Goal: Information Seeking & Learning: Learn about a topic

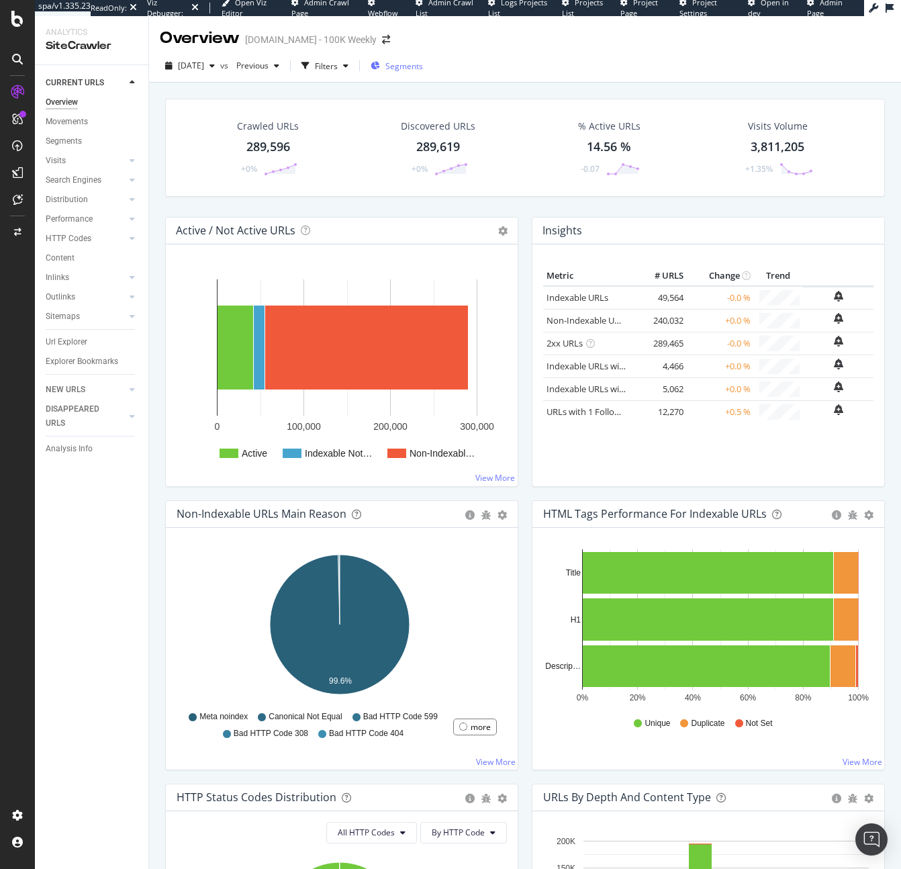
click at [423, 59] on div "Segments" at bounding box center [397, 66] width 52 height 20
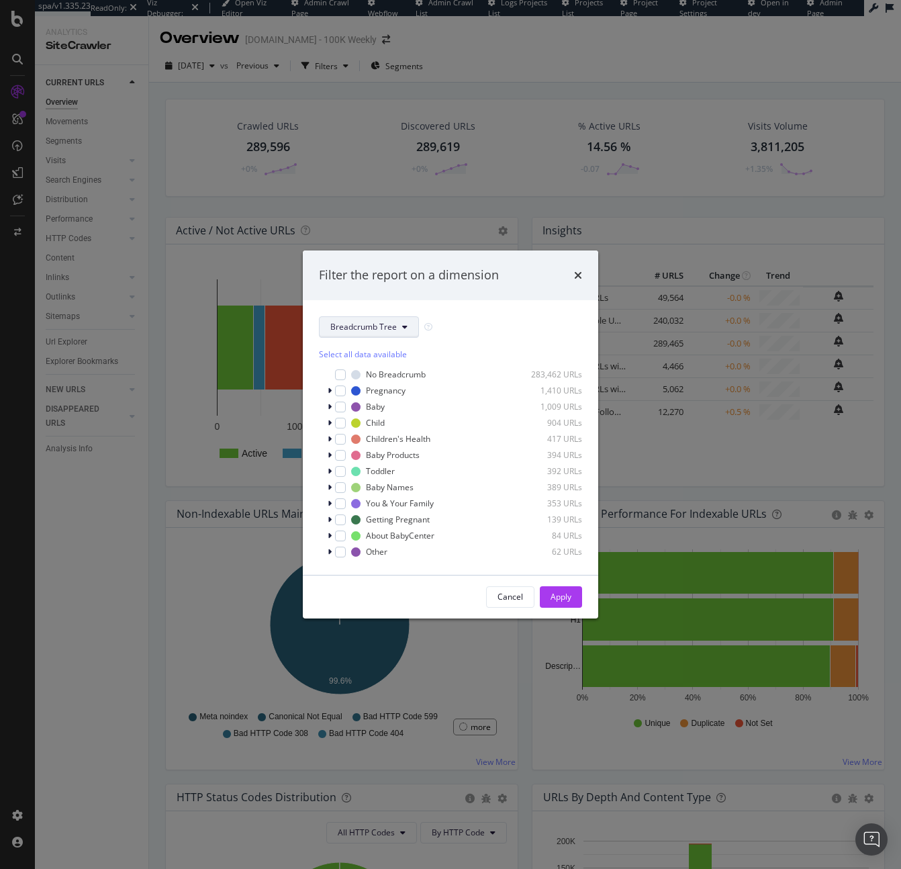
click at [365, 321] on span "Breadcrumb Tree" at bounding box center [363, 326] width 66 height 11
click at [371, 373] on span "pagetype" at bounding box center [373, 375] width 87 height 12
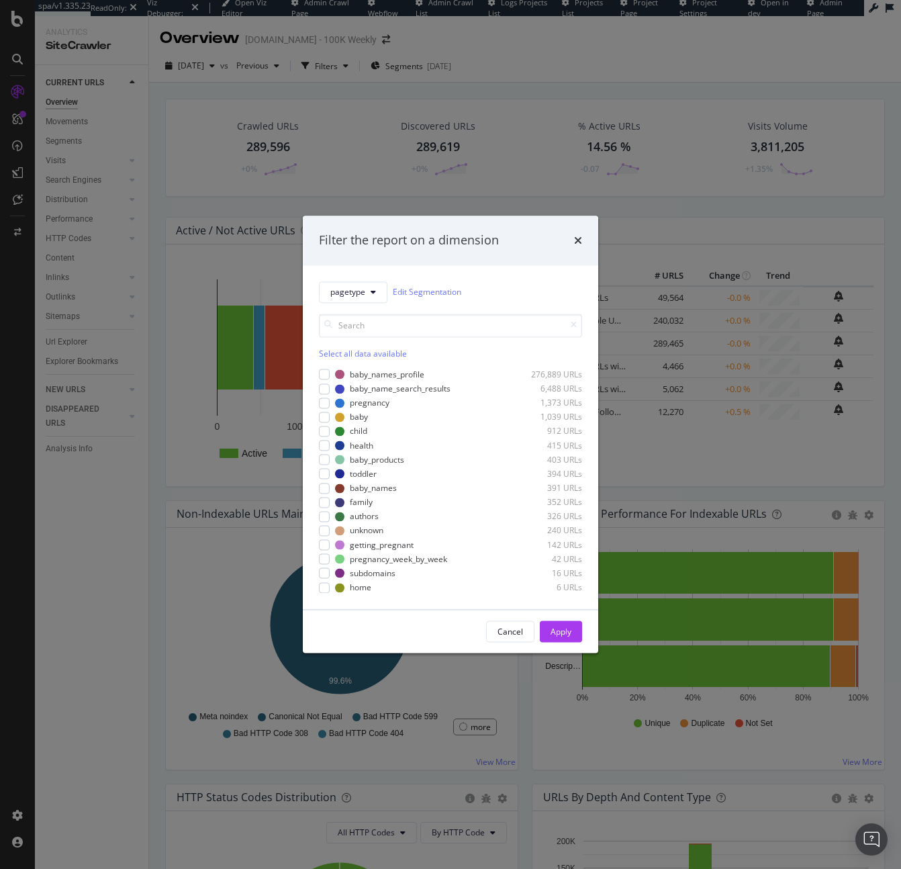
drag, startPoint x: 89, startPoint y: 134, endPoint x: 31, endPoint y: 112, distance: 62.3
click at [89, 134] on div "Filter the report on a dimension pagetype Edit Segmentation Select all data ava…" at bounding box center [450, 434] width 901 height 869
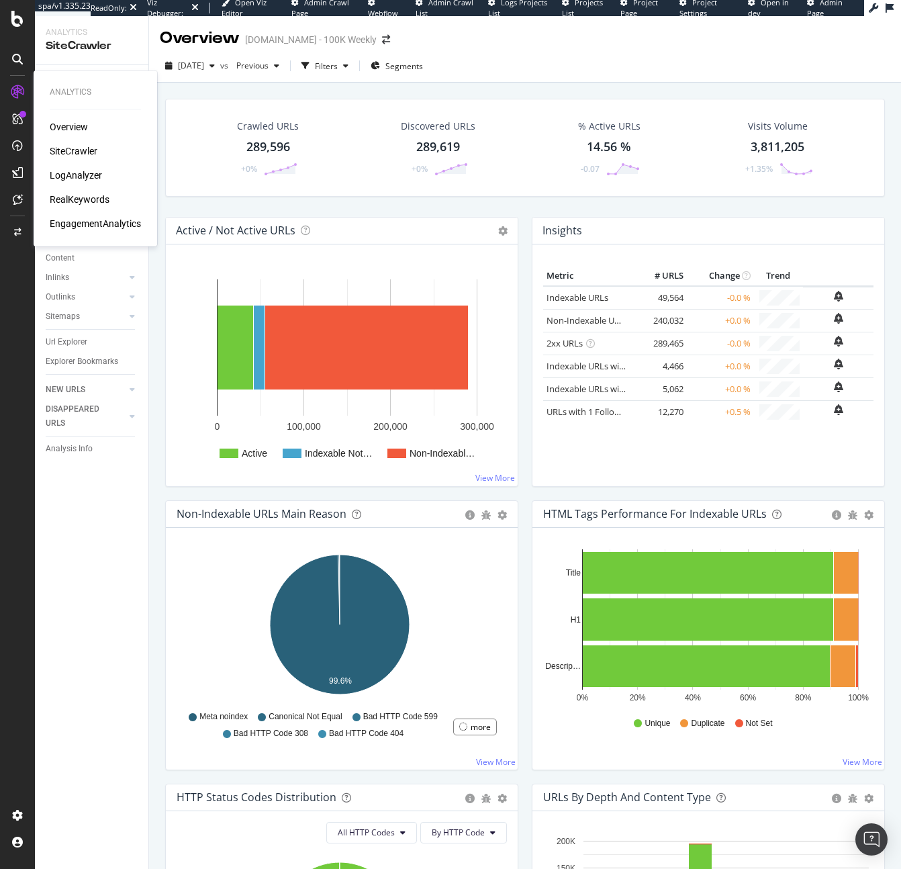
click at [74, 196] on div "RealKeywords" at bounding box center [80, 199] width 60 height 13
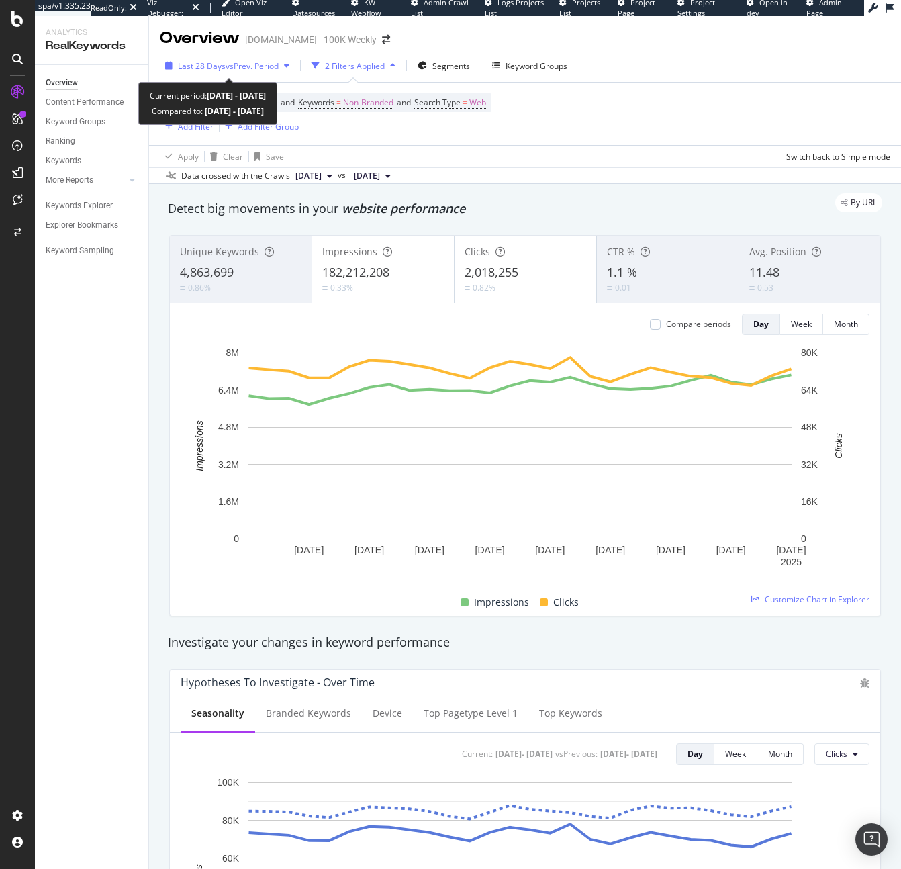
click at [218, 59] on div "Last 28 Days vs Prev. Period" at bounding box center [227, 66] width 135 height 20
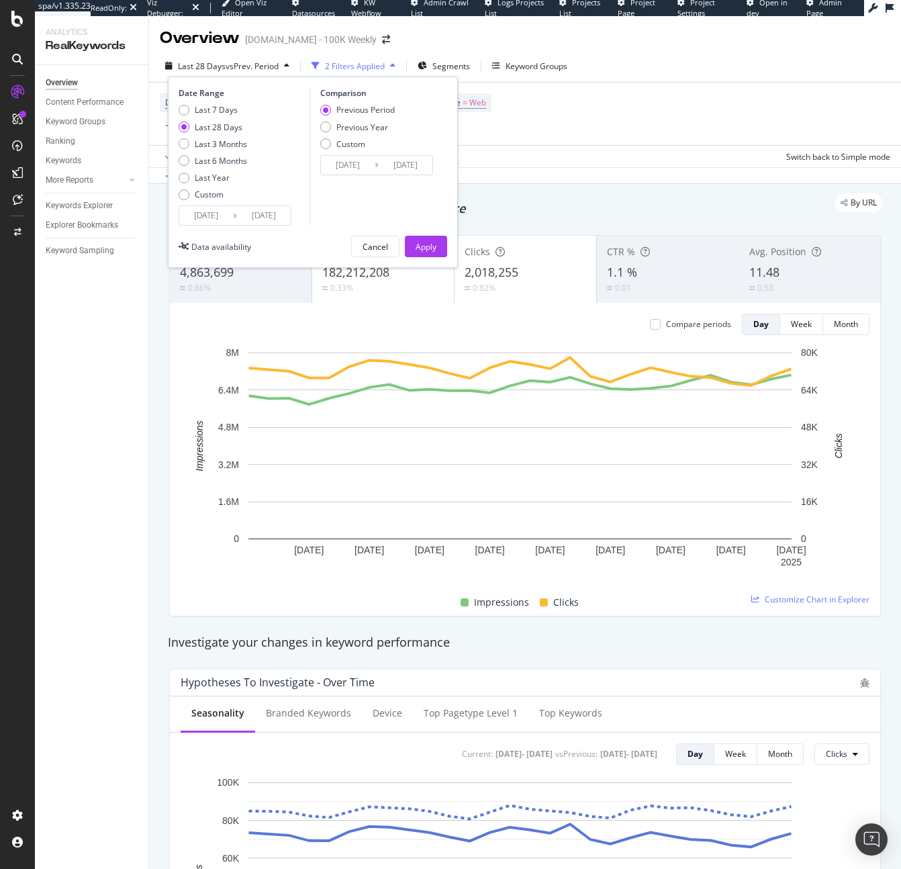
click at [223, 228] on div "Date Range Last 7 Days Last 28 Days Last 3 Months Last 6 Months Last Year Custo…" at bounding box center [313, 172] width 290 height 191
click at [224, 219] on input "2025/07/15" at bounding box center [206, 215] width 54 height 19
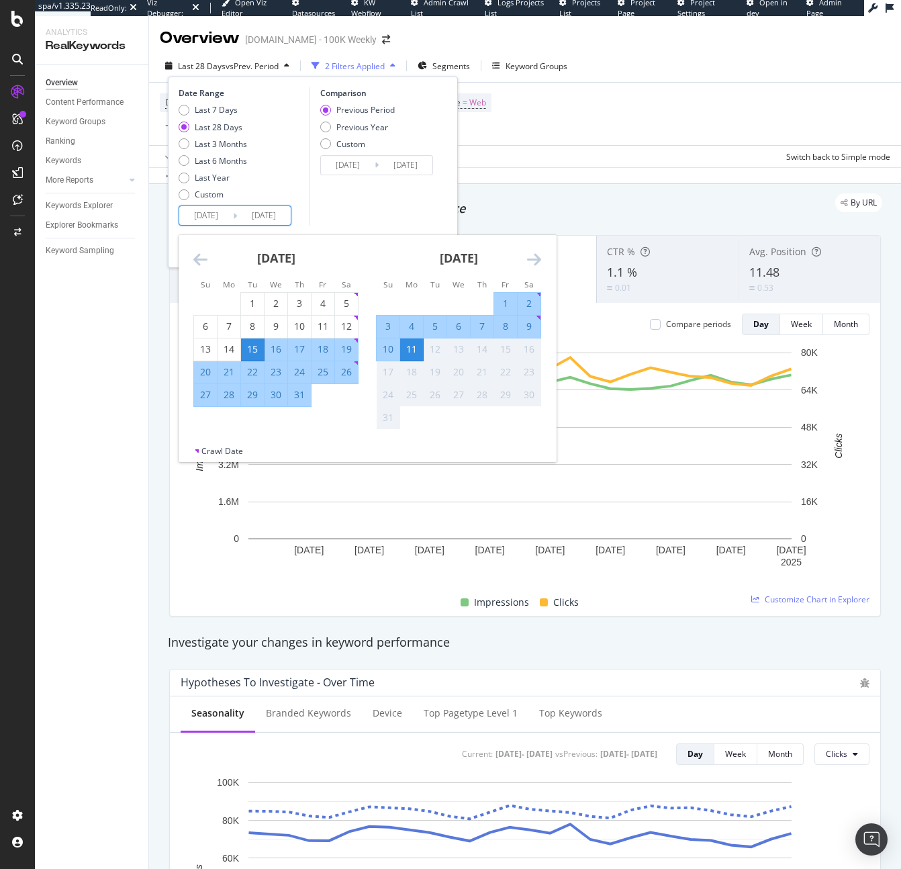
click at [201, 255] on icon "Move backward to switch to the previous month." at bounding box center [200, 259] width 14 height 16
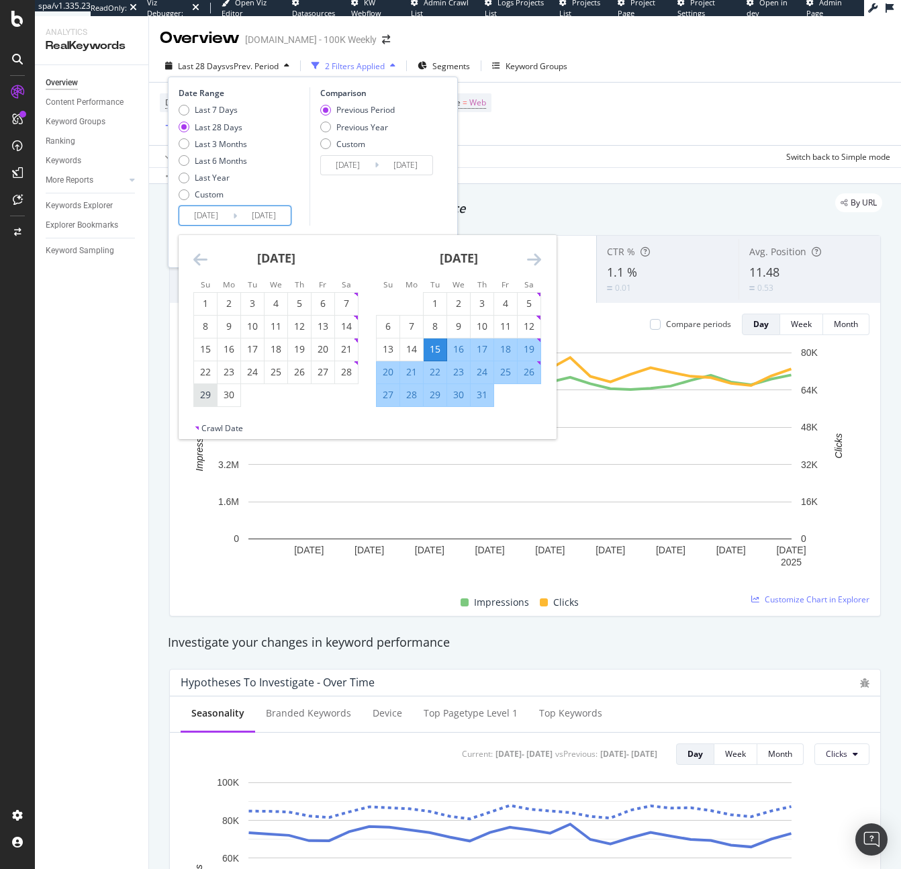
click at [210, 393] on div "29" at bounding box center [205, 394] width 23 height 13
type input "2025/06/29"
type input "2025/05/16"
type input "2025/06/28"
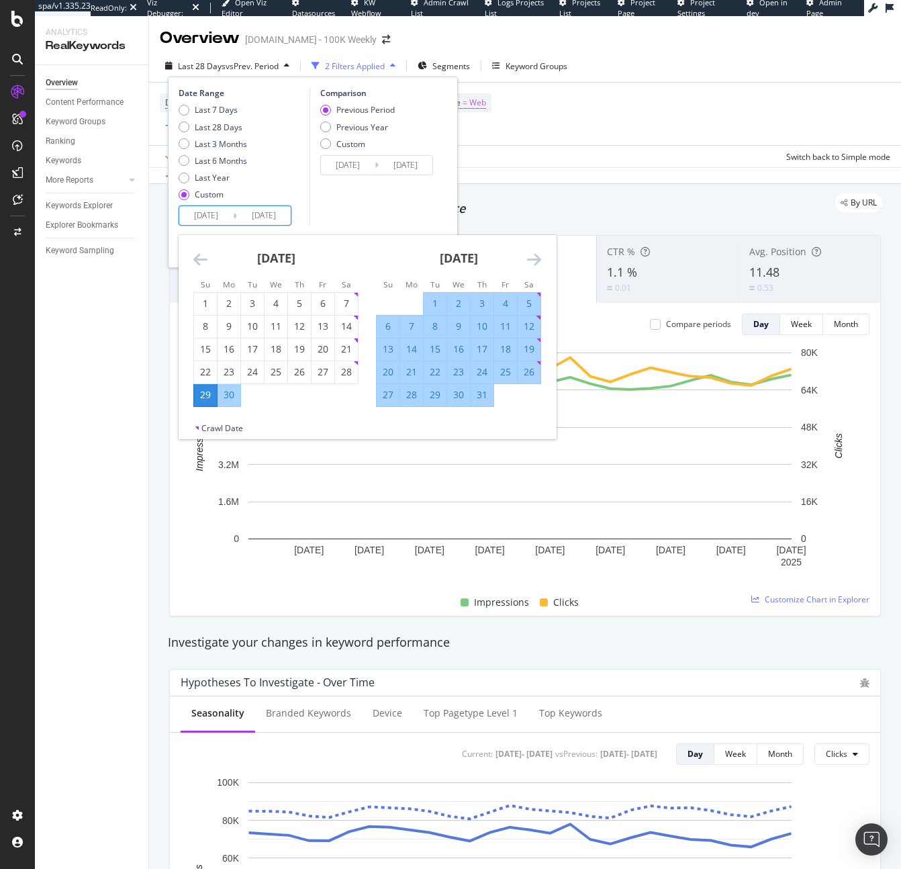
click at [476, 351] on div "17" at bounding box center [482, 349] width 23 height 13
type input "[DATE]"
type input "2025/06/10"
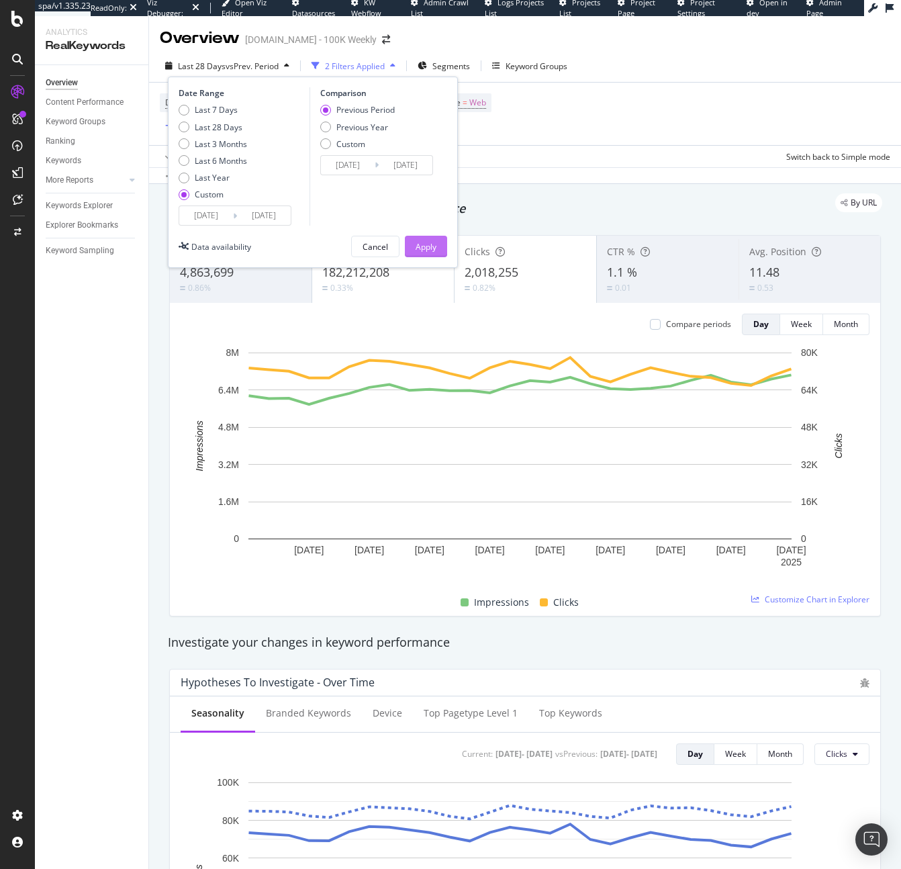
click at [424, 238] on div "Apply" at bounding box center [426, 246] width 21 height 20
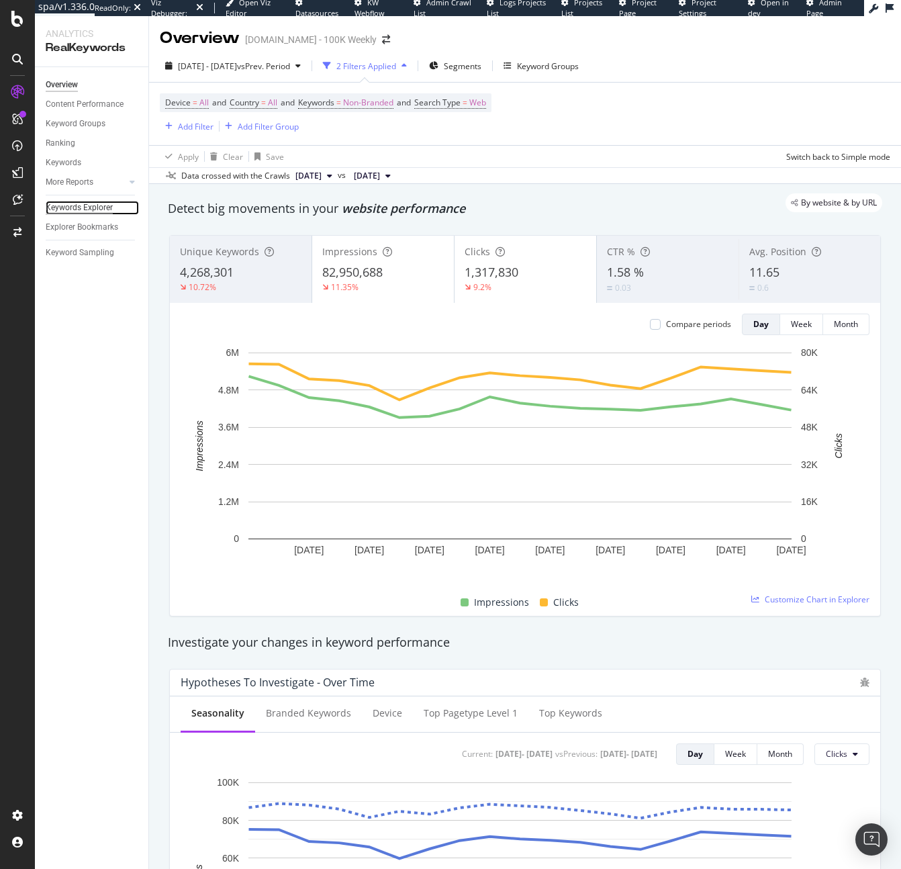
drag, startPoint x: 79, startPoint y: 202, endPoint x: 91, endPoint y: 212, distance: 15.7
click at [79, 203] on div "Keywords Explorer" at bounding box center [79, 208] width 67 height 14
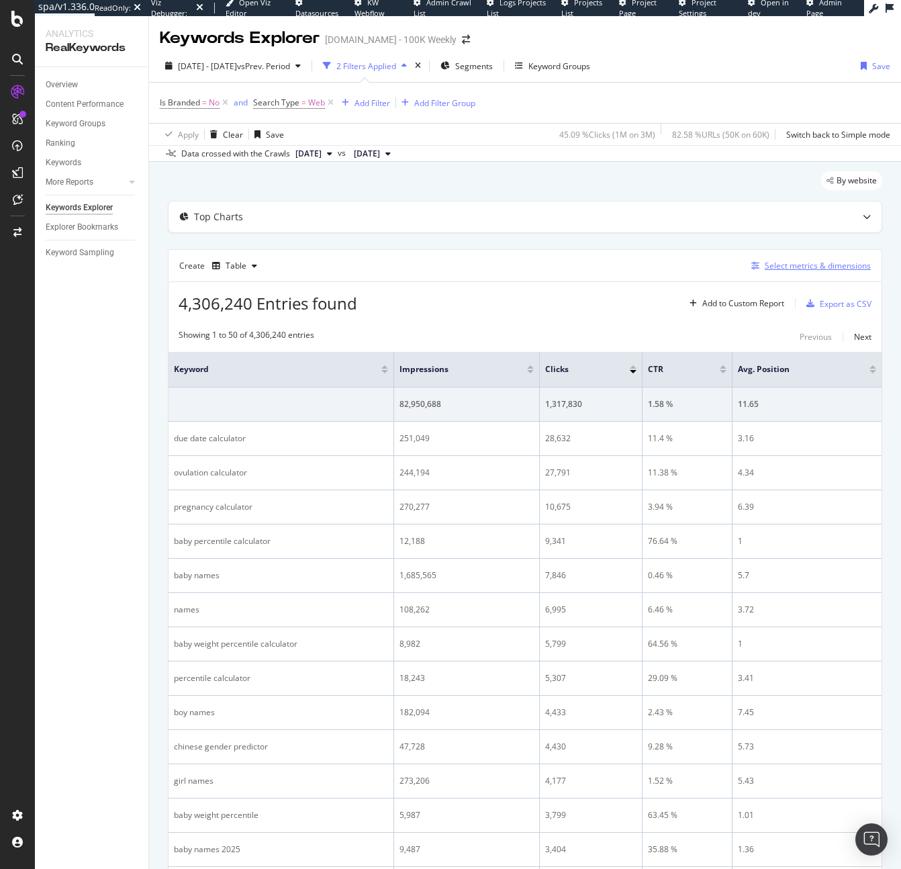
click at [781, 268] on div "Select metrics & dimensions" at bounding box center [818, 265] width 106 height 11
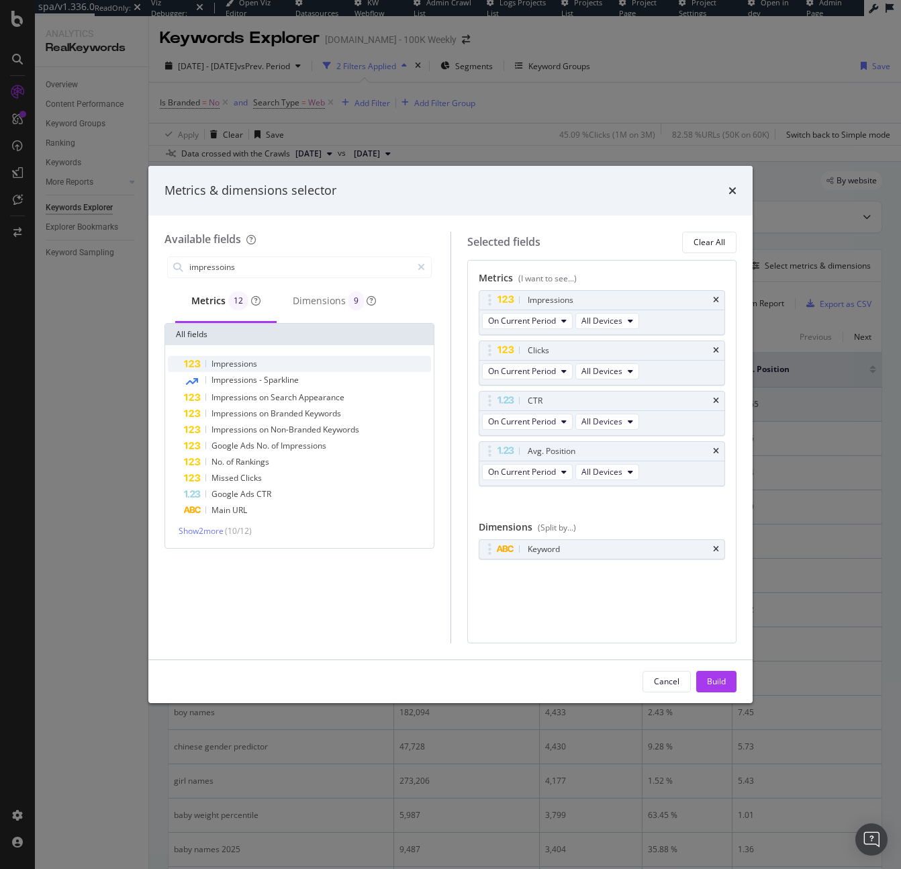
click at [248, 363] on span "Impressions" at bounding box center [235, 363] width 46 height 11
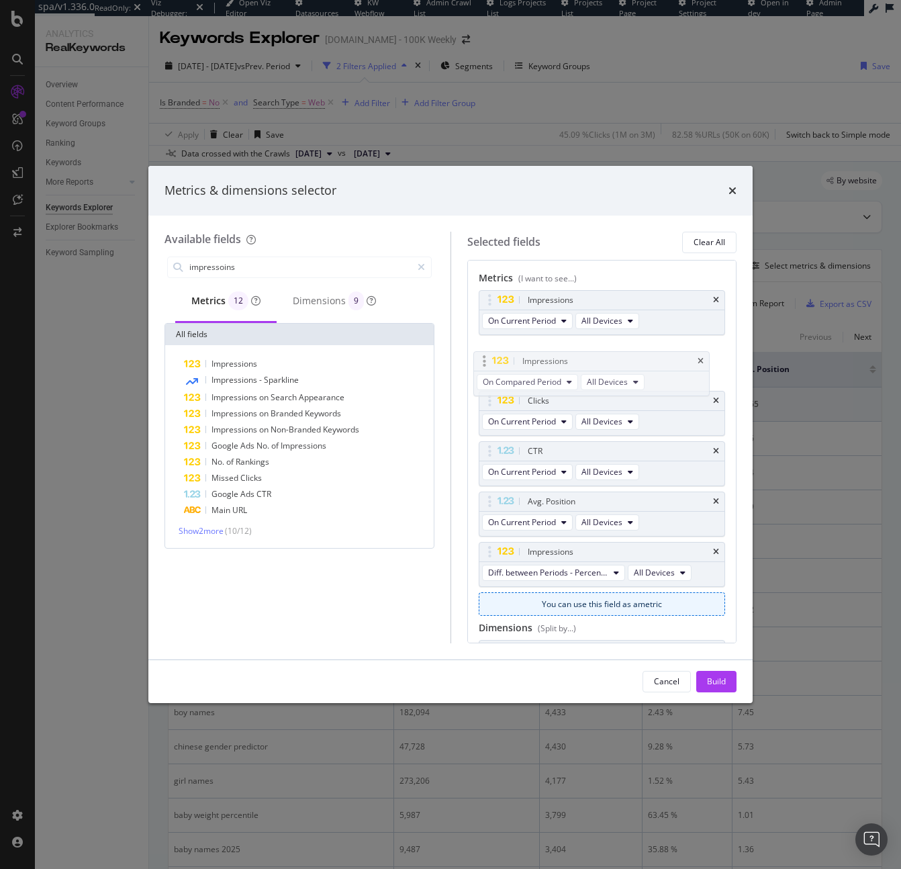
drag, startPoint x: 490, startPoint y: 507, endPoint x: 490, endPoint y: 351, distance: 155.8
click at [488, 345] on body "spa/v1.336.0 ReadOnly: Viz Debugger: Open Viz Editor Datasources KW Webflow Adm…" at bounding box center [450, 434] width 901 height 869
drag, startPoint x: 488, startPoint y: 546, endPoint x: 482, endPoint y: 398, distance: 147.9
click at [482, 398] on body "spa/v1.336.0 ReadOnly: Viz Debugger: Open Viz Editor Datasources KW Webflow Adm…" at bounding box center [450, 434] width 901 height 869
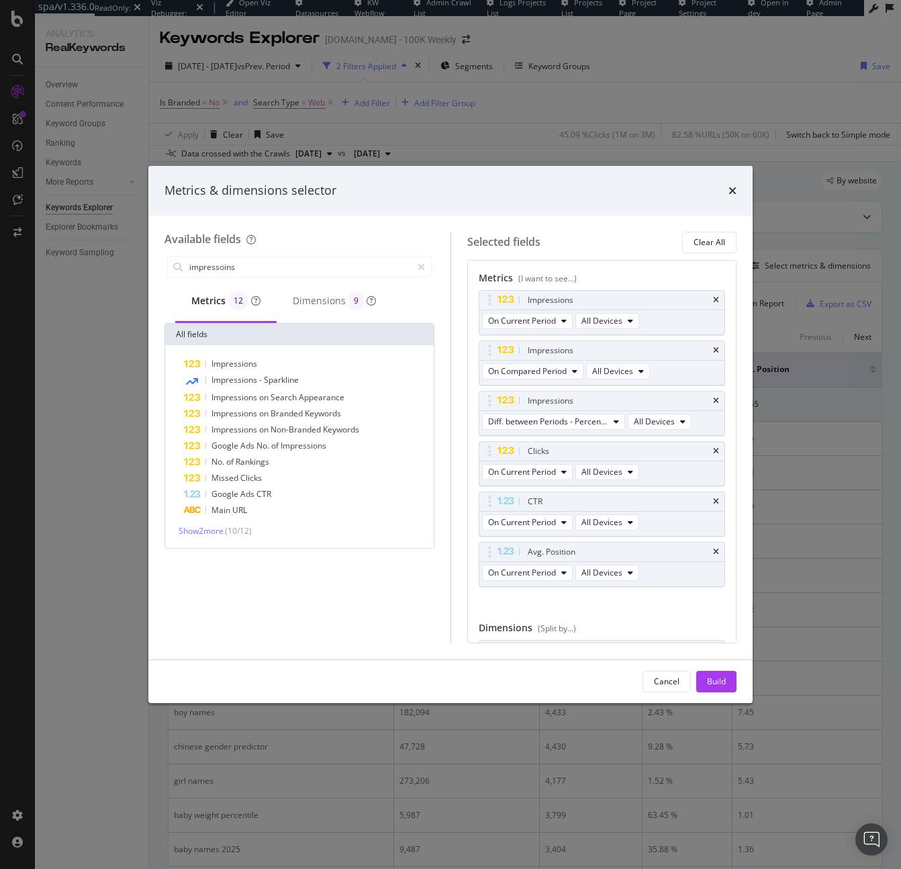
click at [280, 254] on div "impressoins" at bounding box center [300, 267] width 270 height 27
click at [275, 262] on input "impressoins" at bounding box center [300, 267] width 224 height 20
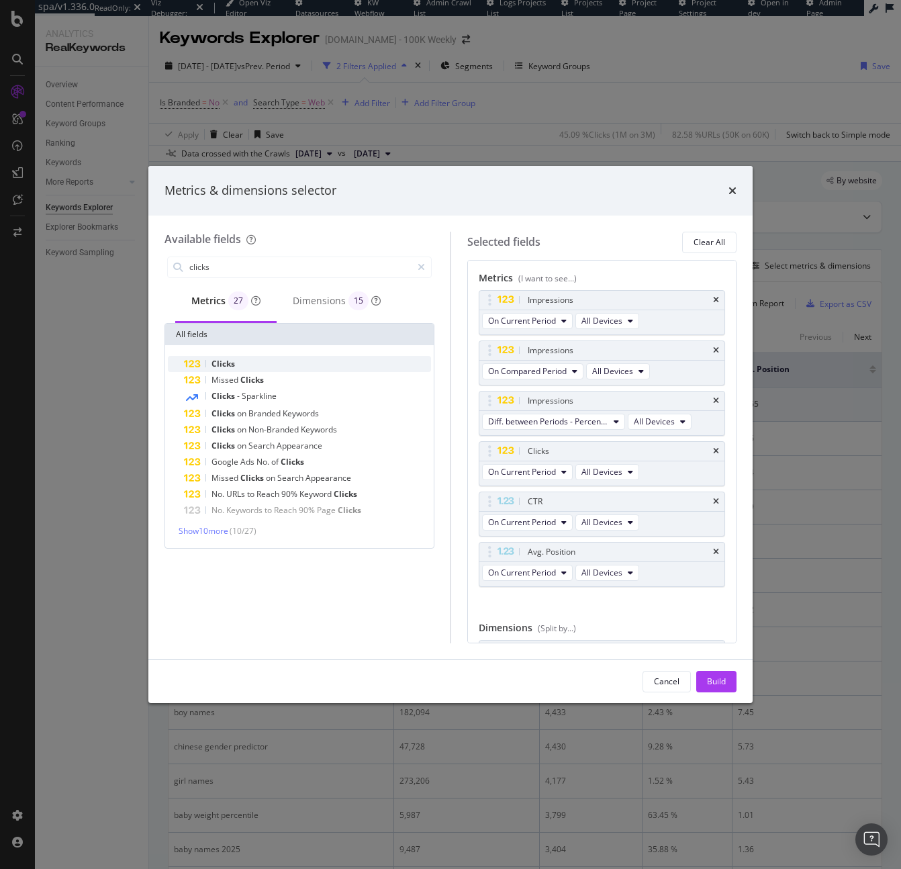
click at [244, 366] on div "Clicks" at bounding box center [307, 364] width 247 height 16
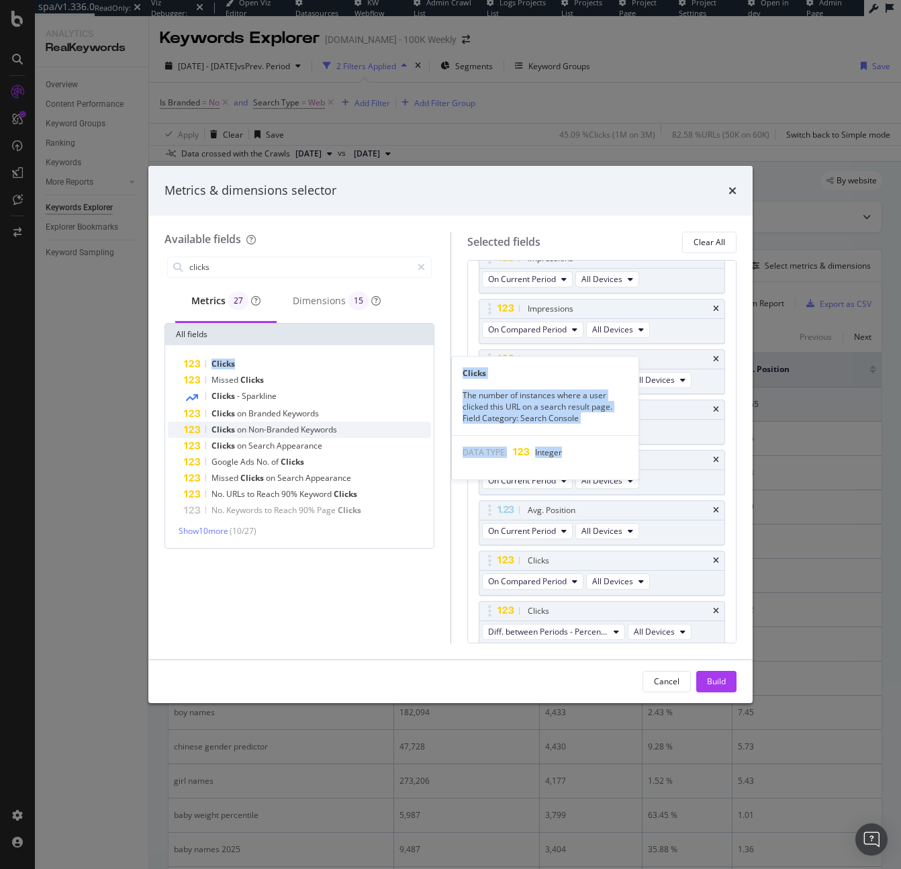
scroll to position [45, 0]
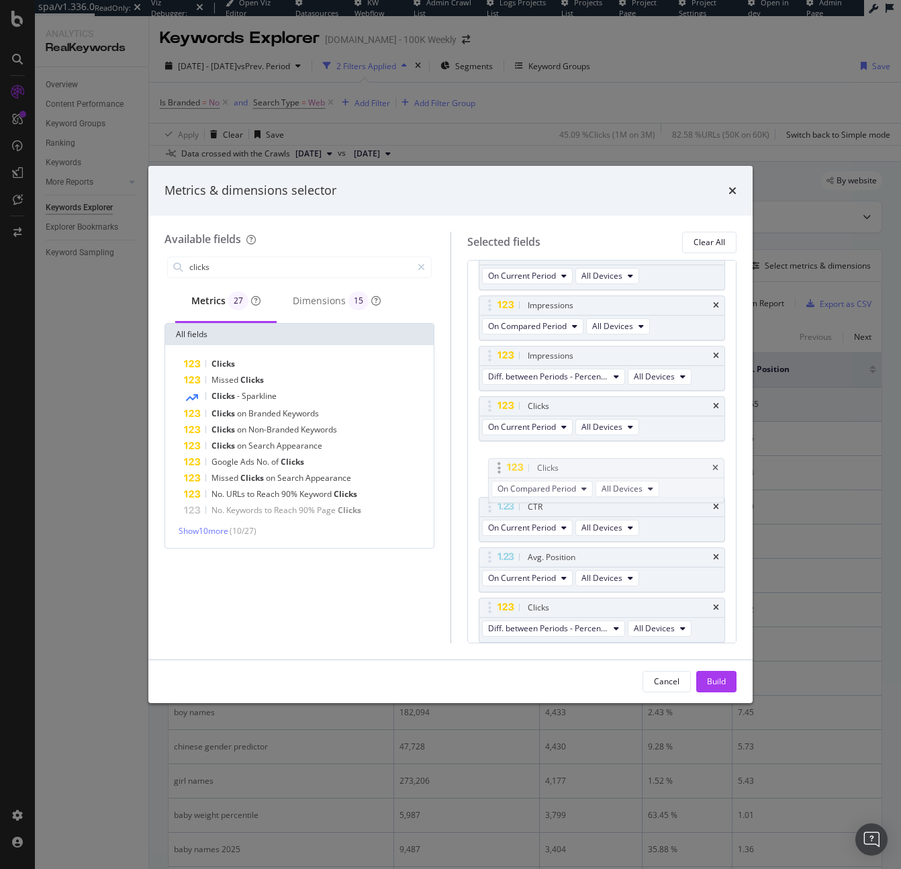
drag, startPoint x: 490, startPoint y: 555, endPoint x: 499, endPoint y: 463, distance: 93.2
click at [499, 463] on body "spa/v1.336.0 ReadOnly: Viz Debugger: Open Viz Editor Datasources KW Webflow Adm…" at bounding box center [450, 434] width 901 height 869
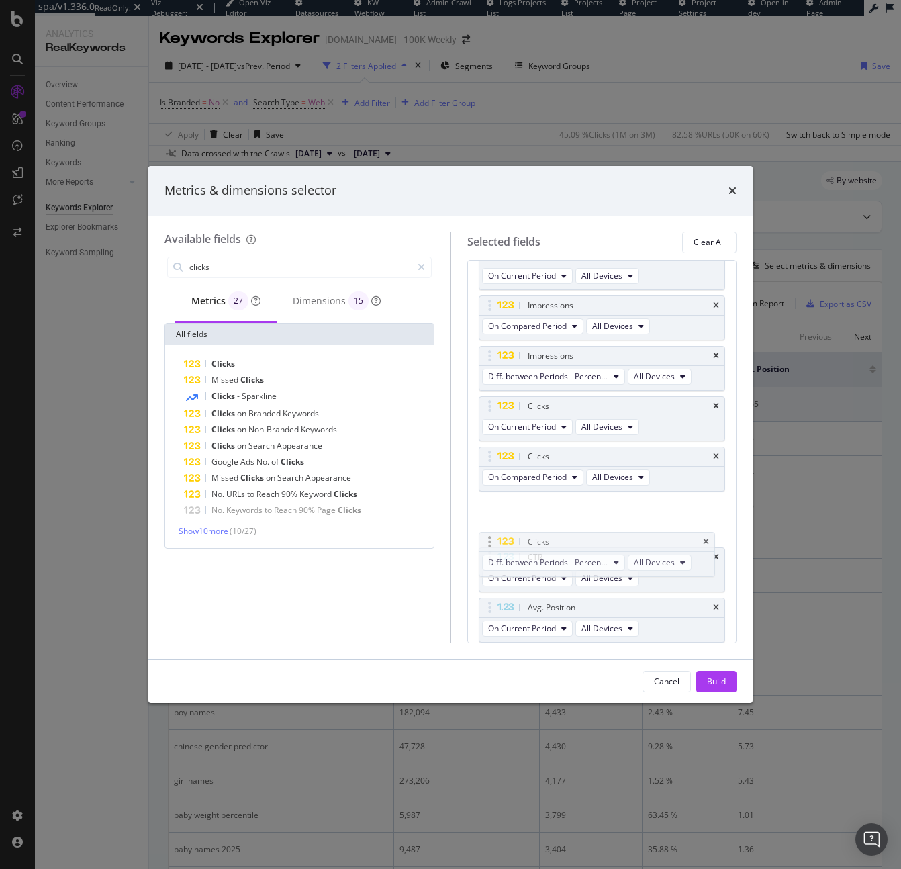
drag, startPoint x: 490, startPoint y: 606, endPoint x: 490, endPoint y: 518, distance: 88.7
click at [490, 518] on body "spa/v1.336.0 ReadOnly: Viz Debugger: Open Viz Editor Datasources KW Webflow Adm…" at bounding box center [450, 434] width 901 height 869
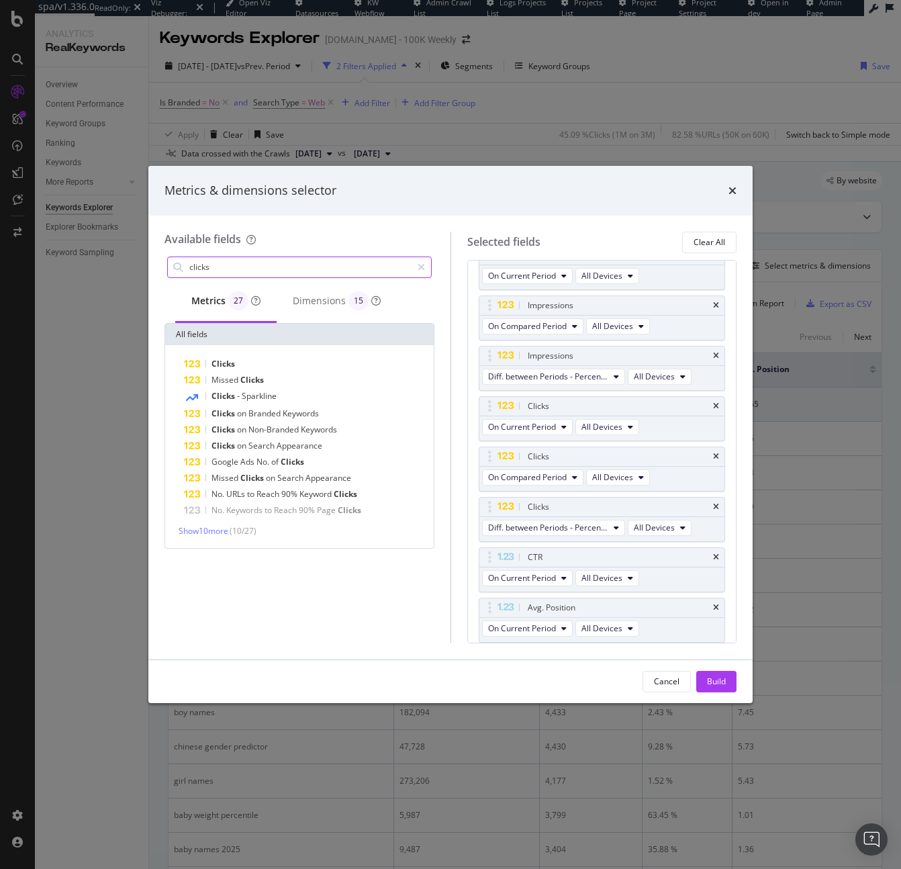
click at [261, 265] on input "clicks" at bounding box center [300, 267] width 224 height 20
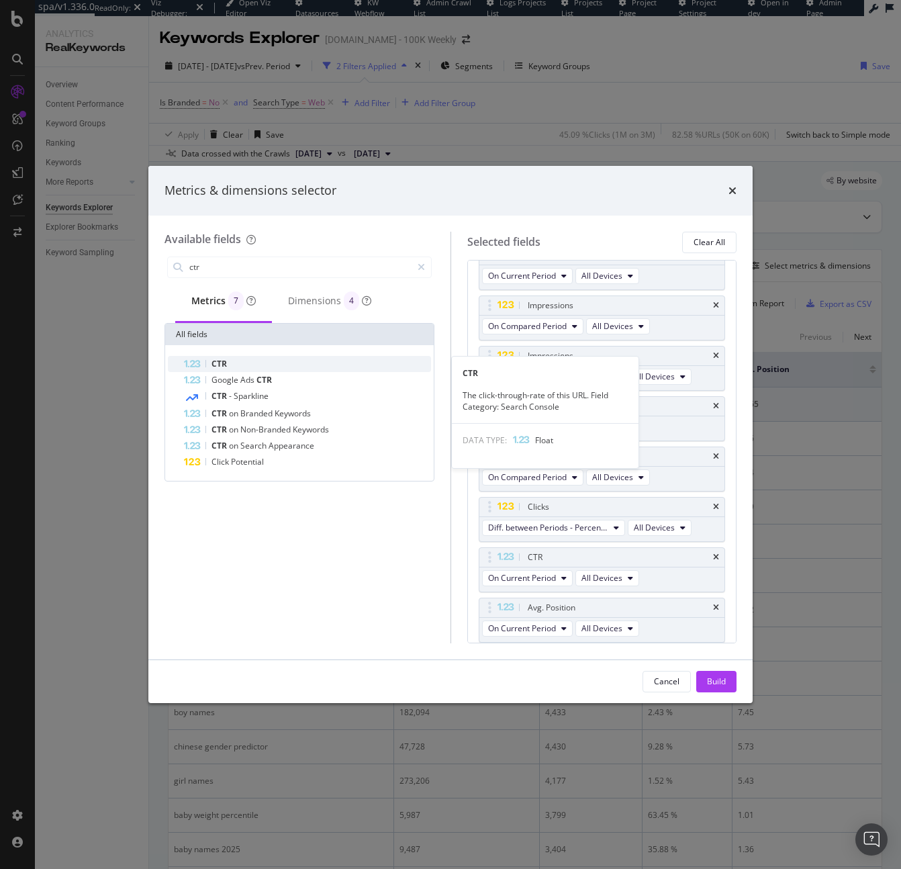
click at [261, 361] on div "CTR" at bounding box center [307, 364] width 247 height 16
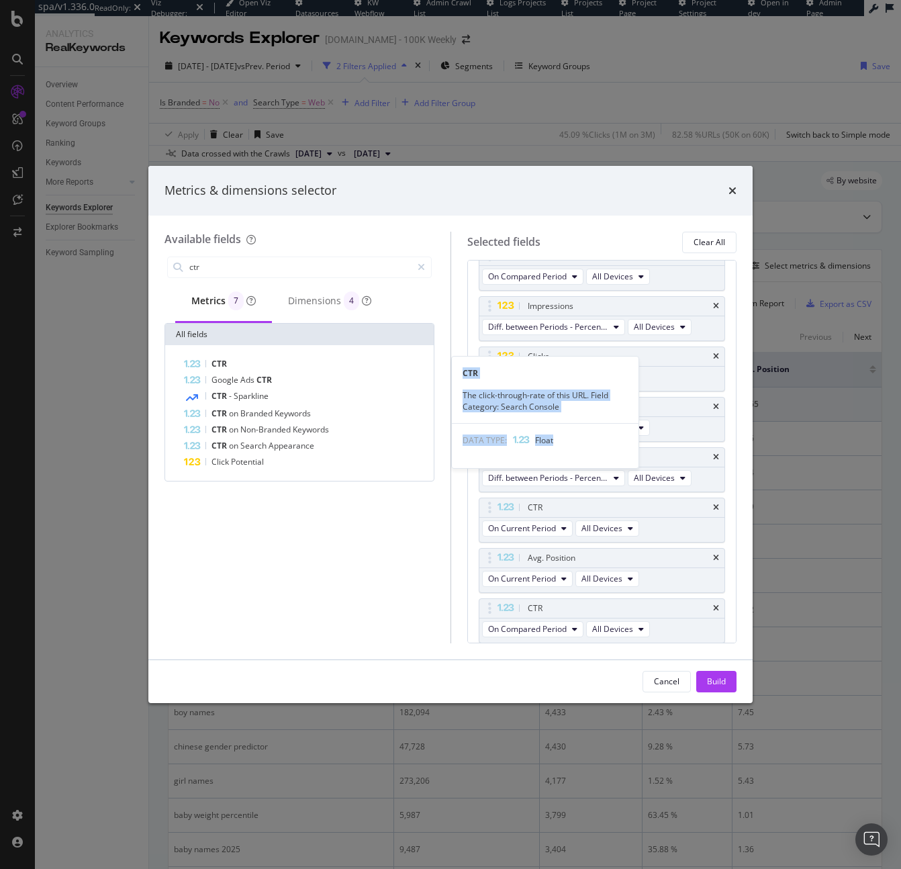
click at [261, 361] on div "CTR" at bounding box center [307, 364] width 247 height 16
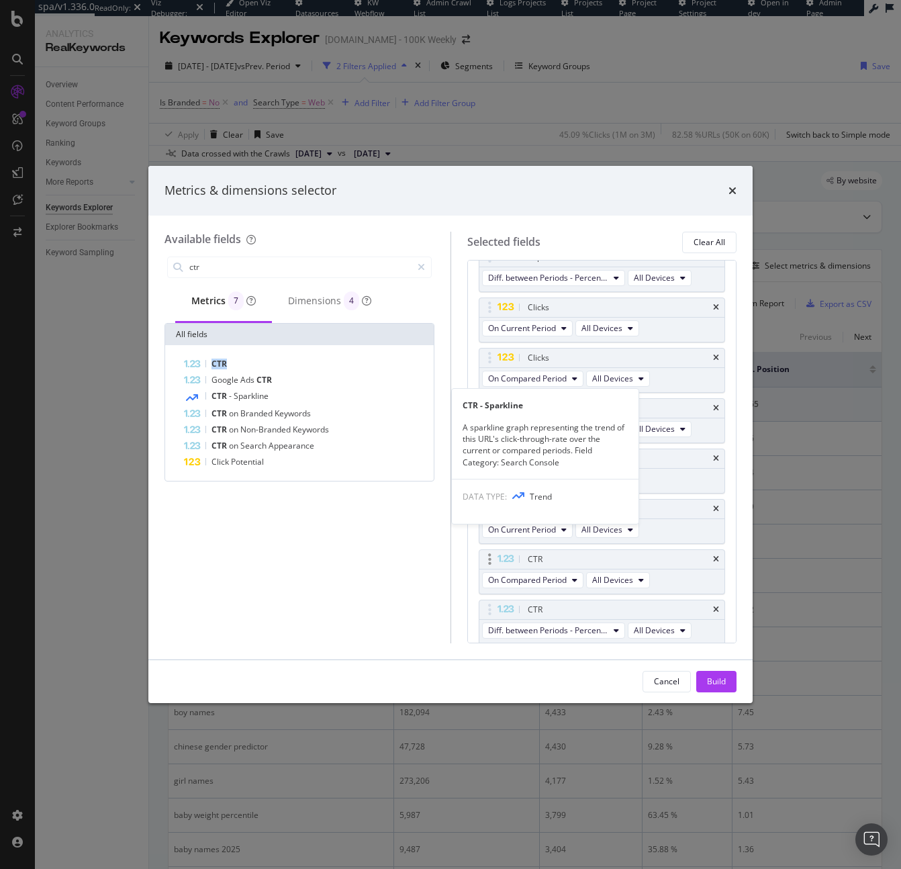
scroll to position [146, 0]
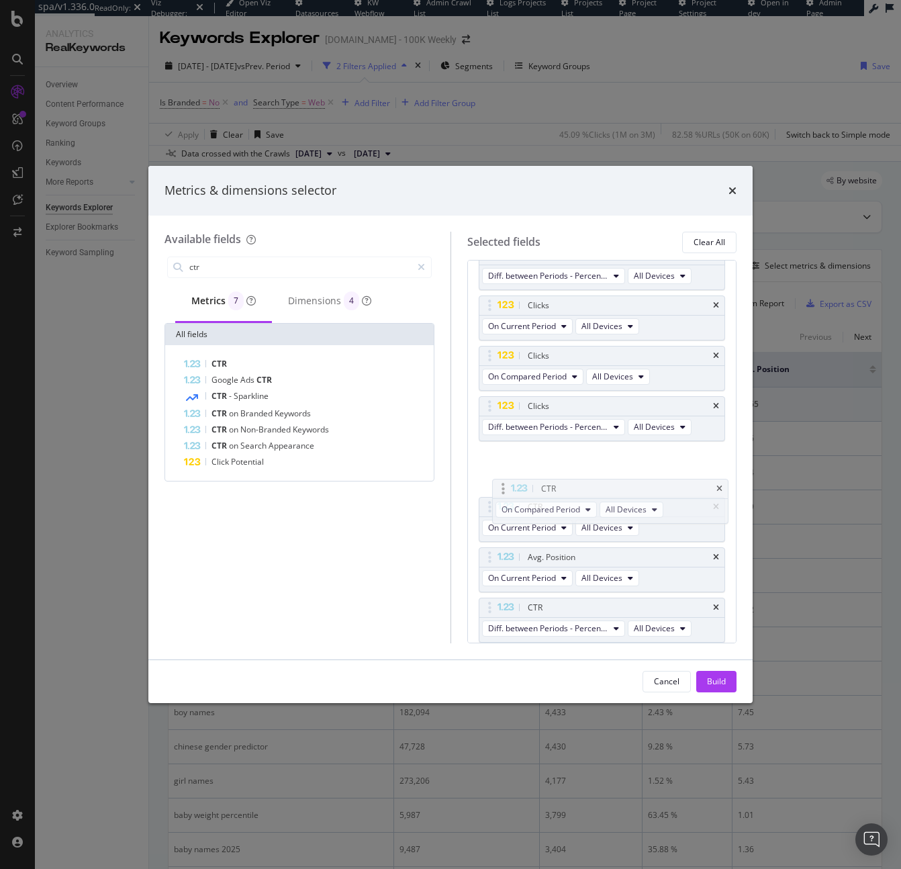
drag, startPoint x: 487, startPoint y: 557, endPoint x: 500, endPoint y: 488, distance: 69.8
click at [500, 488] on body "spa/v1.336.0 ReadOnly: Viz Debugger: Open Viz Editor Datasources KW Webflow Adm…" at bounding box center [450, 434] width 901 height 869
drag, startPoint x: 492, startPoint y: 505, endPoint x: 496, endPoint y: 488, distance: 17.9
click at [496, 469] on body "spa/v1.336.0 ReadOnly: Viz Debugger: Open Viz Editor Datasources KW Webflow Adm…" at bounding box center [450, 434] width 901 height 869
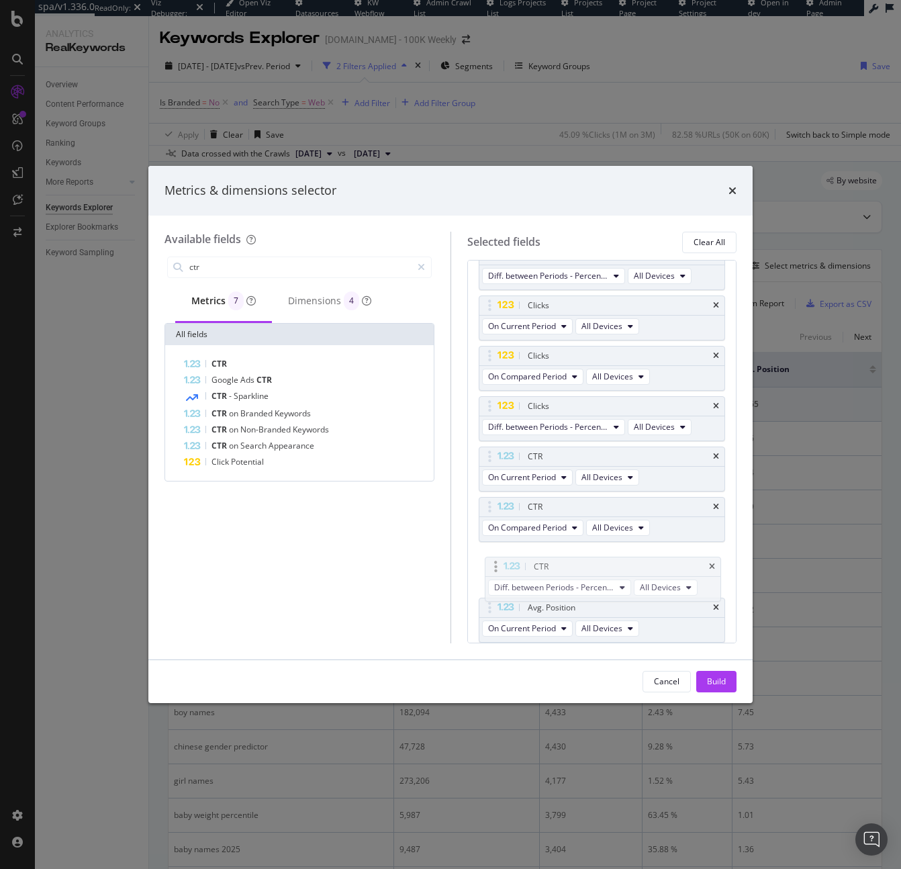
drag, startPoint x: 494, startPoint y: 604, endPoint x: 500, endPoint y: 563, distance: 41.4
click at [500, 563] on body "spa/v1.336.0 ReadOnly: Viz Debugger: Open Viz Editor Datasources KW Webflow Adm…" at bounding box center [450, 434] width 901 height 869
click at [221, 269] on div "7 metrics match your search" at bounding box center [236, 272] width 130 height 24
click at [332, 264] on input "ctr" at bounding box center [300, 267] width 224 height 20
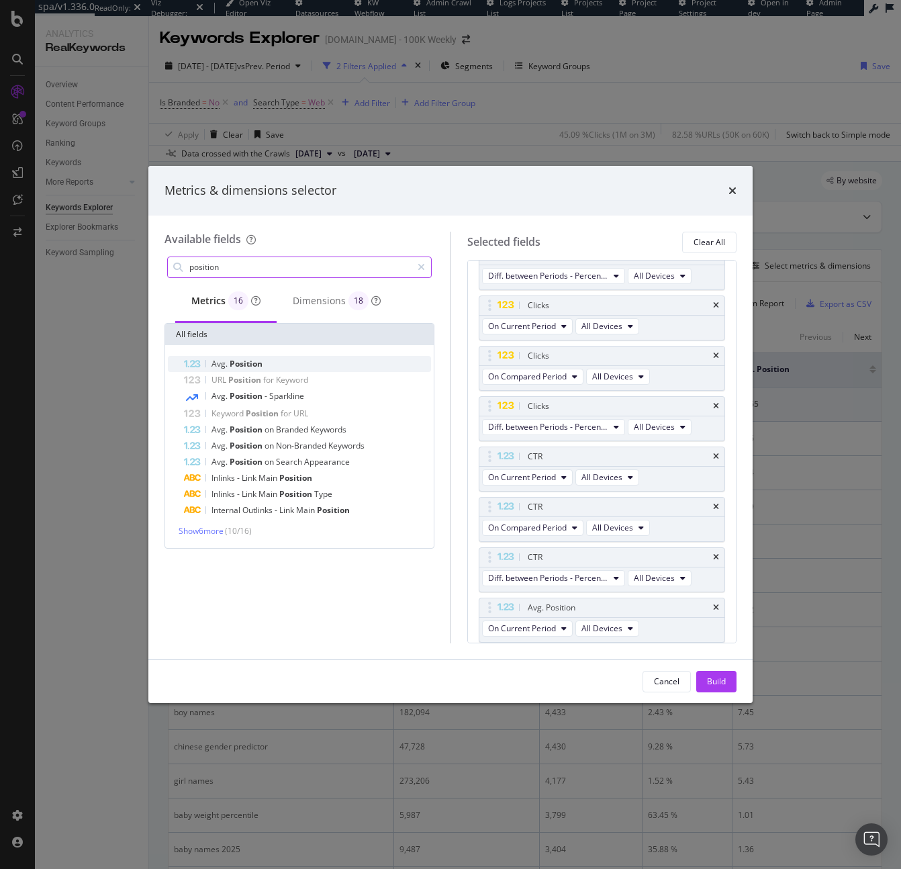
type input "position"
click at [253, 361] on span "Position" at bounding box center [246, 363] width 33 height 11
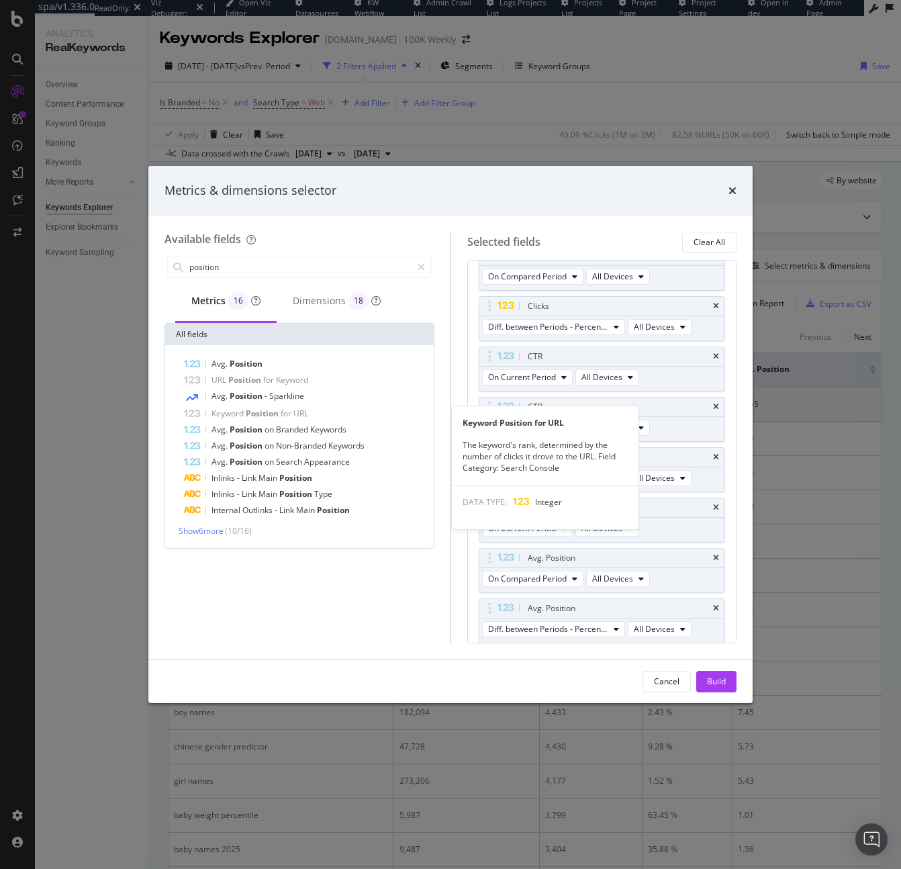
scroll to position [246, 0]
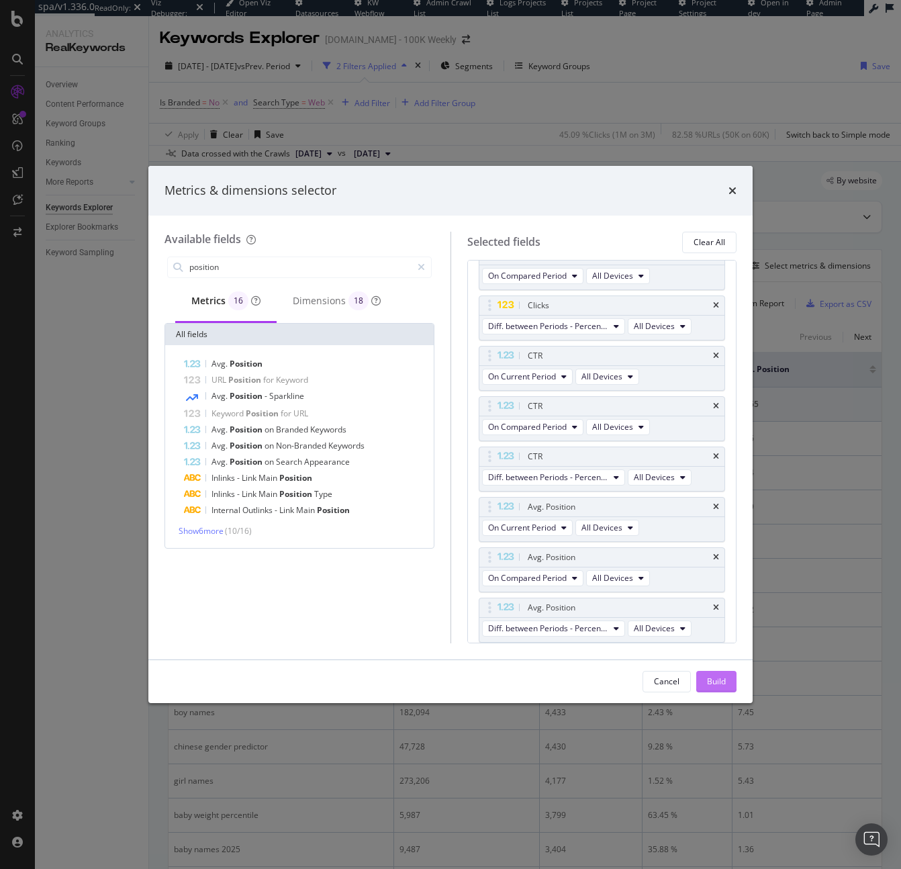
click at [719, 680] on div "Build" at bounding box center [716, 681] width 19 height 11
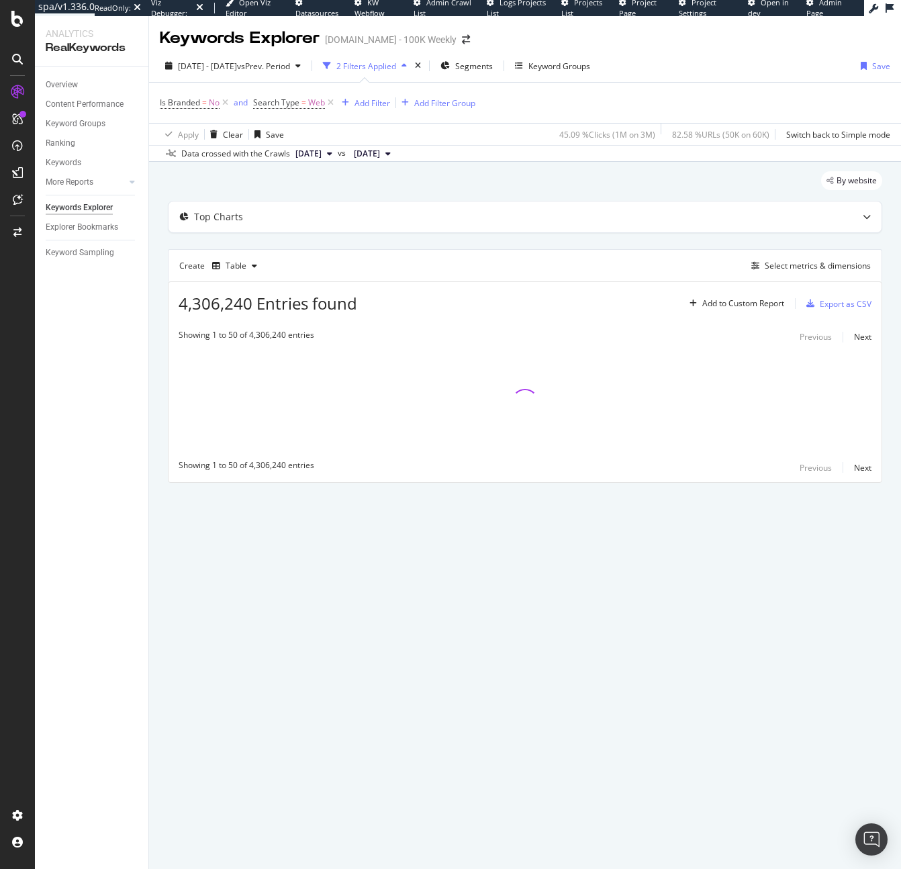
click at [680, 234] on div "Top Charts Create Table Select metrics & dimensions 4,306,240 Entries found Add…" at bounding box center [525, 342] width 715 height 282
click at [678, 222] on div "Top Charts" at bounding box center [499, 216] width 660 height 13
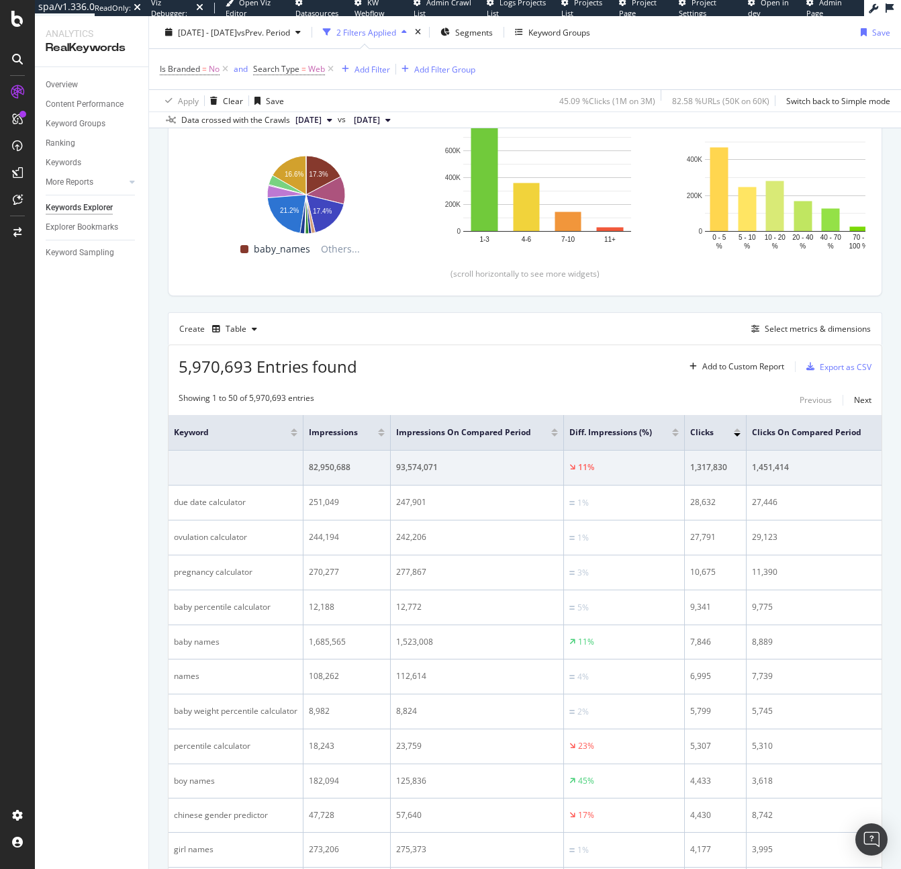
scroll to position [179, 0]
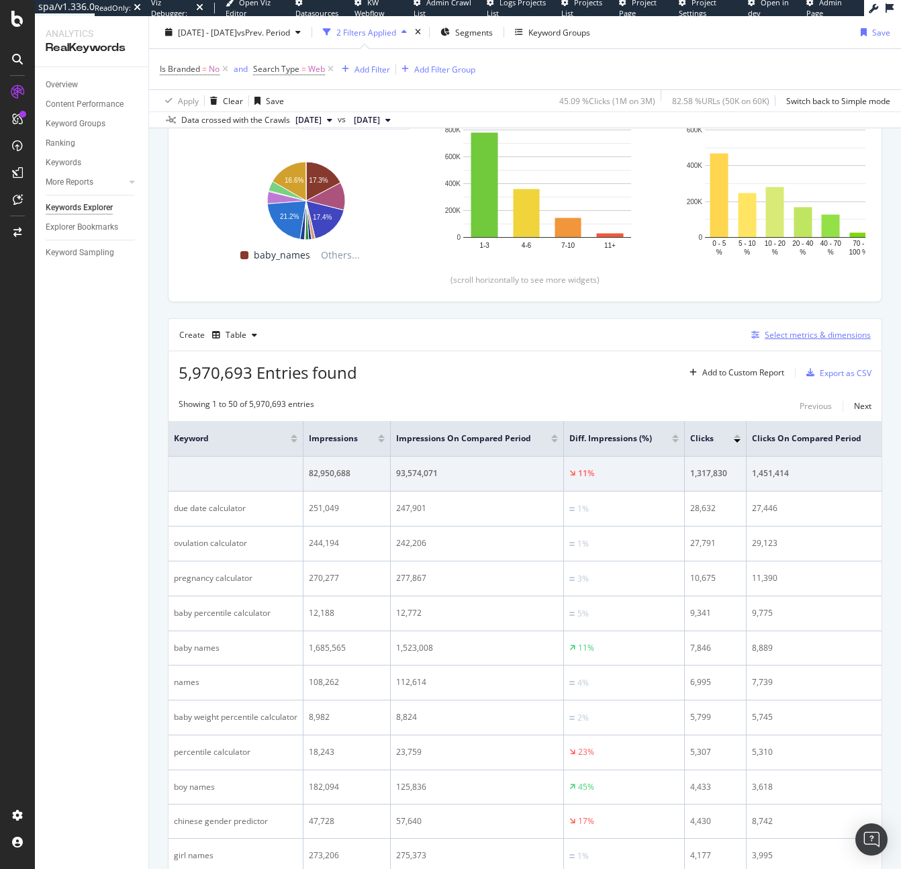
click at [767, 333] on div "Select metrics & dimensions" at bounding box center [818, 334] width 106 height 11
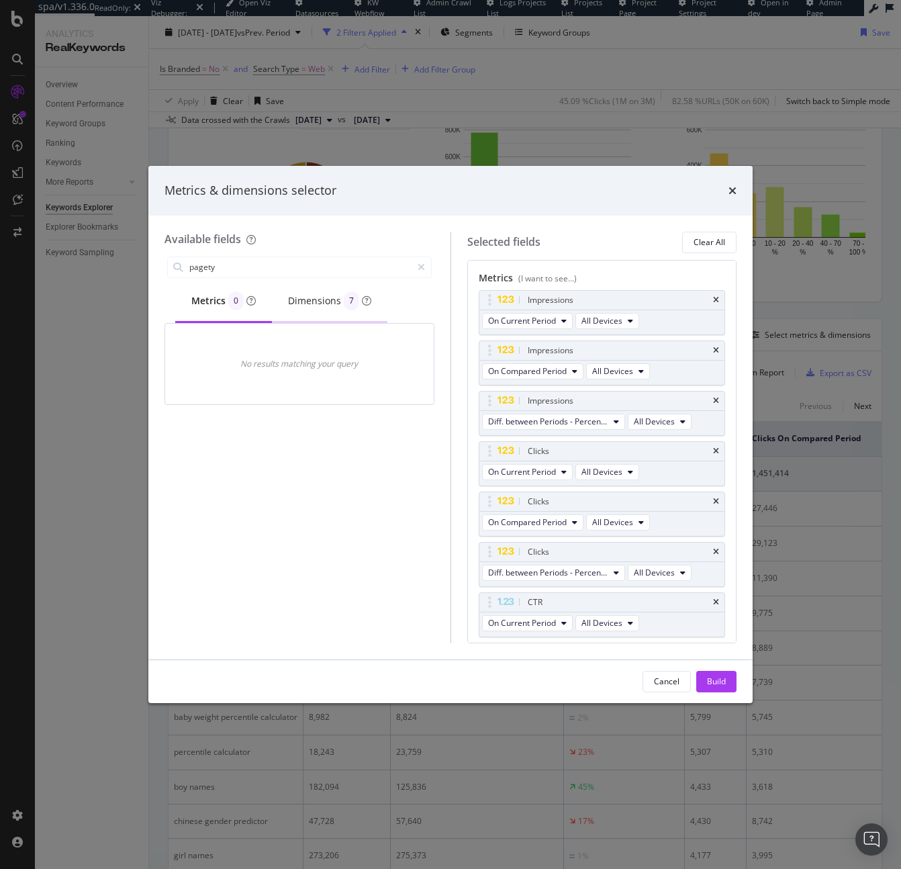
type input "pagety"
click at [306, 298] on div "Dimensions 7" at bounding box center [329, 300] width 83 height 19
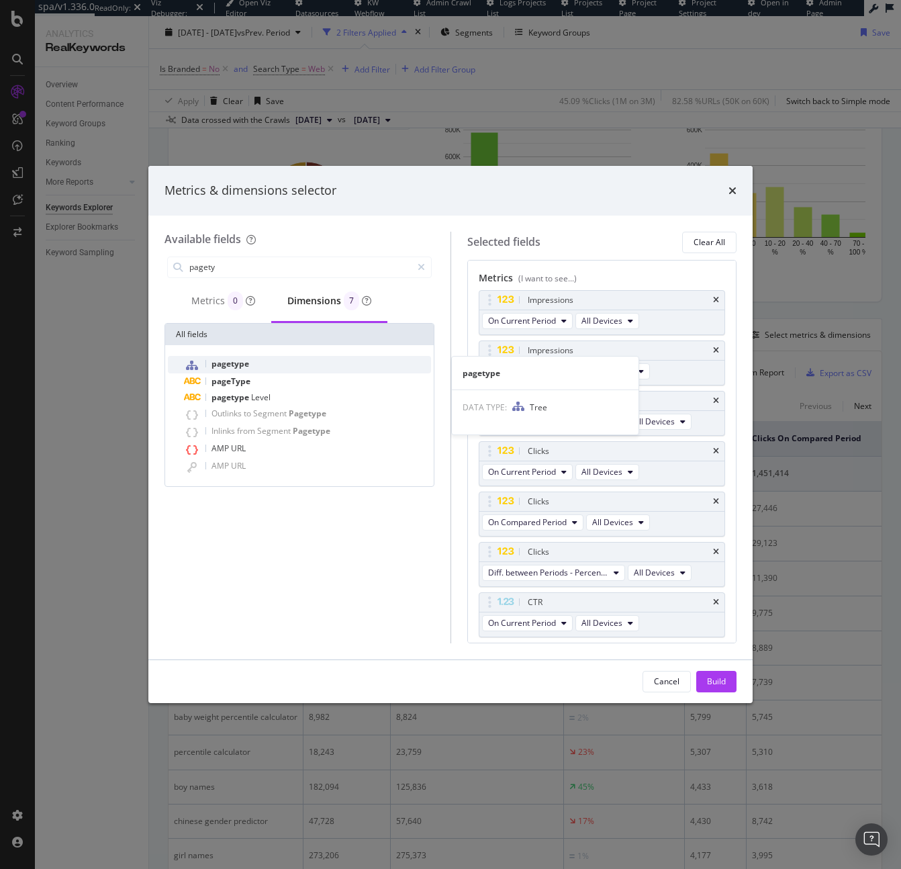
click at [260, 359] on div "pagetype" at bounding box center [307, 364] width 247 height 17
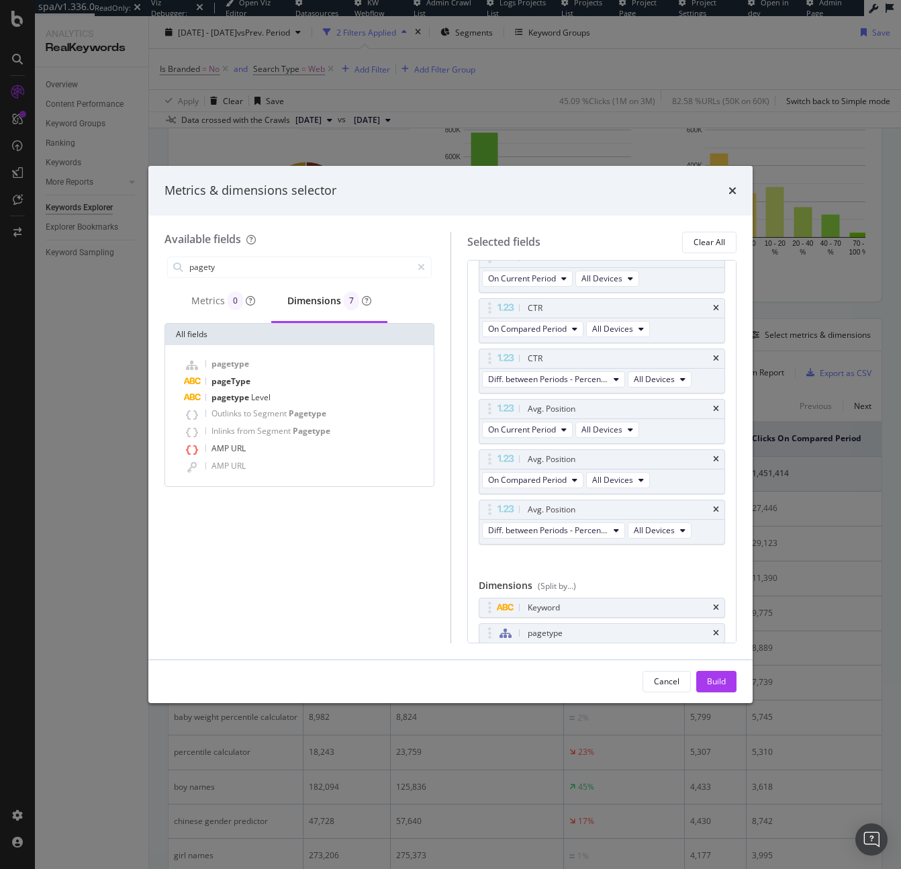
scroll to position [345, 0]
click at [723, 679] on div "Build" at bounding box center [716, 681] width 19 height 11
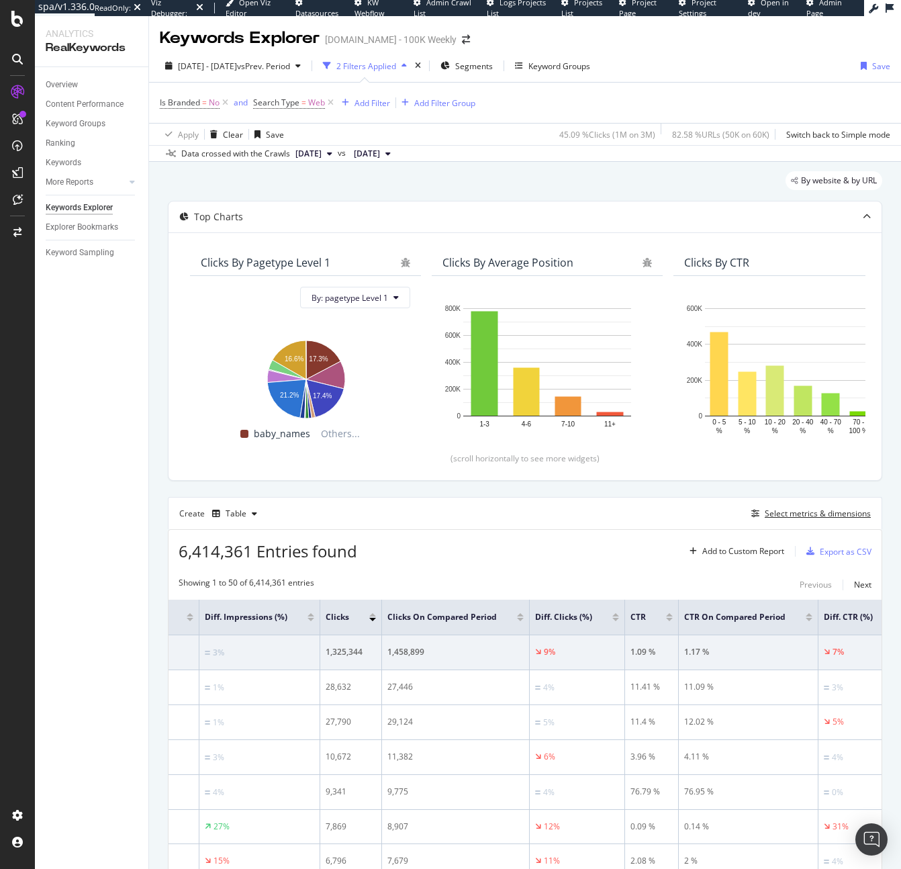
scroll to position [0, 479]
click at [612, 620] on div at bounding box center [613, 619] width 7 height 3
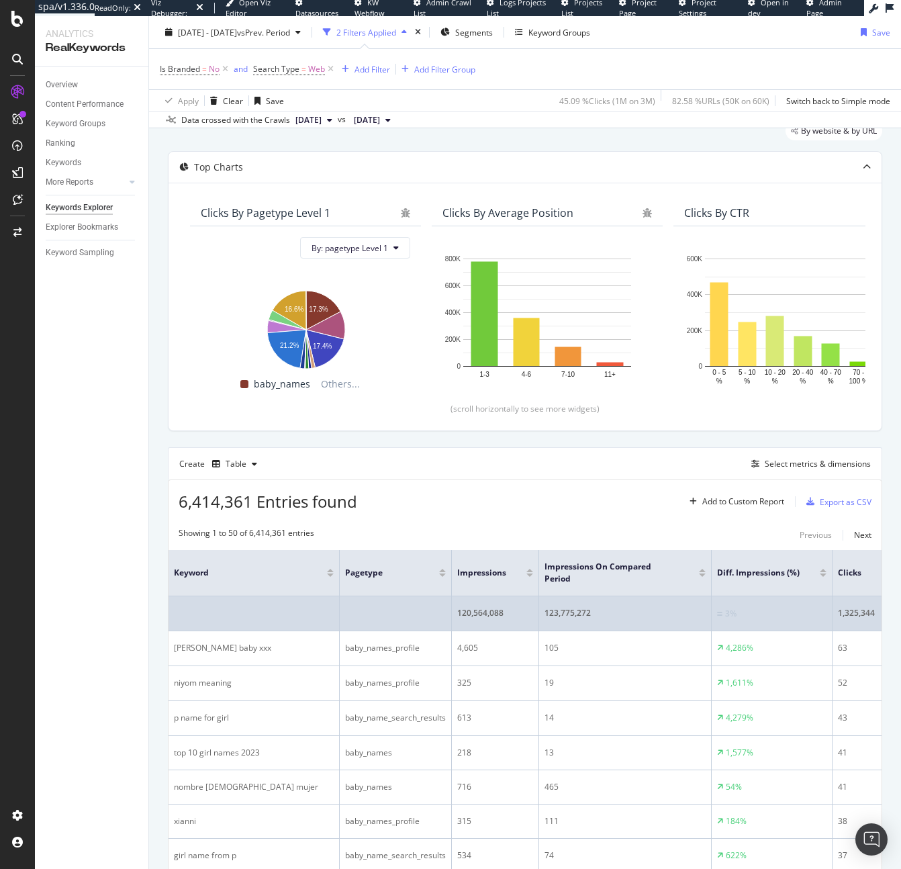
scroll to position [50, 0]
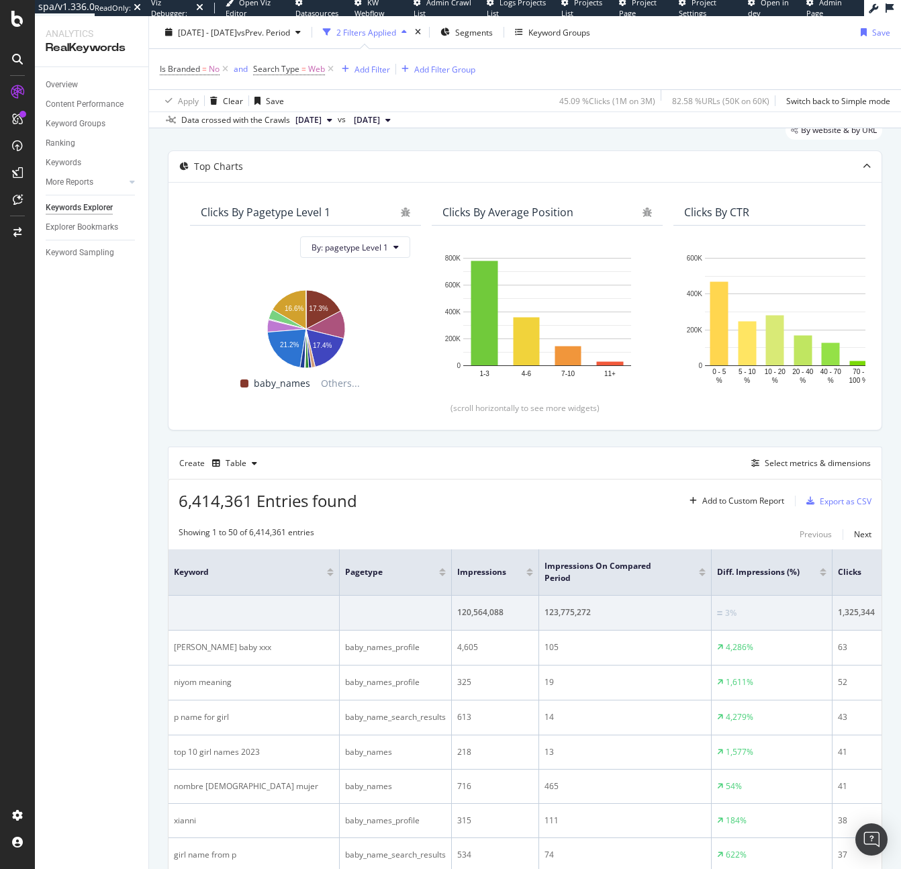
click at [823, 574] on div at bounding box center [823, 574] width 7 height 3
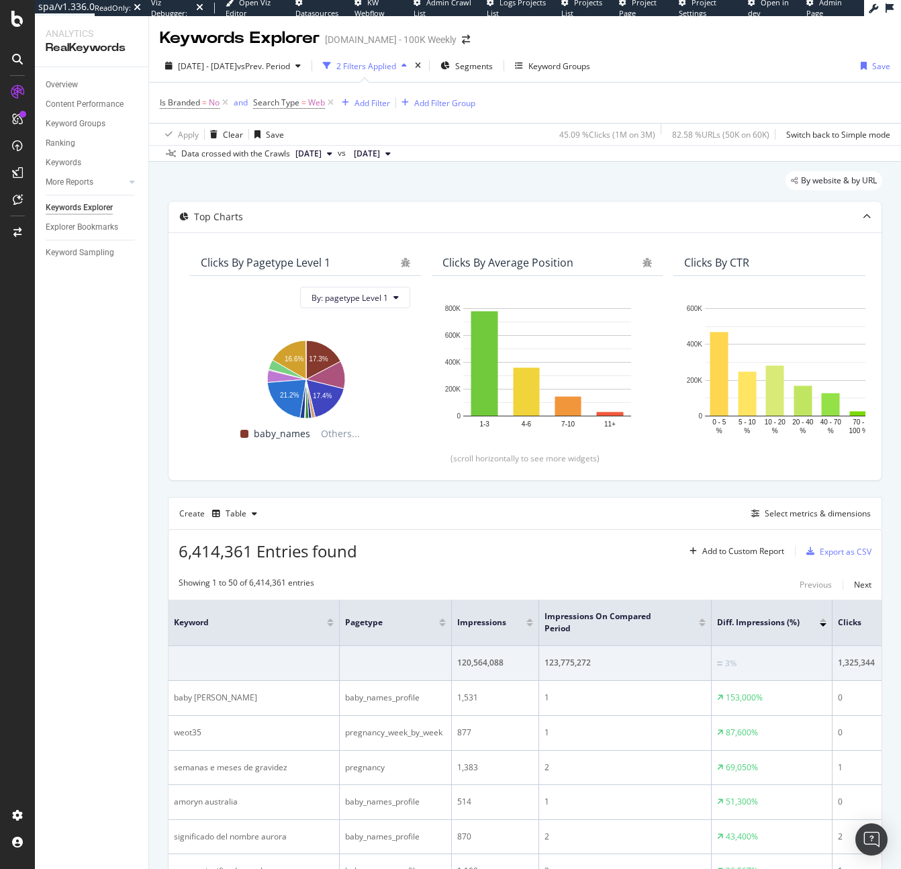
click at [823, 619] on div at bounding box center [823, 620] width 7 height 3
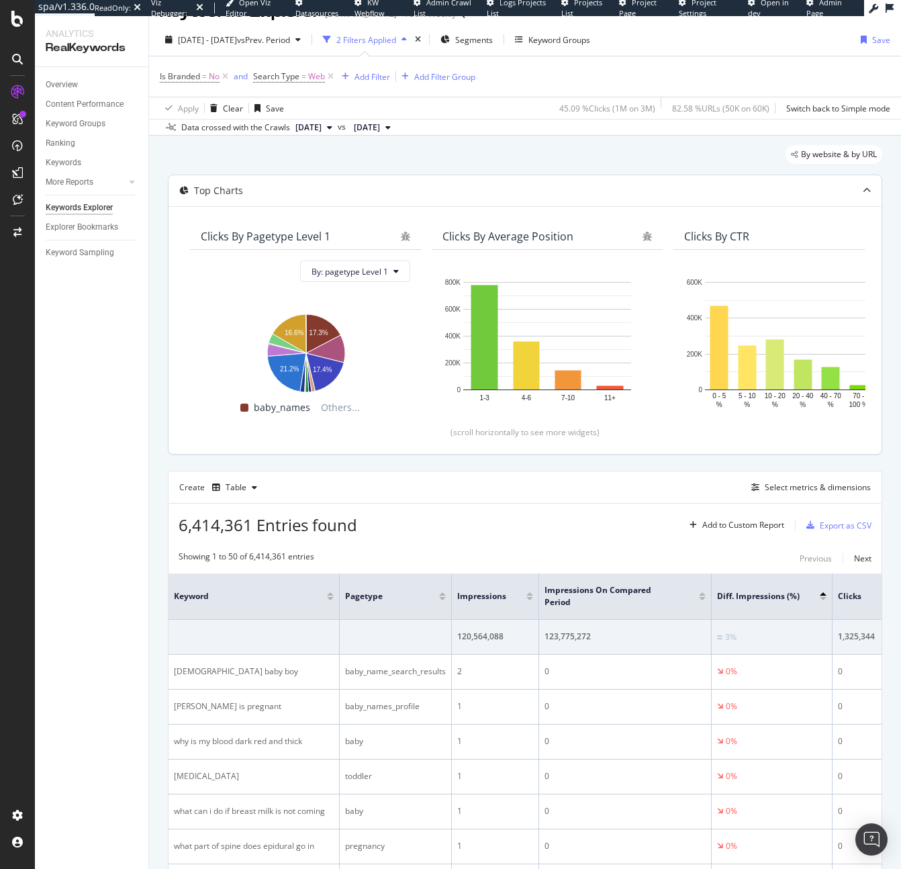
scroll to position [27, 0]
click at [402, 80] on div "Add Filter Group" at bounding box center [435, 76] width 79 height 15
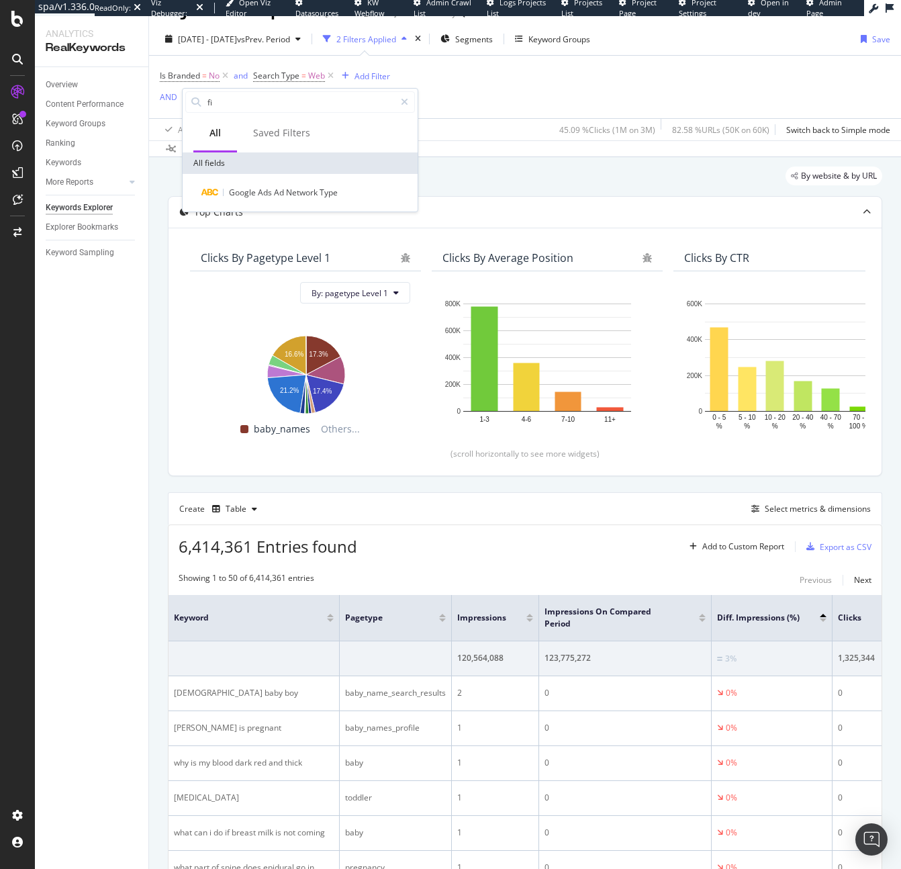
type input "f"
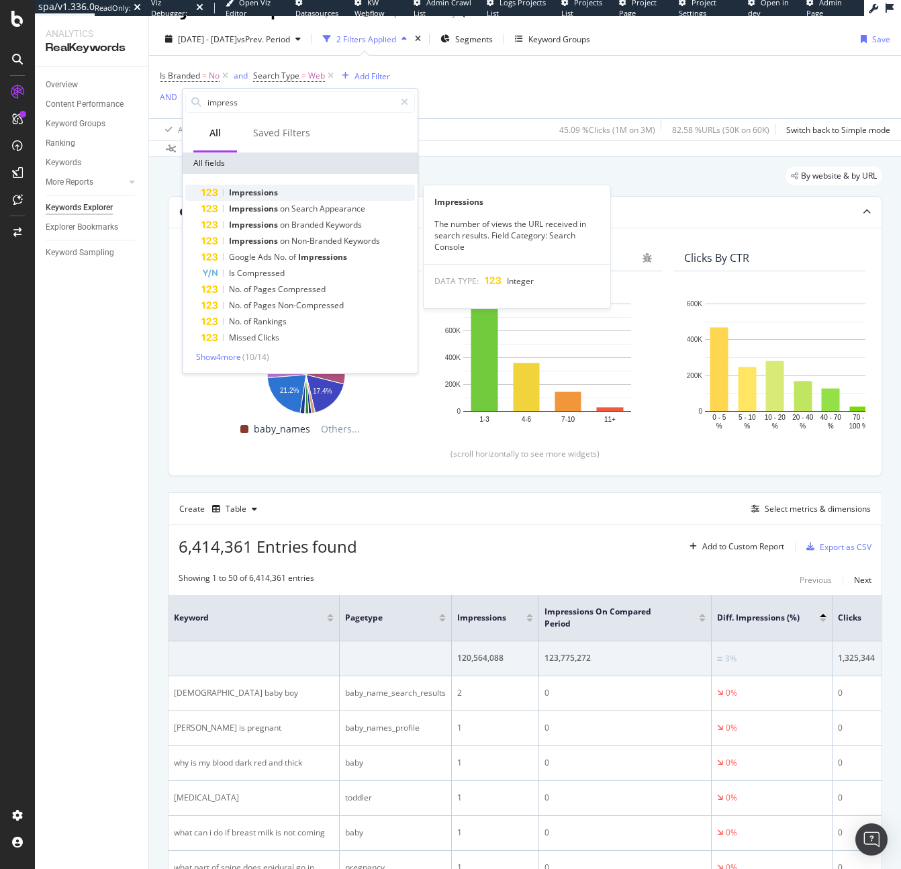
type input "impress"
click at [240, 191] on span "Impressions" at bounding box center [253, 192] width 49 height 11
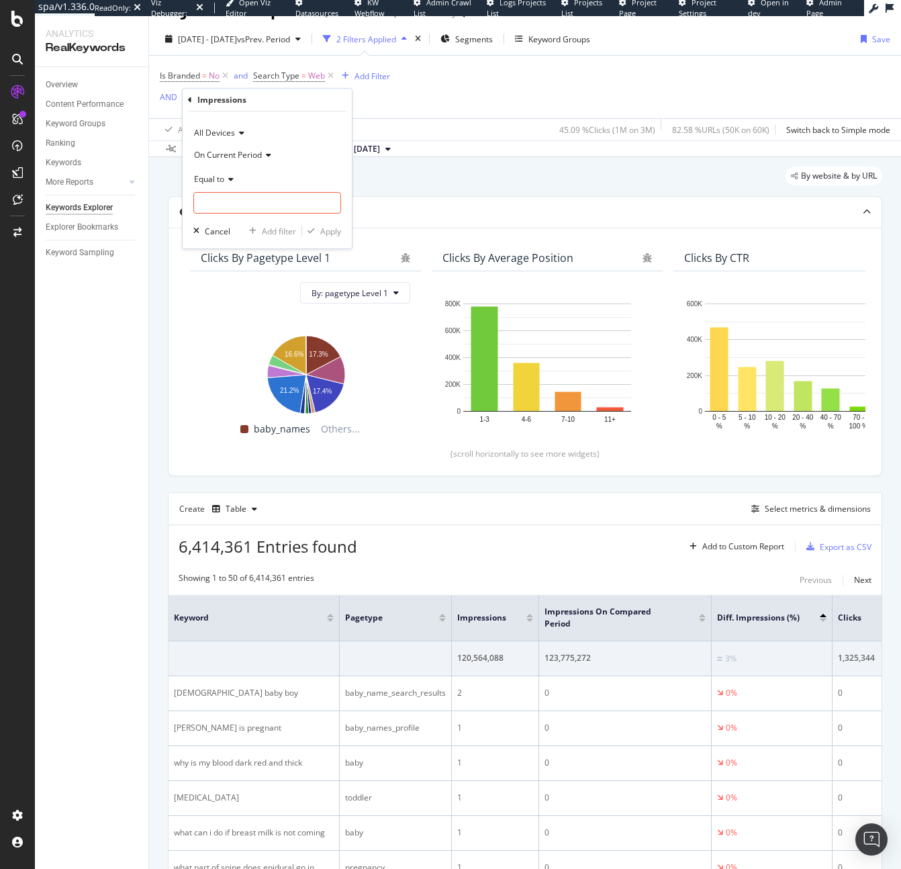
click at [232, 150] on span "On Current Period" at bounding box center [228, 154] width 68 height 11
click at [269, 212] on span "Diff. Between Period - Percentage" at bounding box center [263, 217] width 126 height 11
click at [214, 178] on span "Equal to" at bounding box center [209, 178] width 30 height 11
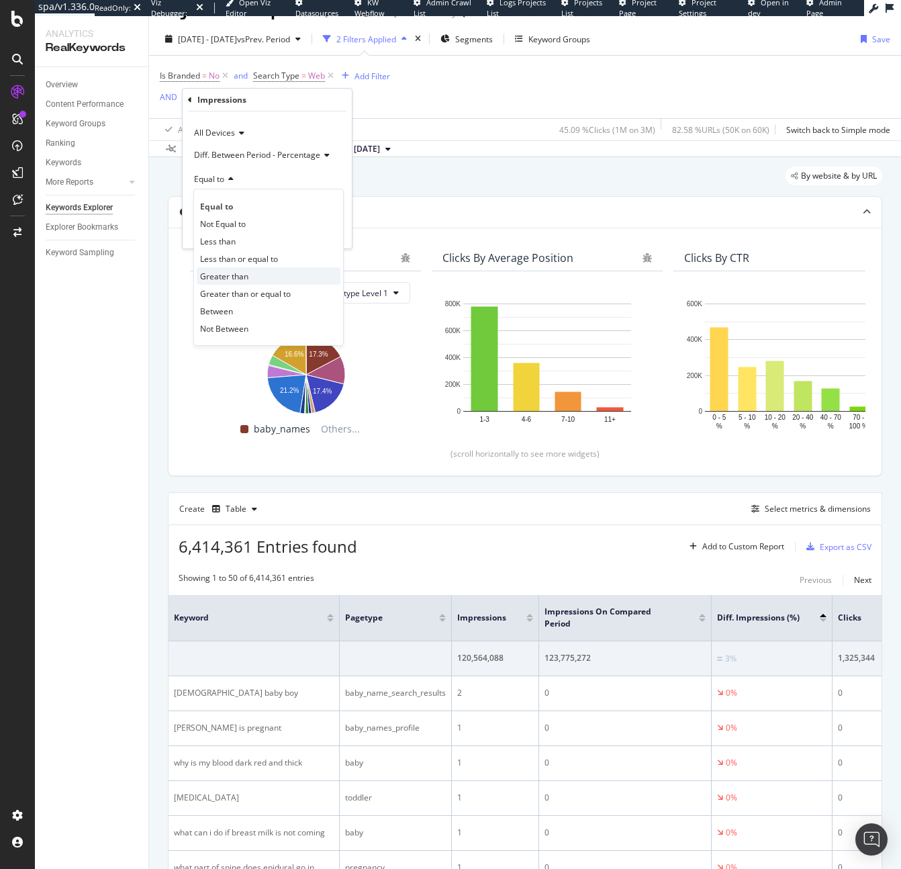
click at [236, 271] on span "Greater than" at bounding box center [224, 276] width 48 height 11
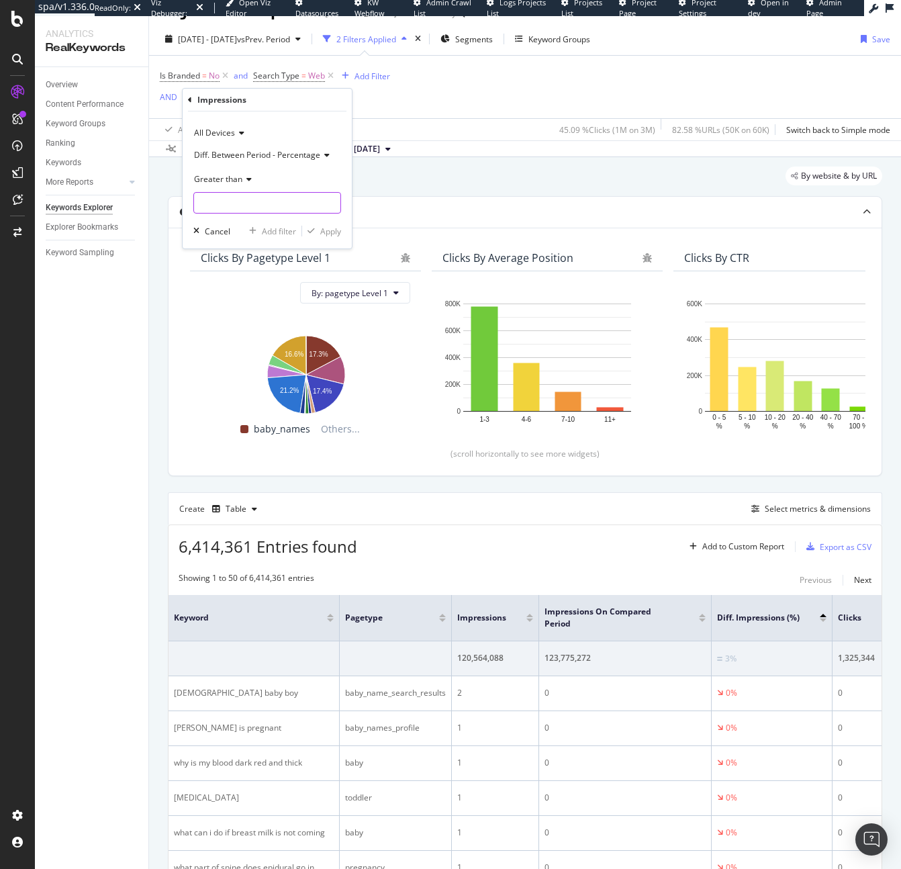
click at [243, 200] on input "number" at bounding box center [267, 202] width 148 height 21
type input "1"
click at [336, 232] on div "Apply" at bounding box center [330, 231] width 21 height 11
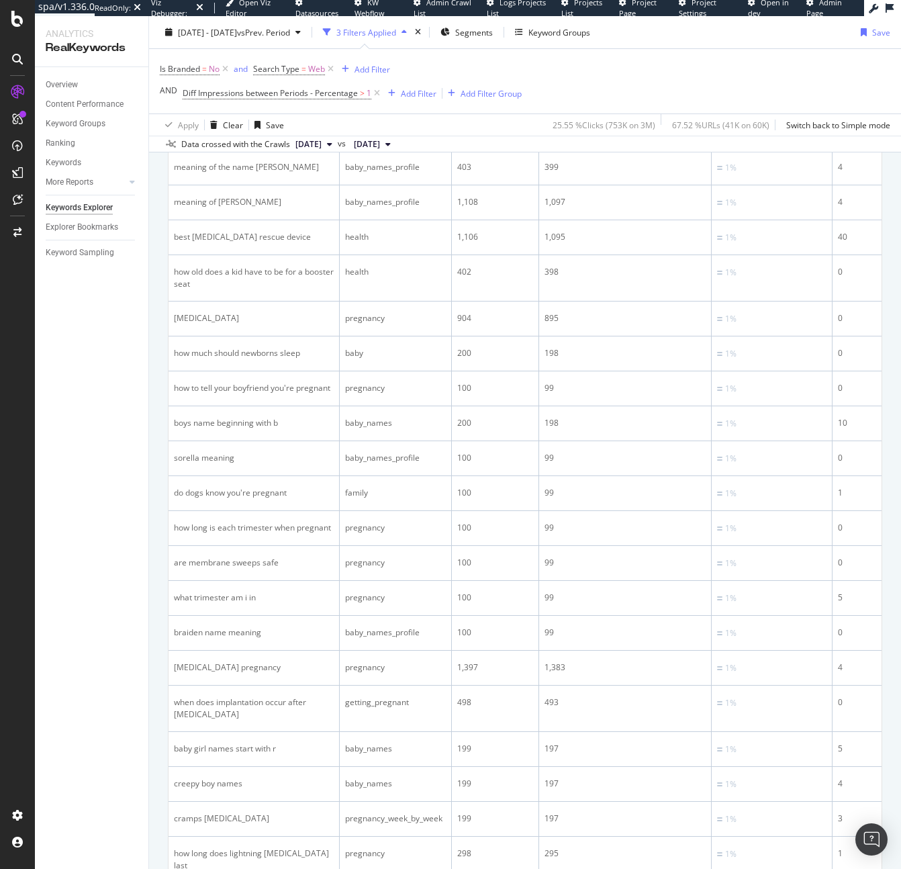
scroll to position [230, 0]
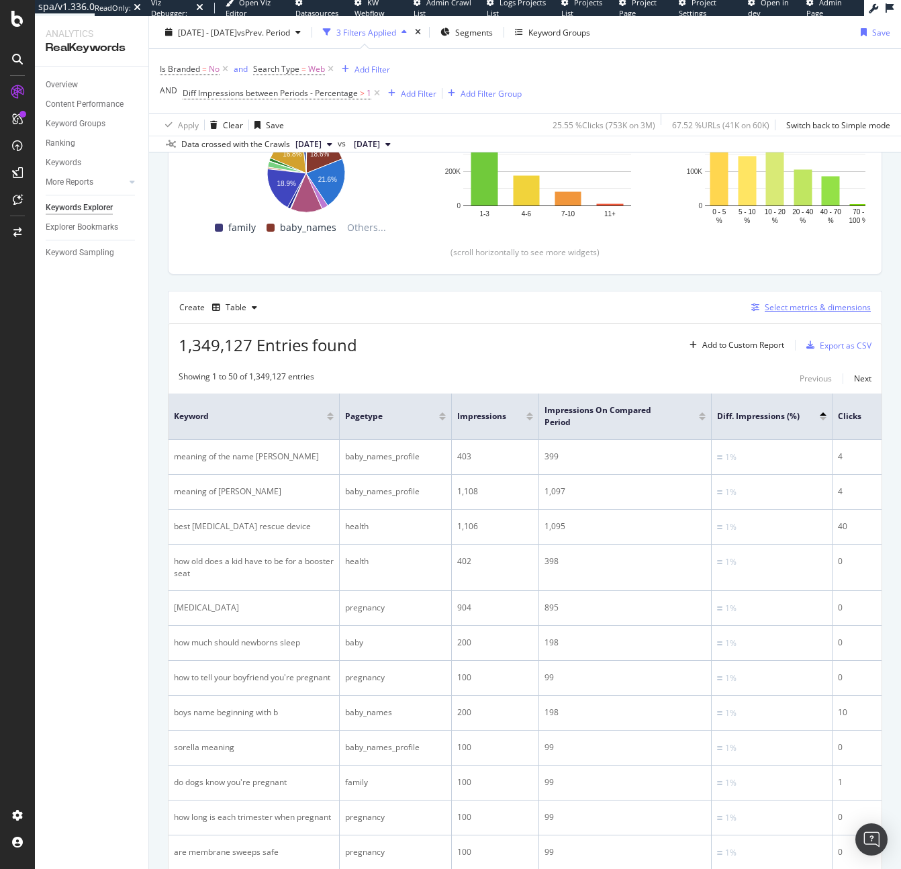
click at [765, 302] on div "Select metrics & dimensions" at bounding box center [818, 307] width 106 height 11
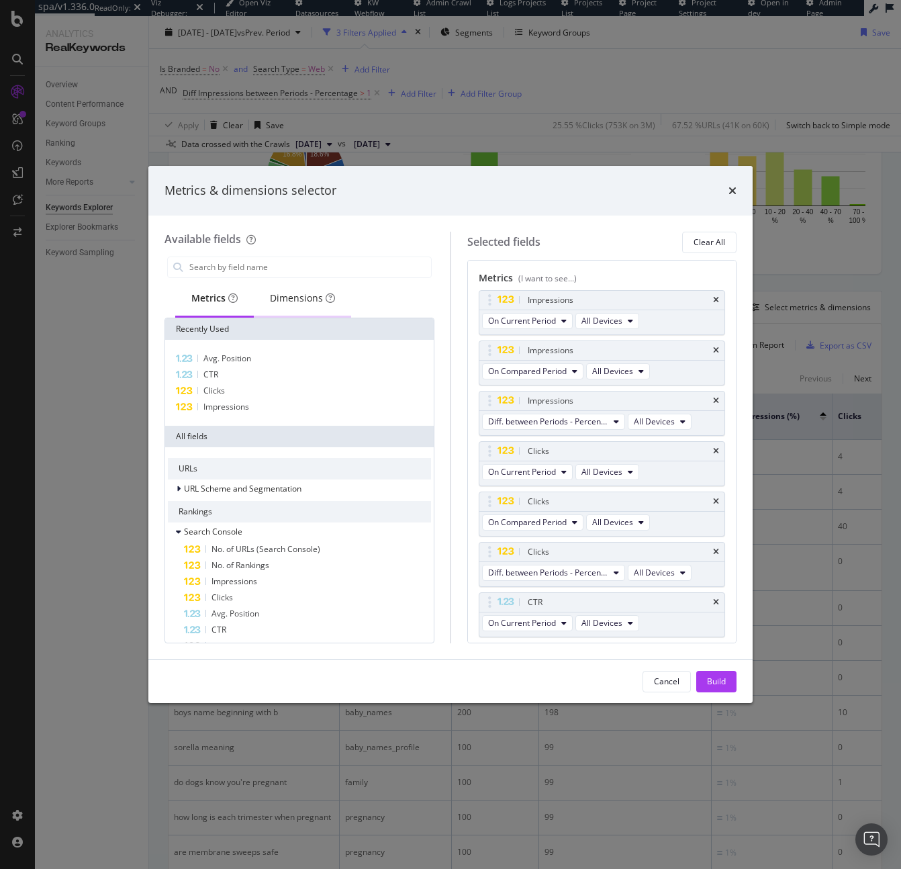
click at [310, 283] on div "Dimensions" at bounding box center [302, 299] width 97 height 37
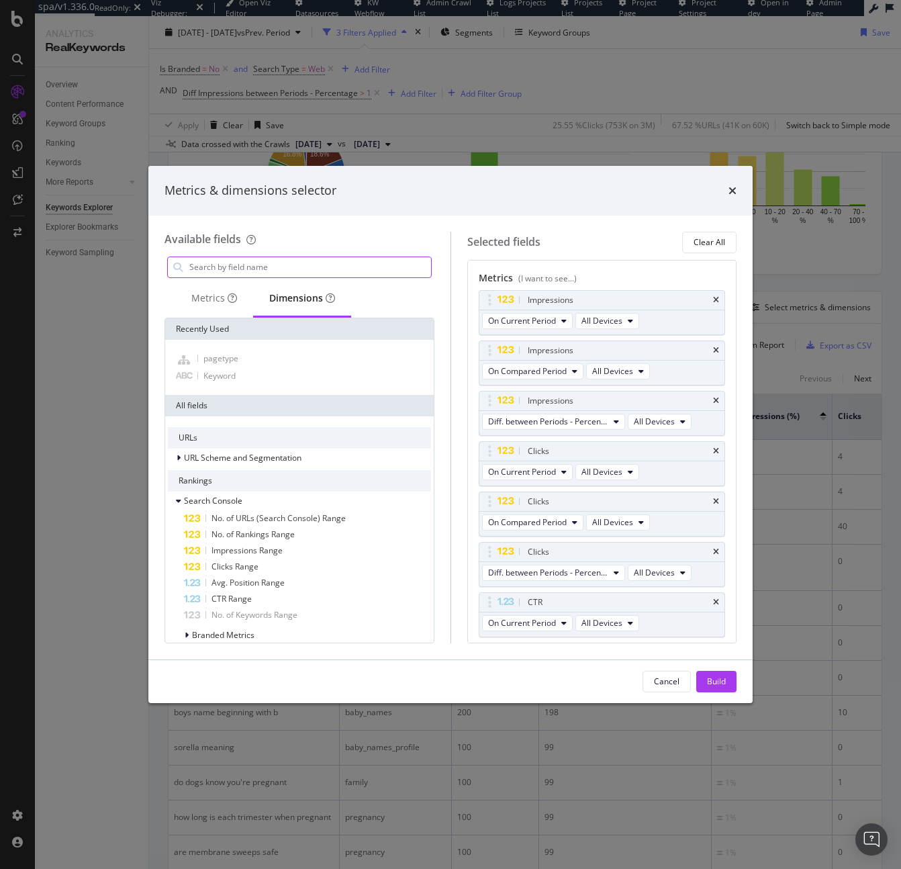
click at [279, 272] on input "modal" at bounding box center [309, 267] width 243 height 20
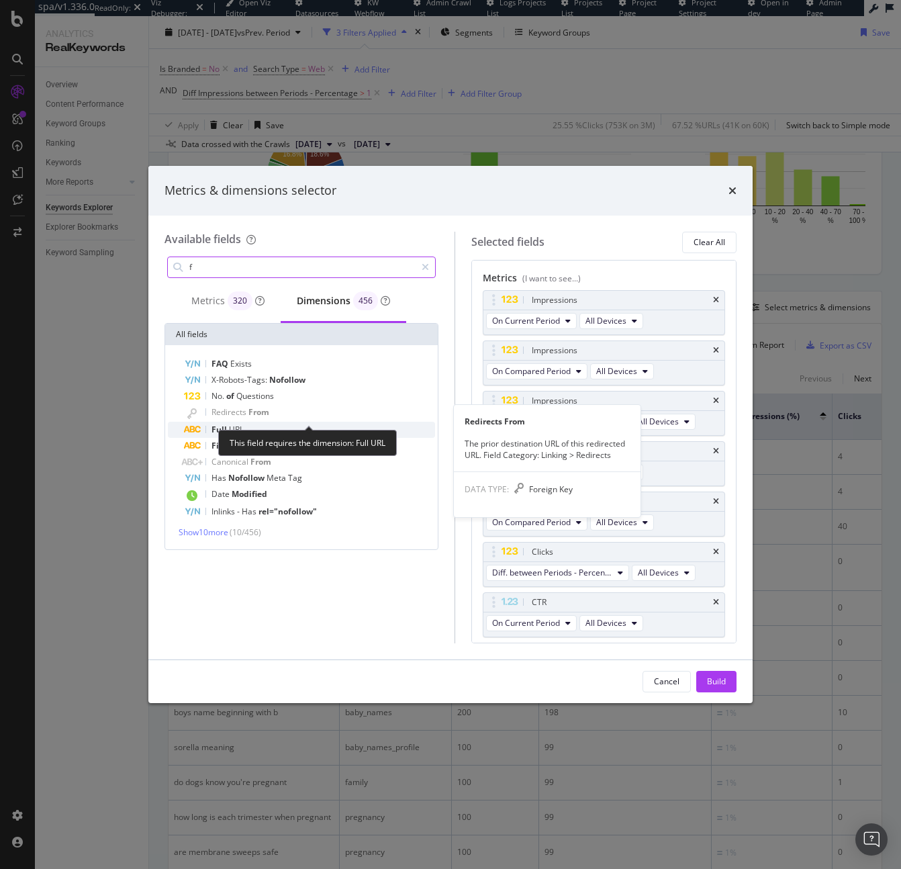
type input "f"
click at [271, 422] on div "Full URL" at bounding box center [309, 430] width 251 height 16
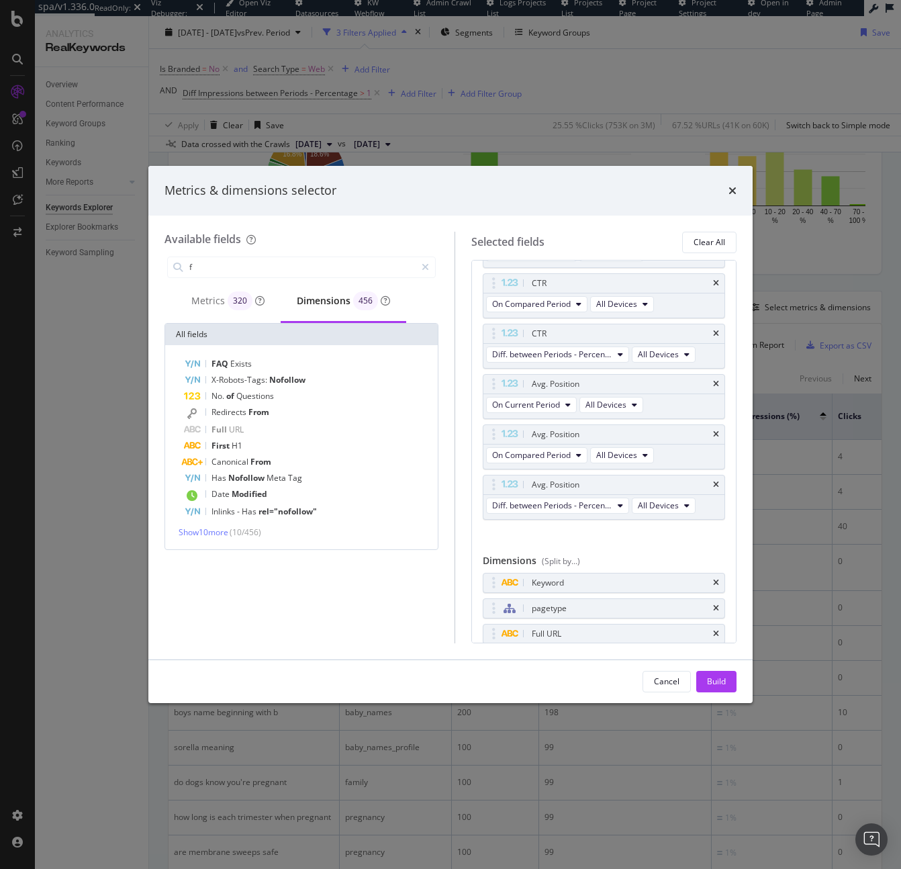
scroll to position [371, 0]
click at [717, 670] on div "Cancel Build" at bounding box center [450, 681] width 604 height 43
click at [718, 678] on div "Build" at bounding box center [716, 681] width 19 height 11
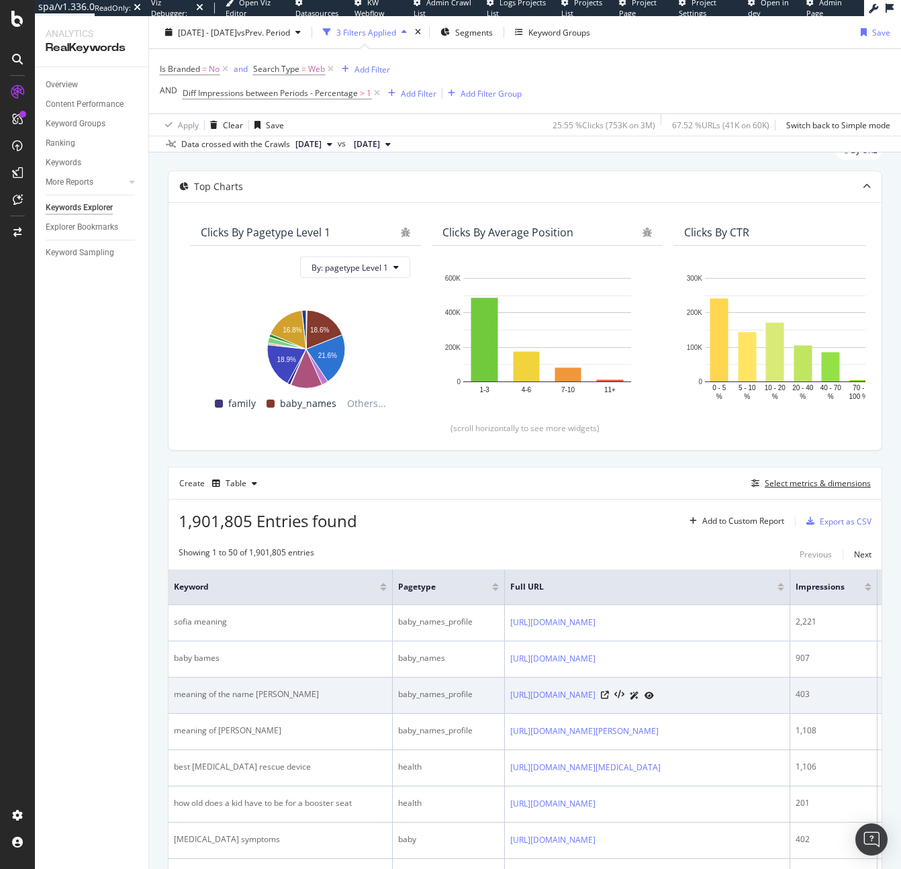
scroll to position [57, 0]
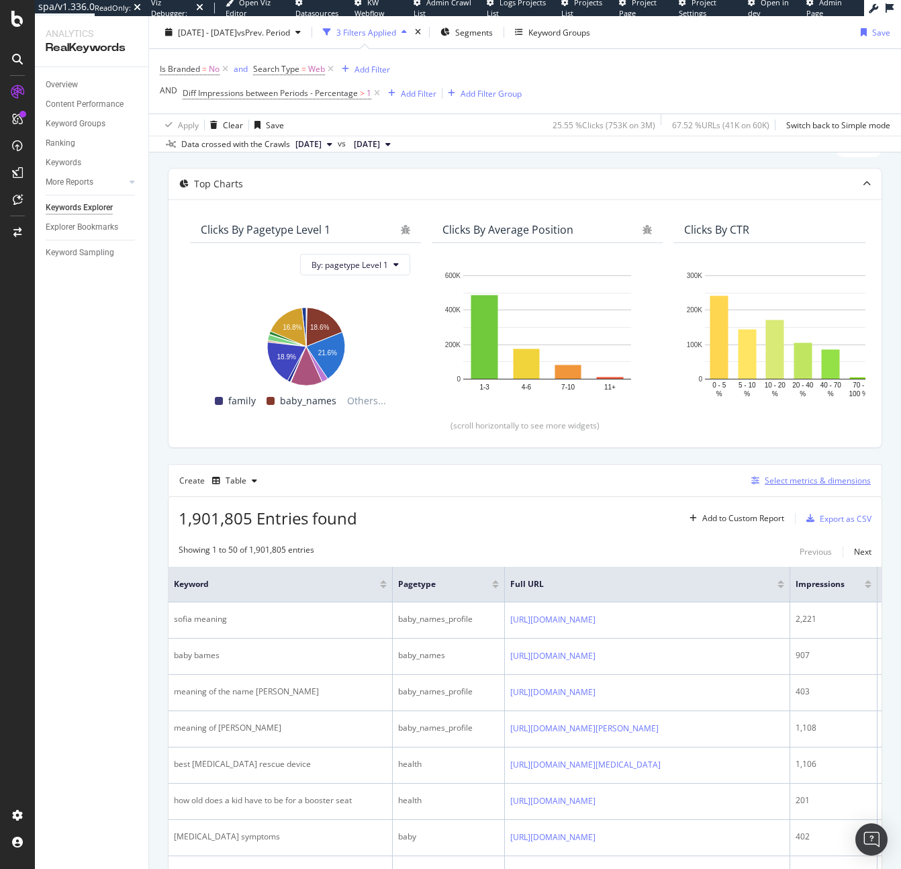
click at [769, 476] on div "Select metrics & dimensions" at bounding box center [818, 480] width 106 height 11
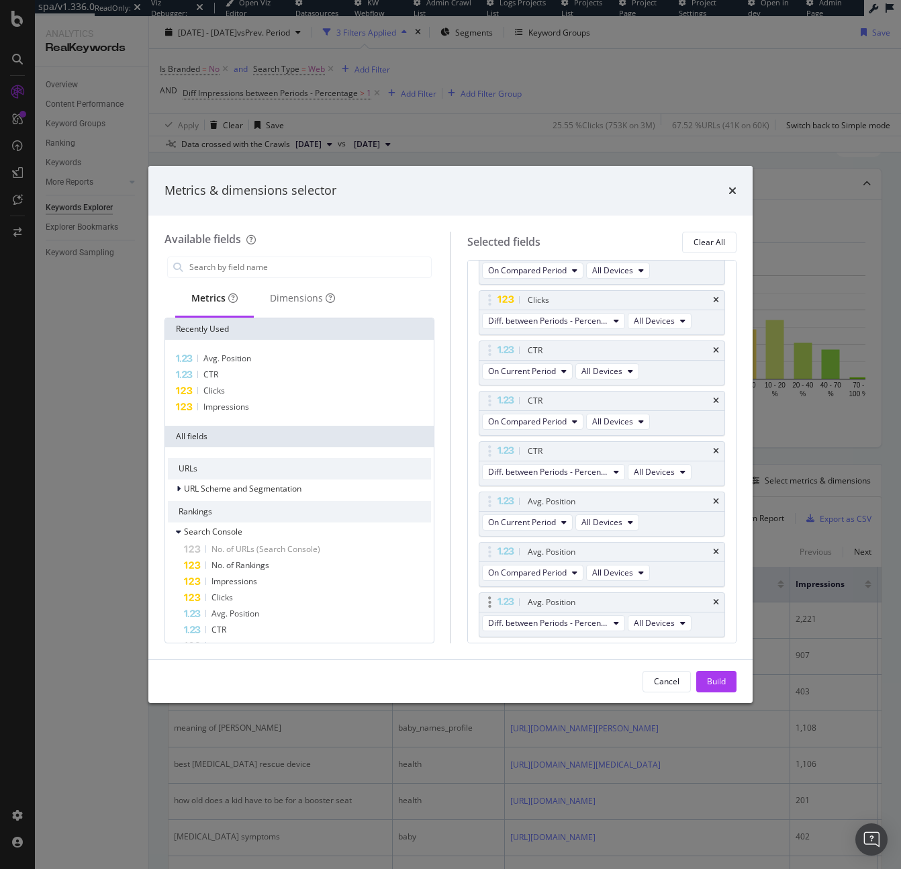
scroll to position [416, 0]
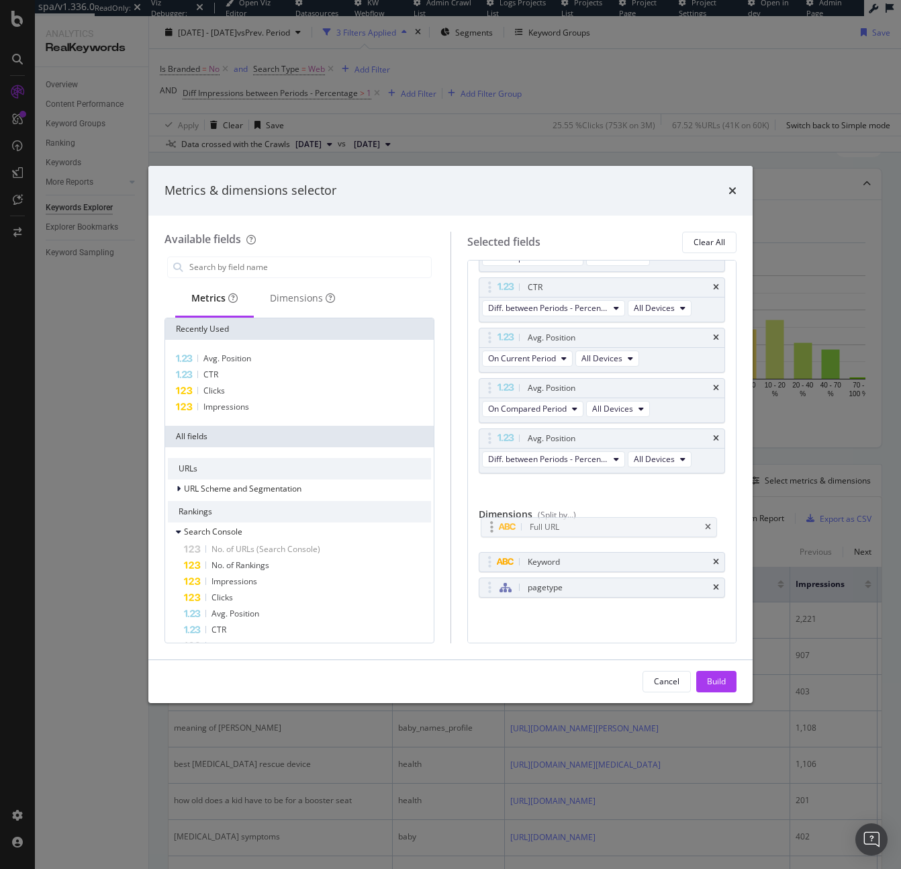
drag, startPoint x: 494, startPoint y: 586, endPoint x: 496, endPoint y: 525, distance: 60.5
click at [496, 525] on body "spa/v1.336.0 ReadOnly: Viz Debugger: Open Viz Editor Datasources KW Webflow Adm…" at bounding box center [450, 434] width 901 height 869
click at [711, 672] on div "Build" at bounding box center [716, 682] width 19 height 20
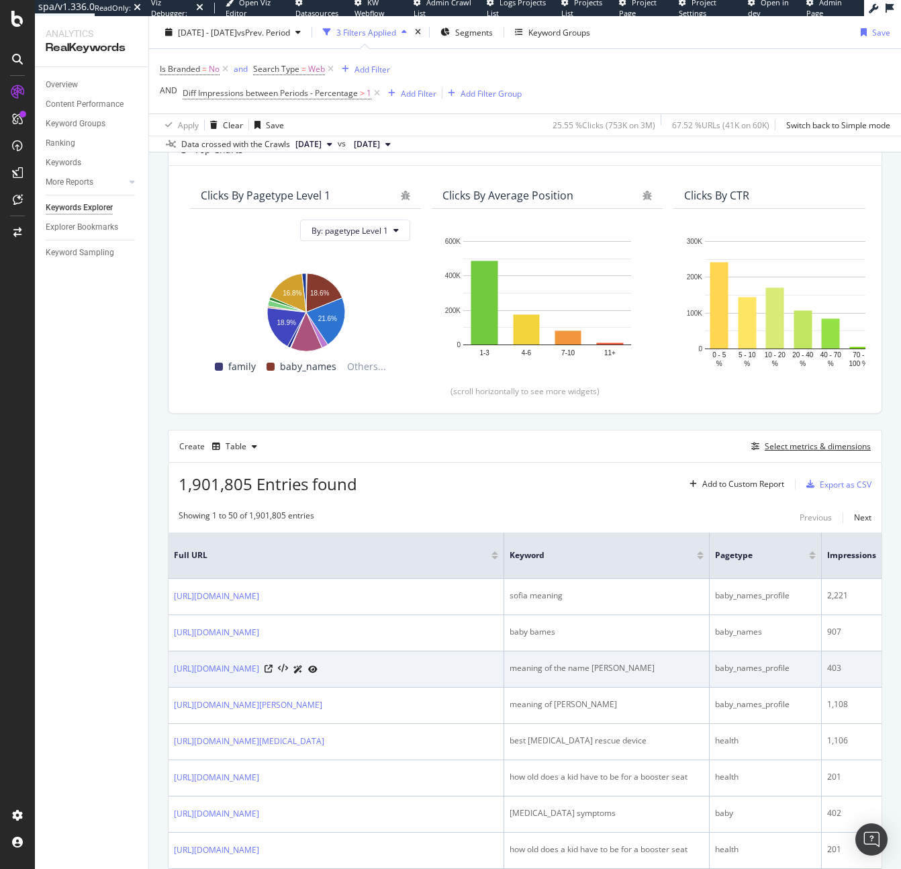
scroll to position [67, 0]
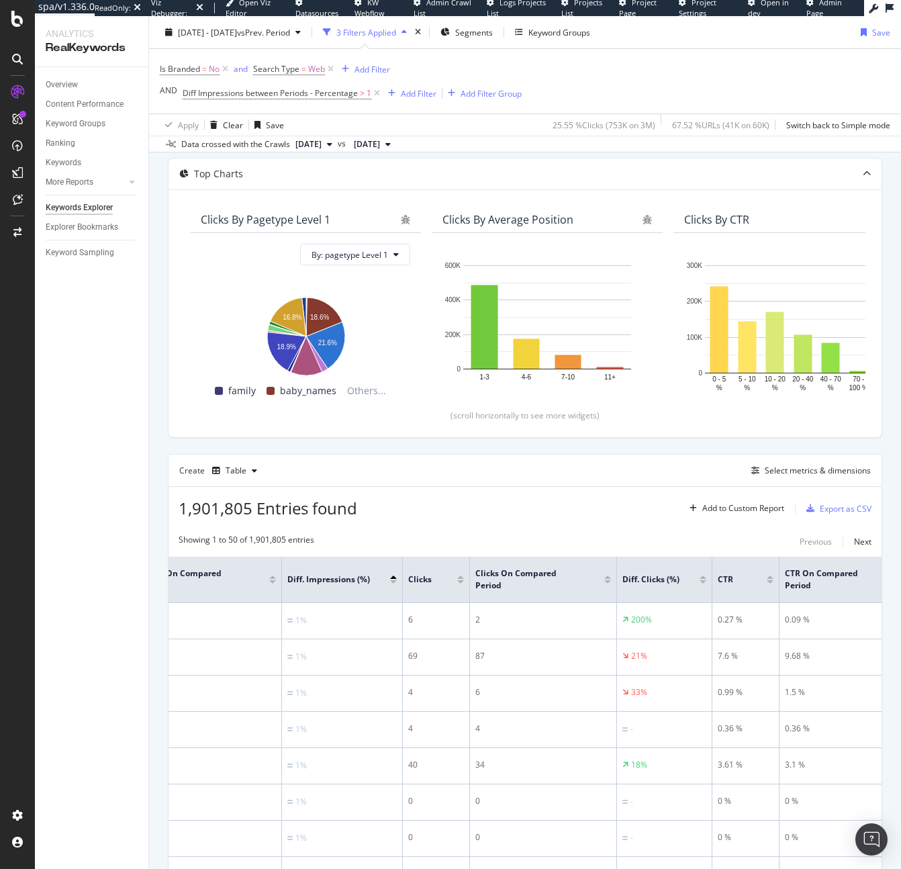
drag, startPoint x: 263, startPoint y: 96, endPoint x: 289, endPoint y: 107, distance: 28.3
click at [289, 107] on div "Is Branded = No and Search Type = Web Add Filter AND Diff Impressions between P…" at bounding box center [525, 81] width 731 height 64
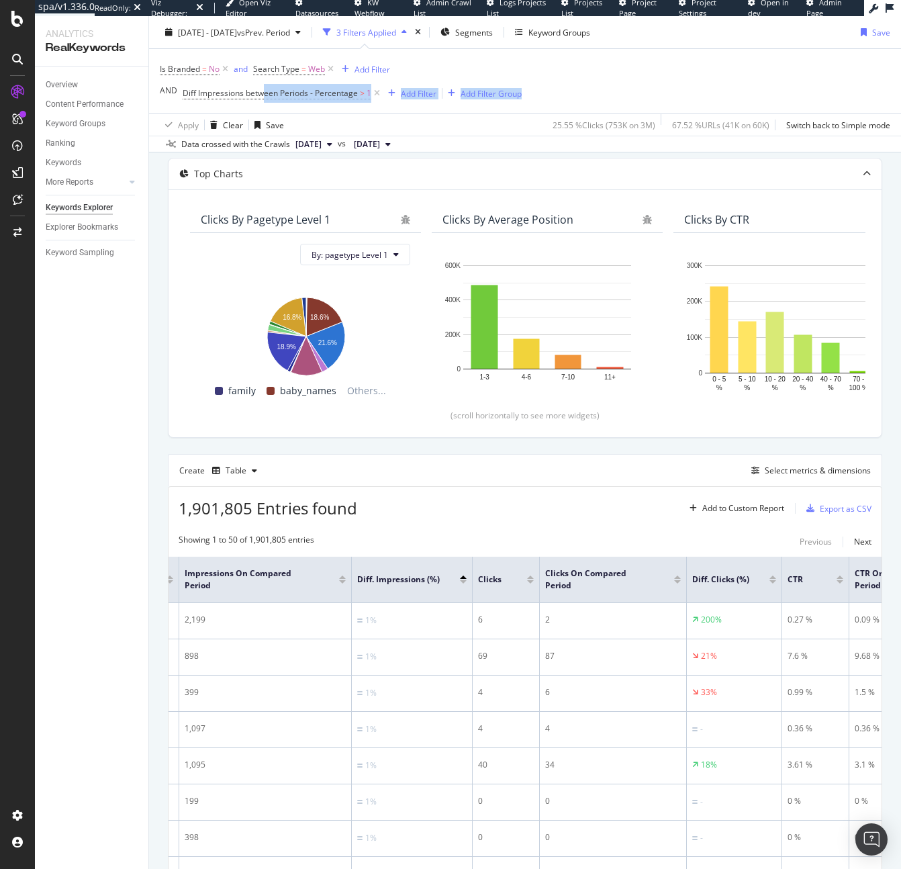
scroll to position [0, 728]
click at [248, 99] on span "Diff Impressions between Periods - Percentage > 1" at bounding box center [283, 93] width 200 height 19
click at [248, 96] on span "Diff Impressions between Periods - Percentage" at bounding box center [270, 92] width 175 height 11
click at [368, 97] on span "1" at bounding box center [369, 93] width 5 height 19
drag, startPoint x: 375, startPoint y: 95, endPoint x: 212, endPoint y: 95, distance: 162.5
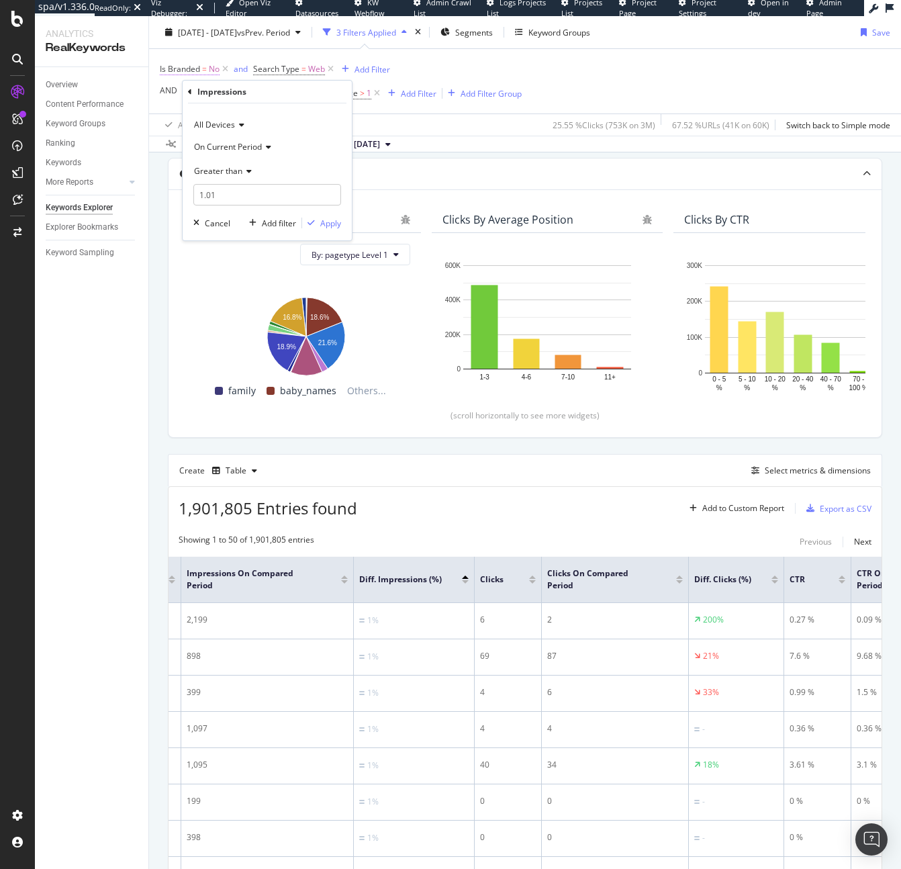
click at [375, 95] on icon at bounding box center [376, 93] width 11 height 13
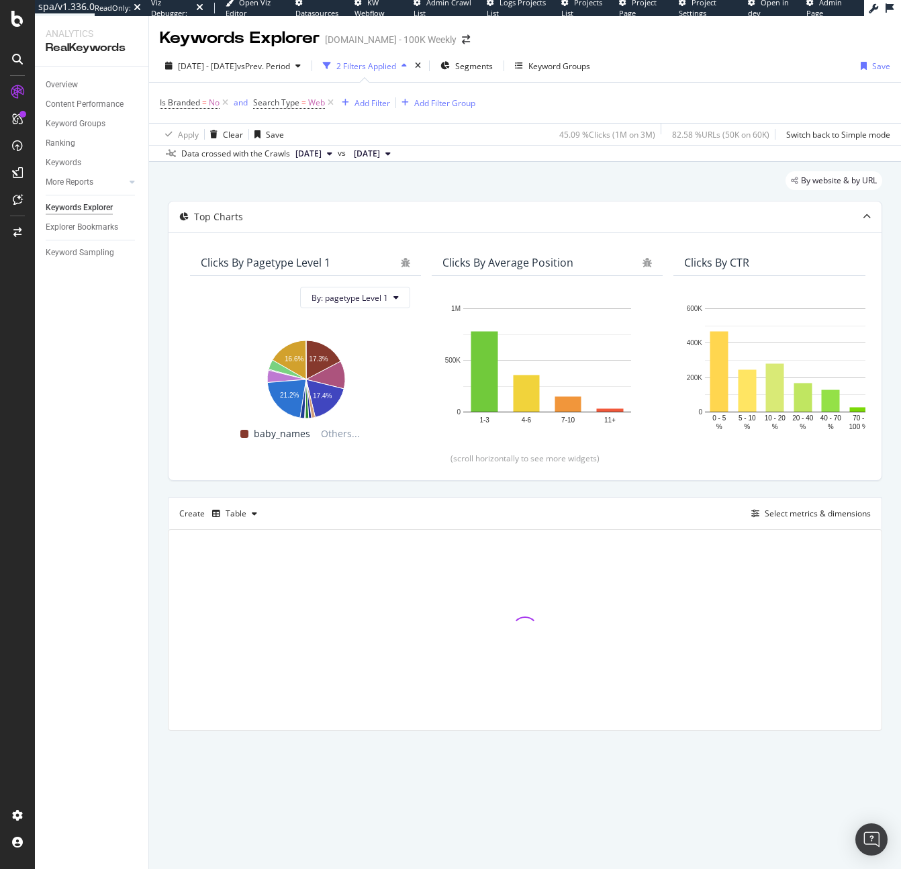
click at [352, 111] on div "Is Branded = No and Search Type = Web Add Filter Add Filter Group" at bounding box center [318, 102] width 316 height 19
click at [444, 100] on div "Add Filter Group" at bounding box center [444, 102] width 61 height 11
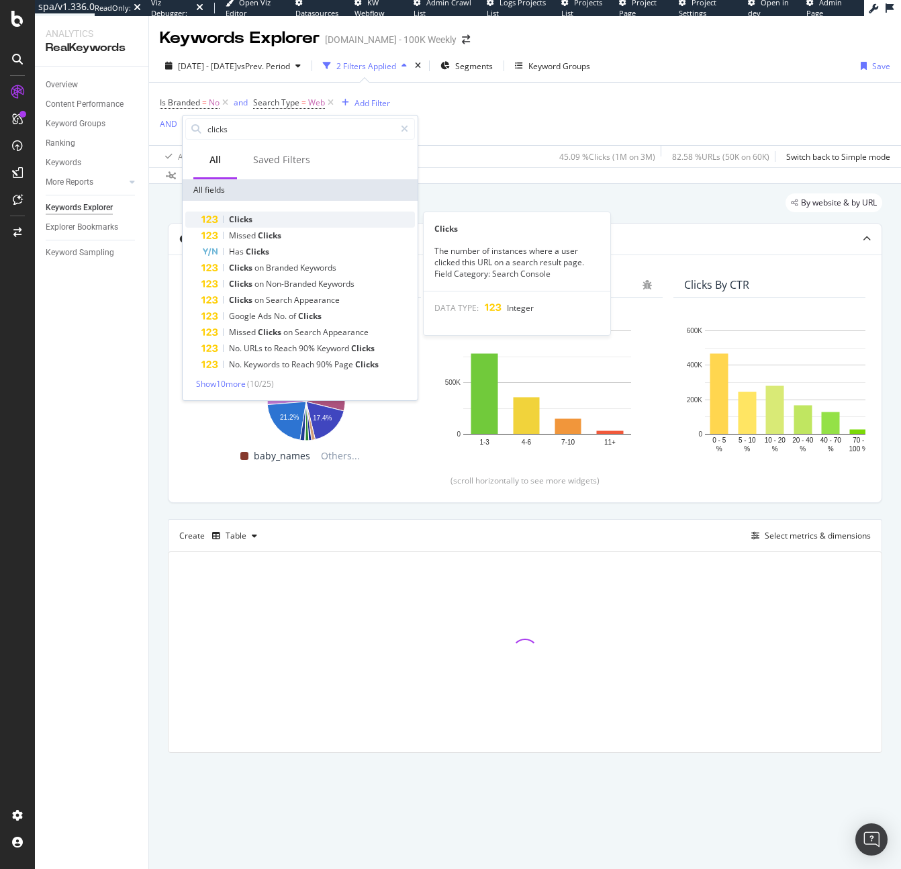
type input "clicks"
click at [263, 214] on div "Clicks" at bounding box center [308, 220] width 214 height 16
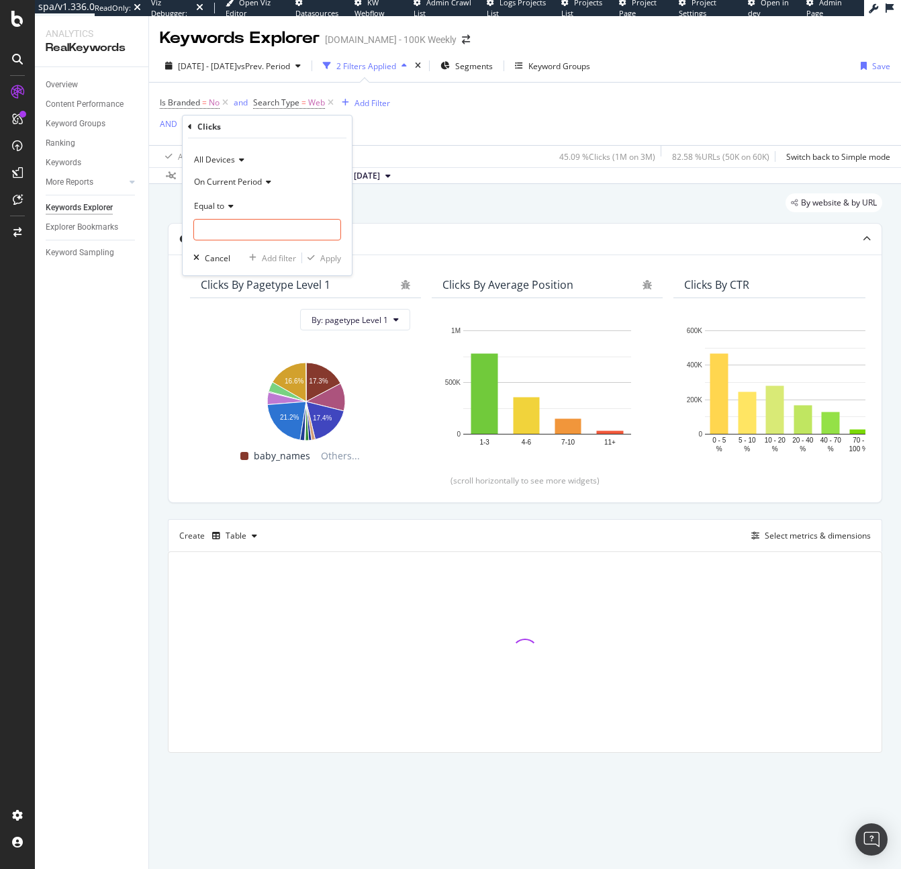
click at [222, 203] on span "Equal to" at bounding box center [209, 205] width 30 height 11
click at [232, 183] on span "On Current Period" at bounding box center [228, 181] width 68 height 11
click at [264, 246] on span "Diff. Between Period - Percentage" at bounding box center [263, 243] width 126 height 11
click at [257, 219] on input "number" at bounding box center [267, 229] width 148 height 21
click at [216, 208] on span "Equal to" at bounding box center [209, 205] width 30 height 11
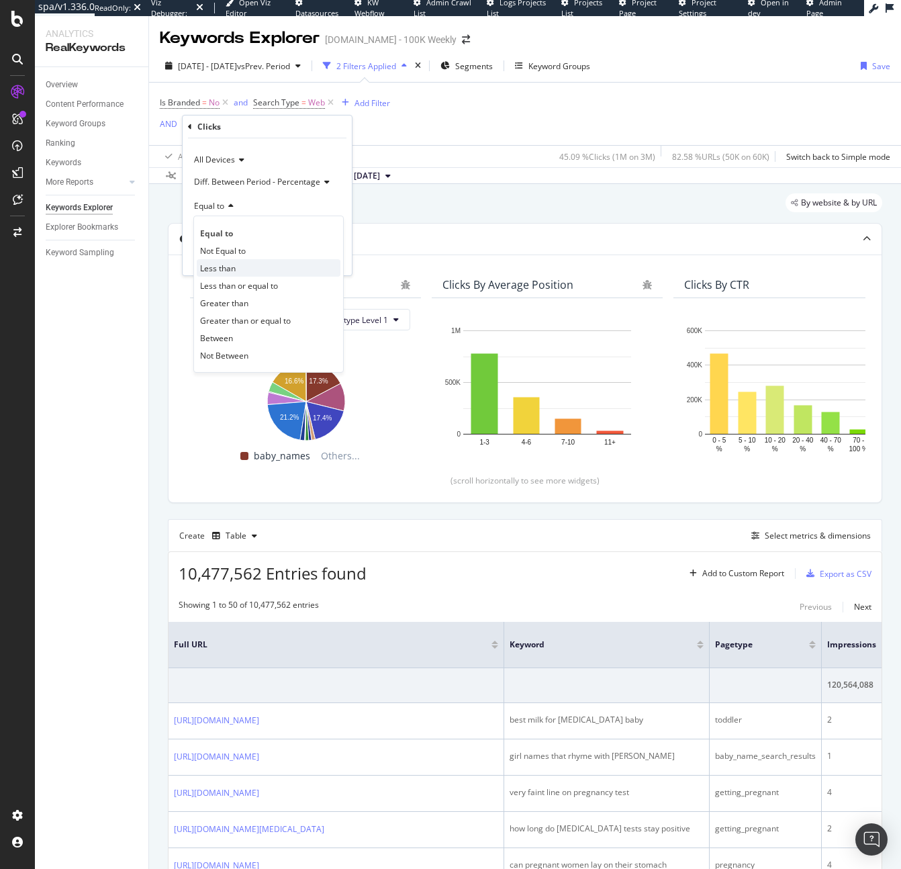
click at [243, 262] on div "Less than" at bounding box center [269, 267] width 144 height 17
click at [244, 221] on input "number" at bounding box center [267, 229] width 148 height 21
type input "1"
click at [324, 253] on div "Apply" at bounding box center [330, 258] width 21 height 11
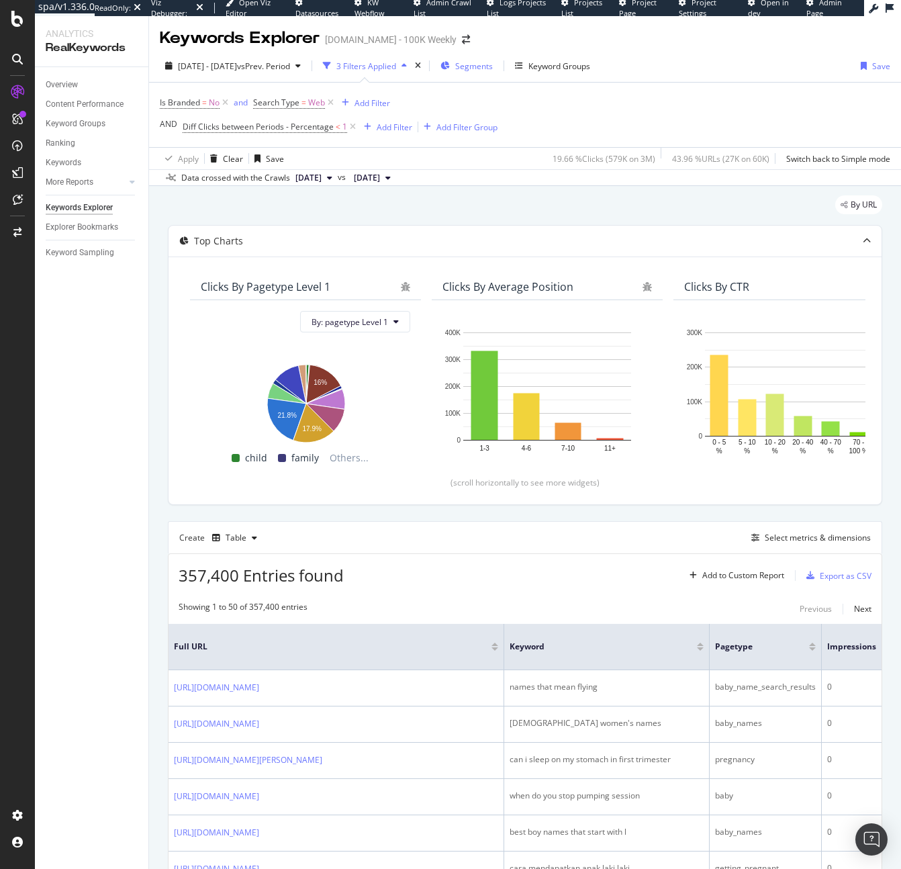
click at [493, 66] on span "Segments" at bounding box center [474, 65] width 38 height 11
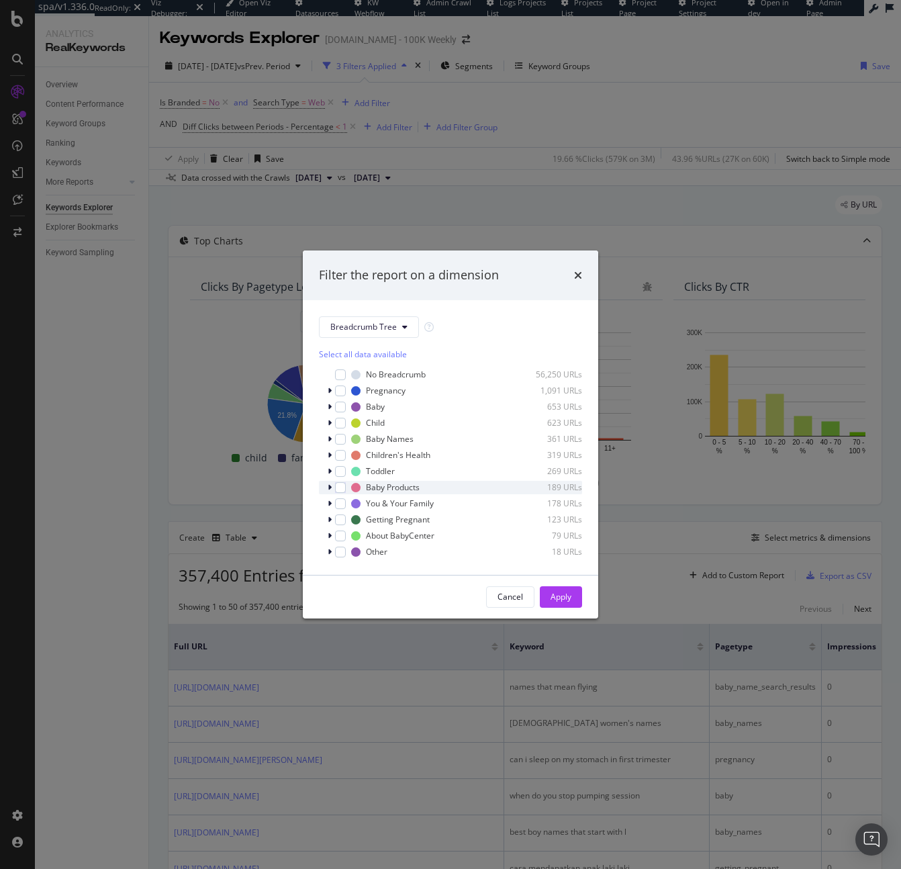
click at [326, 488] on div "Baby Products 189 URLs" at bounding box center [450, 487] width 263 height 13
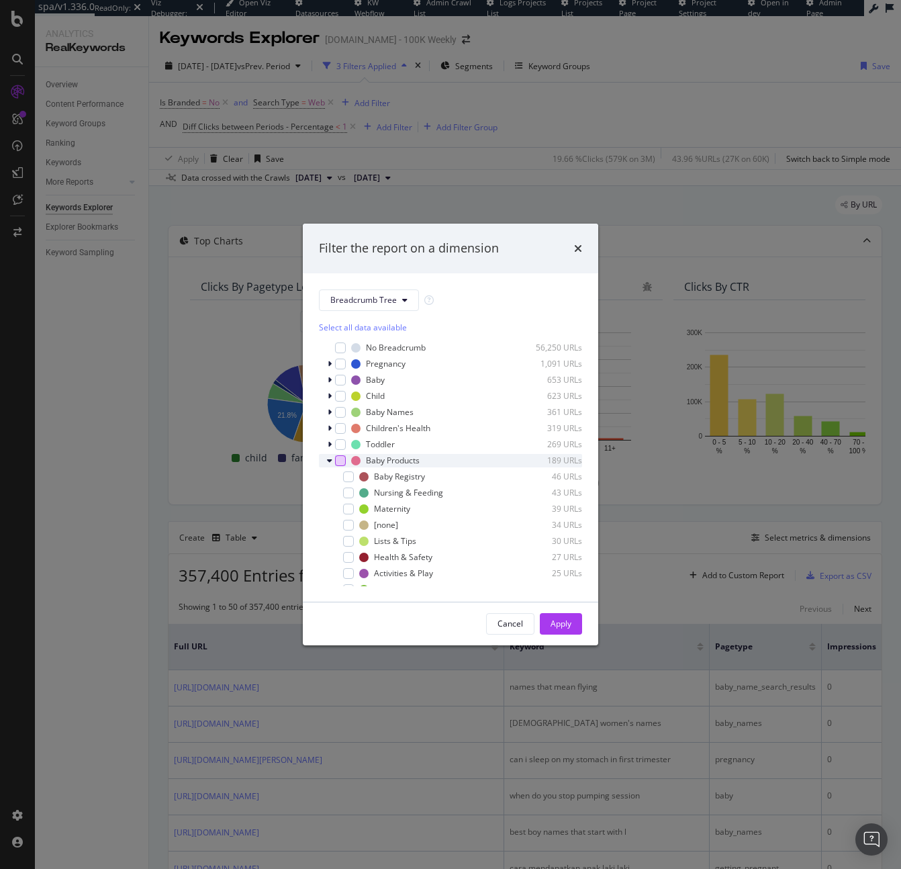
click at [342, 461] on div "modal" at bounding box center [340, 460] width 11 height 11
click at [554, 621] on div "Apply" at bounding box center [561, 623] width 21 height 11
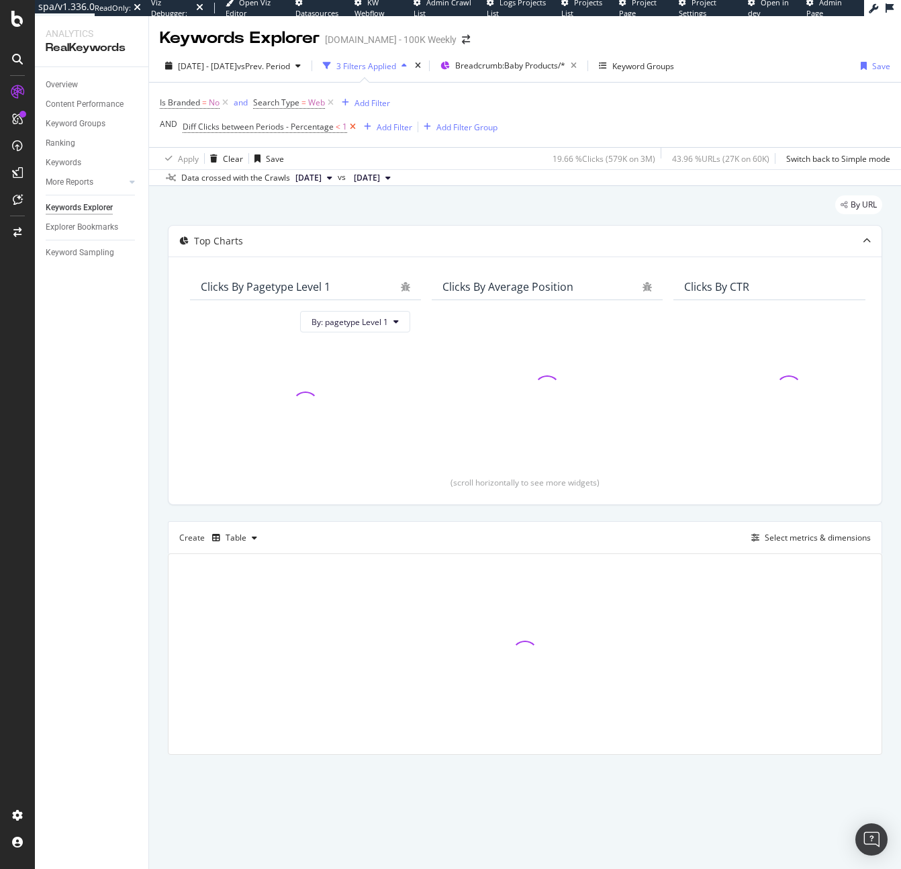
click at [352, 126] on icon at bounding box center [352, 126] width 11 height 13
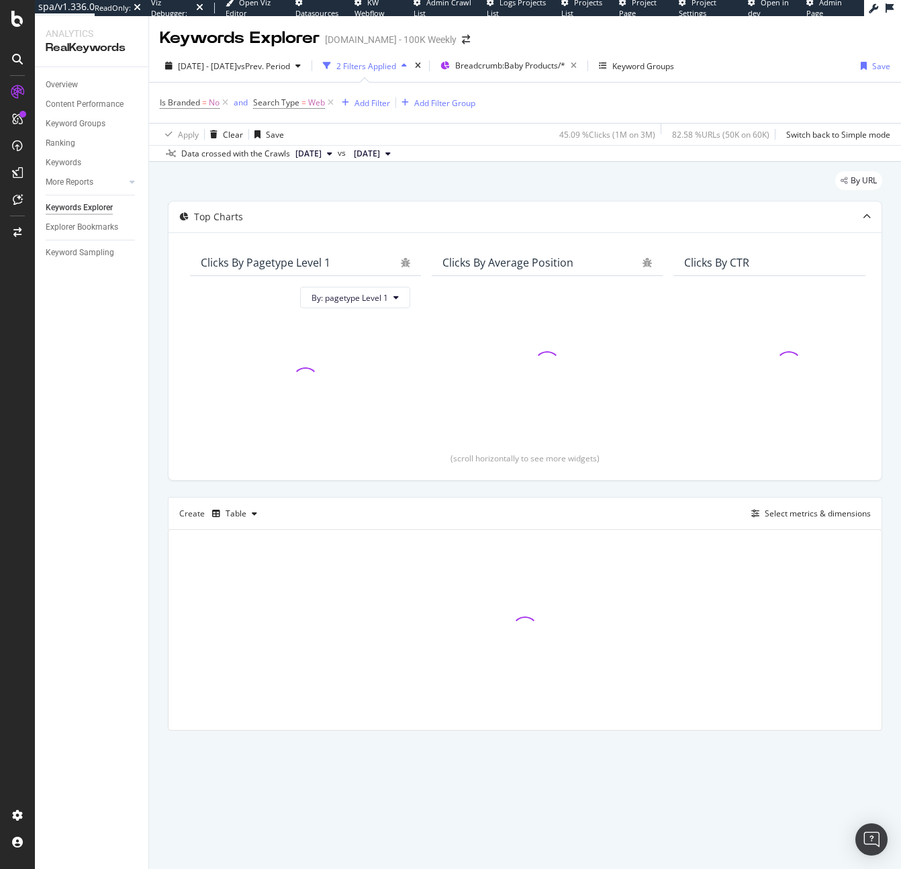
drag, startPoint x: 150, startPoint y: 312, endPoint x: 144, endPoint y: 332, distance: 20.9
click at [144, 328] on div "Analytics RealKeywords Overview Content Performance Keyword Groups Ranking Keyw…" at bounding box center [468, 442] width 866 height 853
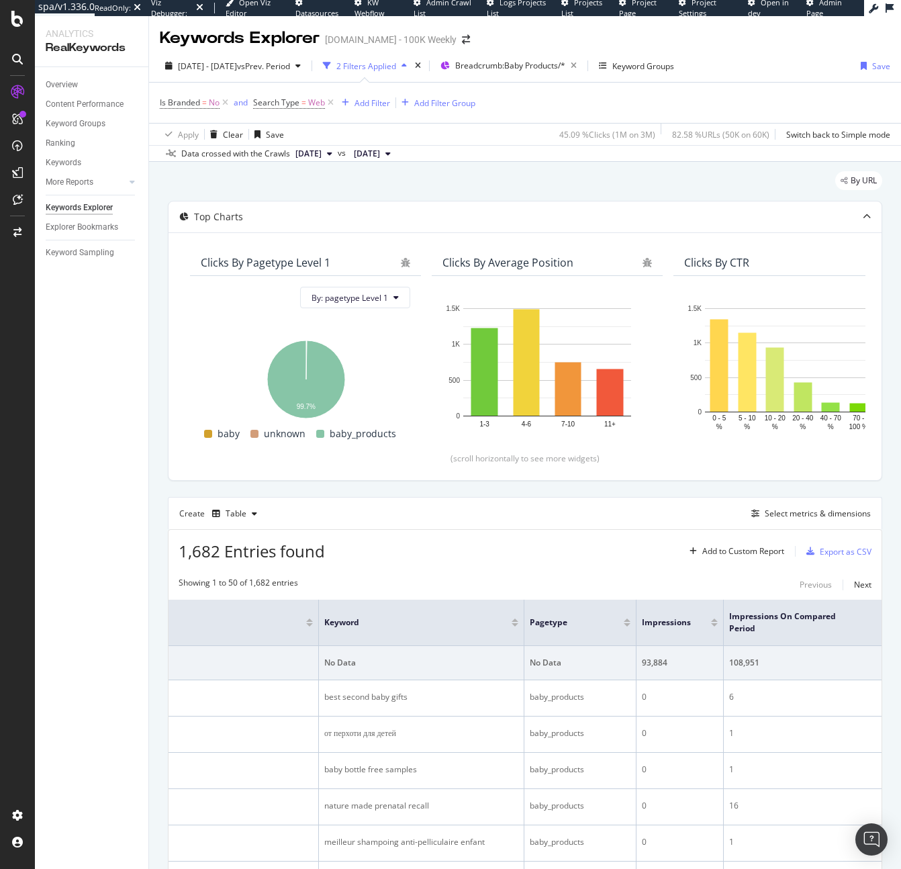
scroll to position [0, 187]
click at [808, 516] on div "Select metrics & dimensions" at bounding box center [818, 513] width 106 height 11
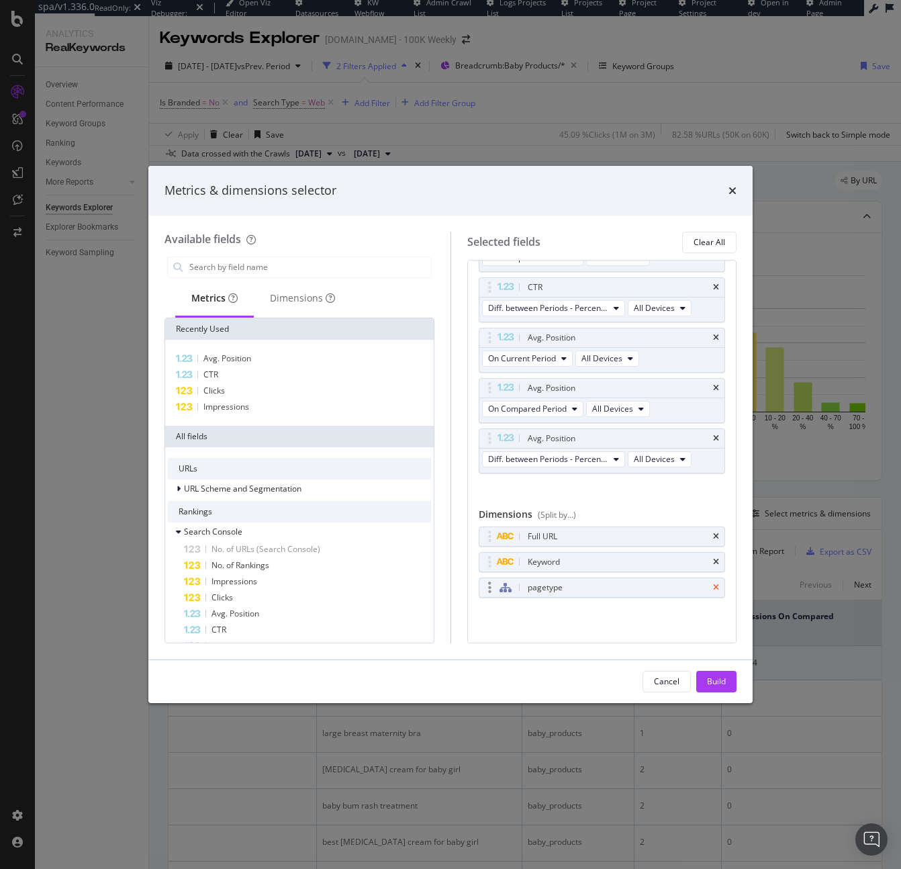
click at [713, 590] on icon "times" at bounding box center [716, 588] width 6 height 8
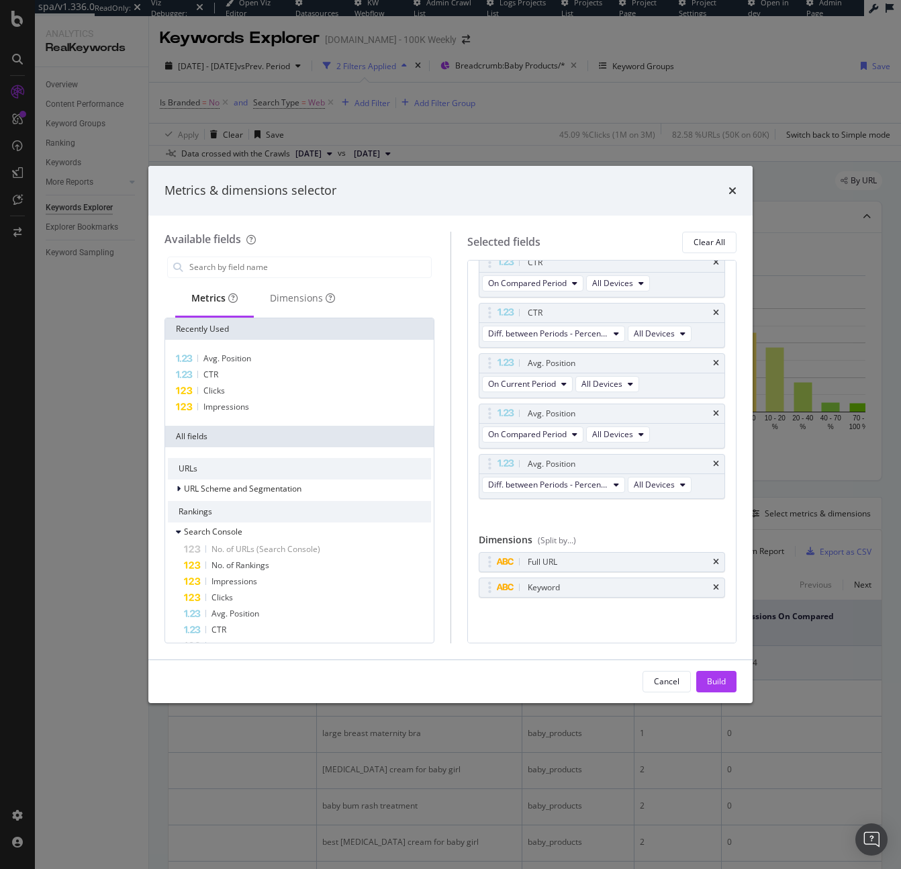
scroll to position [390, 0]
click at [725, 684] on div "Build" at bounding box center [716, 681] width 19 height 11
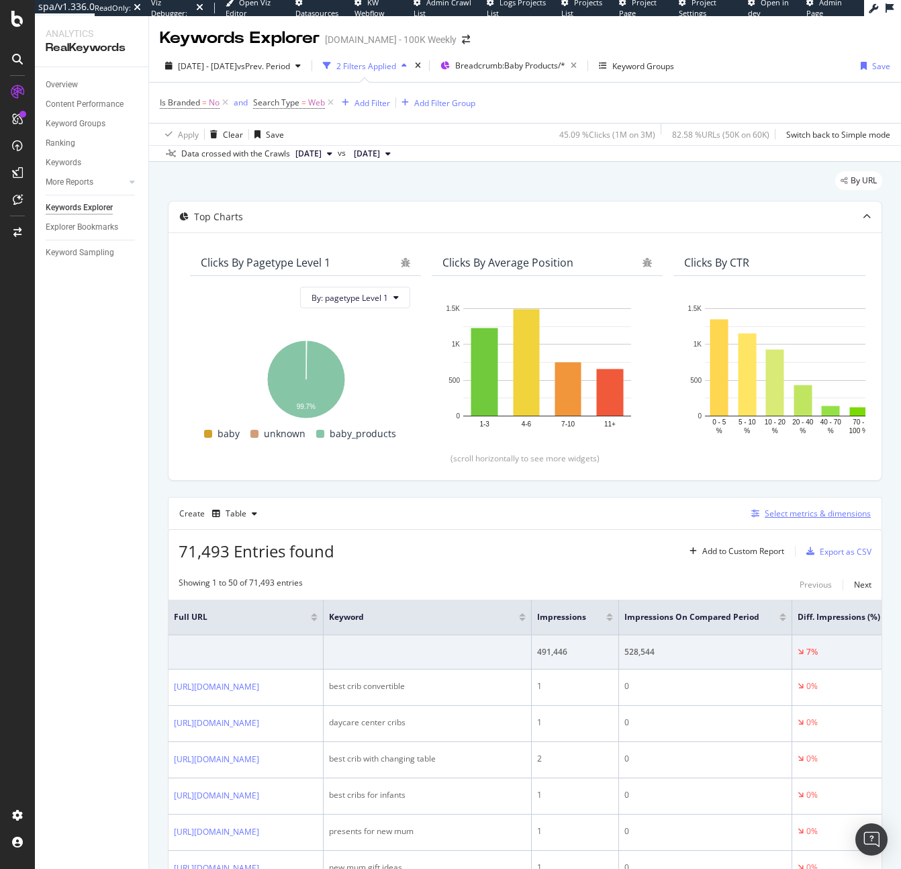
click at [780, 515] on div "Select metrics & dimensions" at bounding box center [818, 513] width 106 height 11
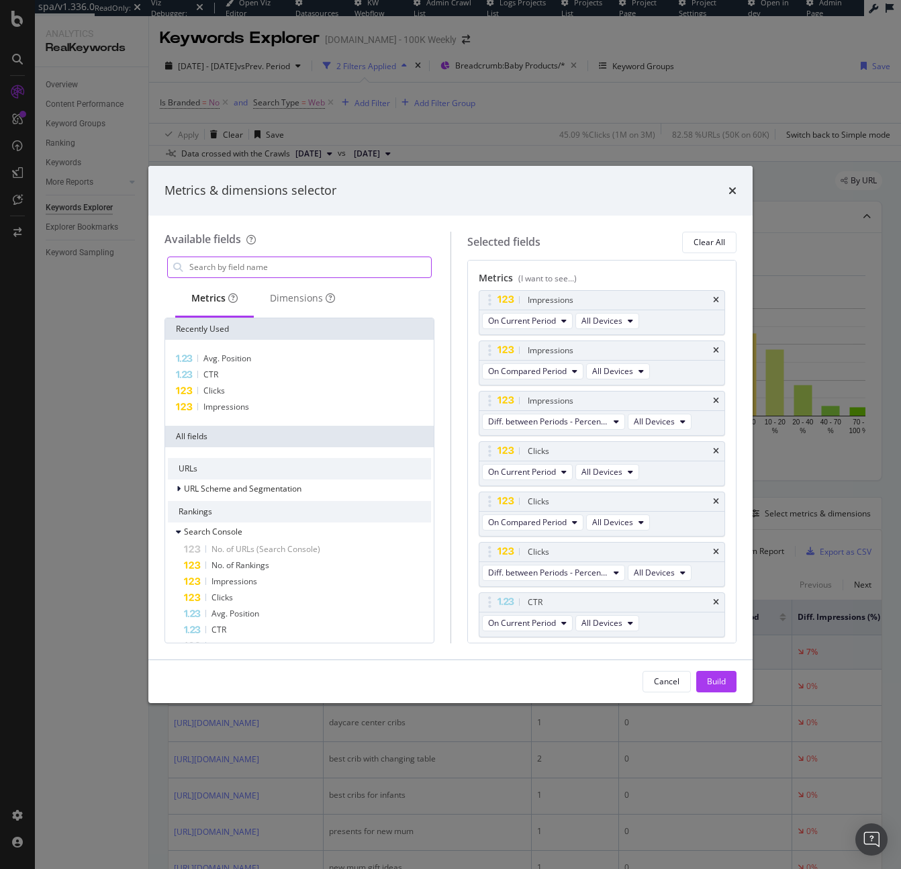
click at [307, 262] on input "modal" at bounding box center [309, 267] width 243 height 20
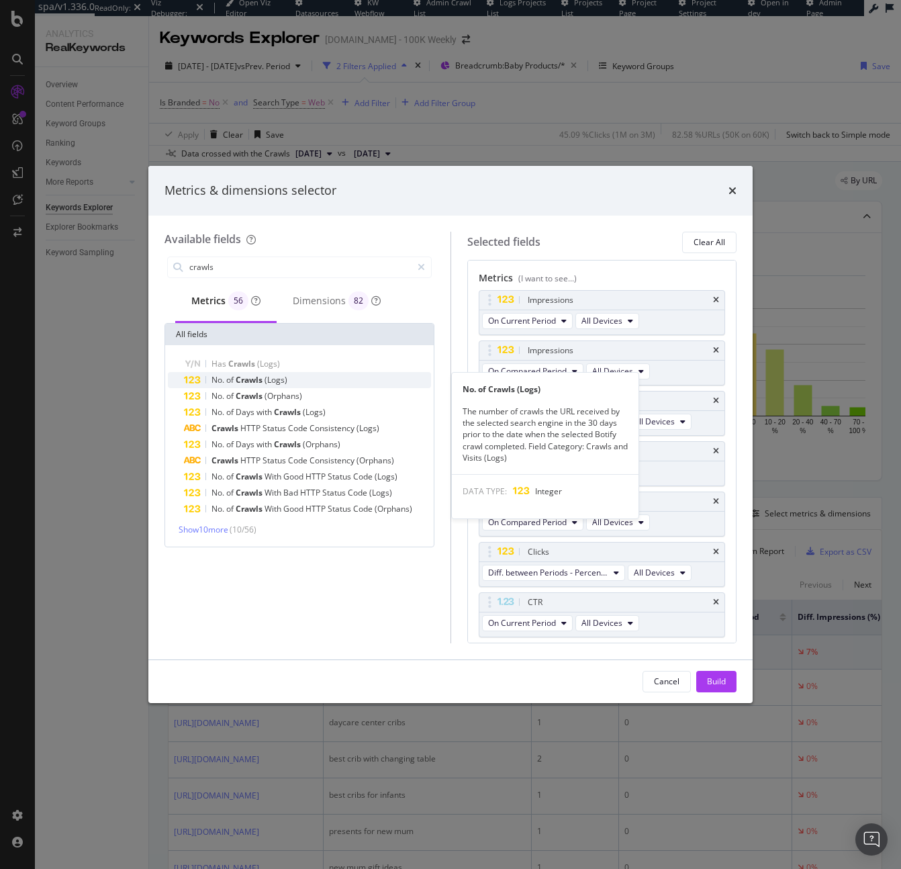
type input "crawls"
click at [322, 382] on div "No. of Crawls (Logs)" at bounding box center [307, 380] width 247 height 16
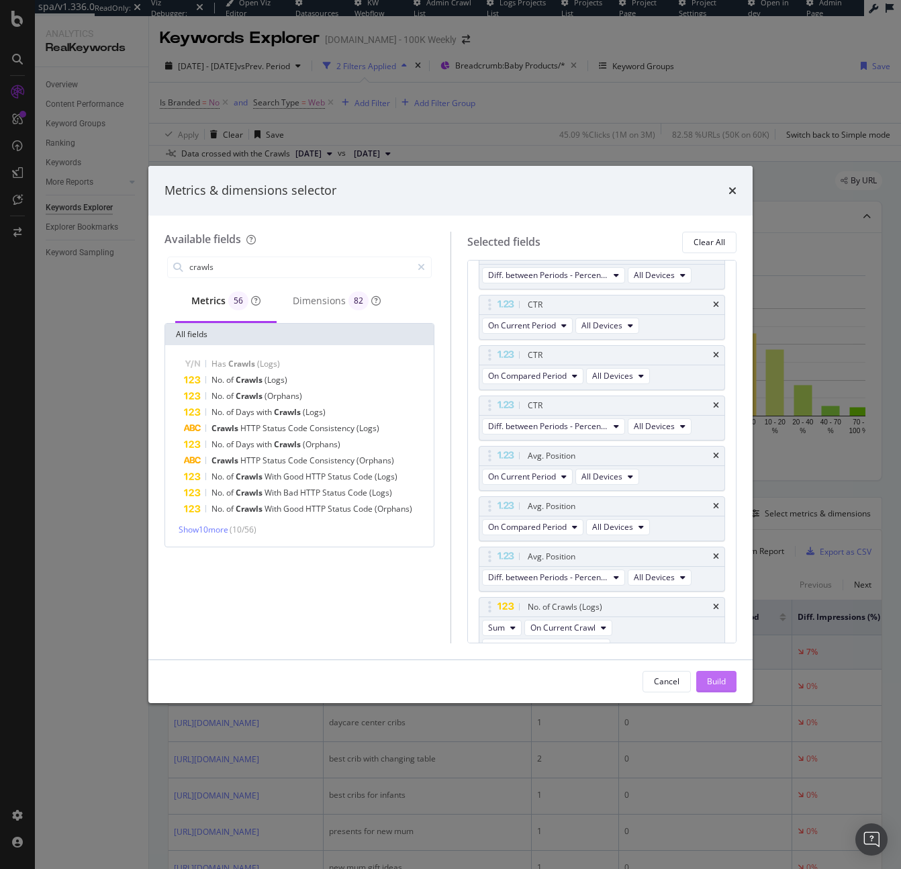
scroll to position [316, 0]
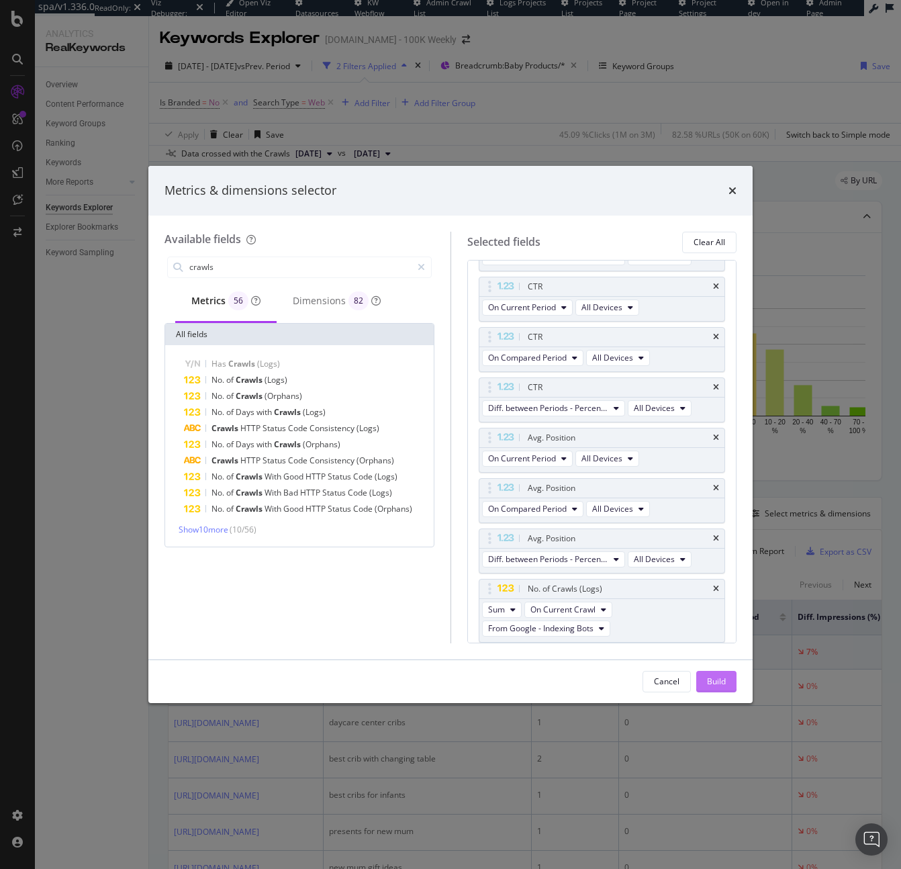
click at [702, 674] on button "Build" at bounding box center [716, 681] width 40 height 21
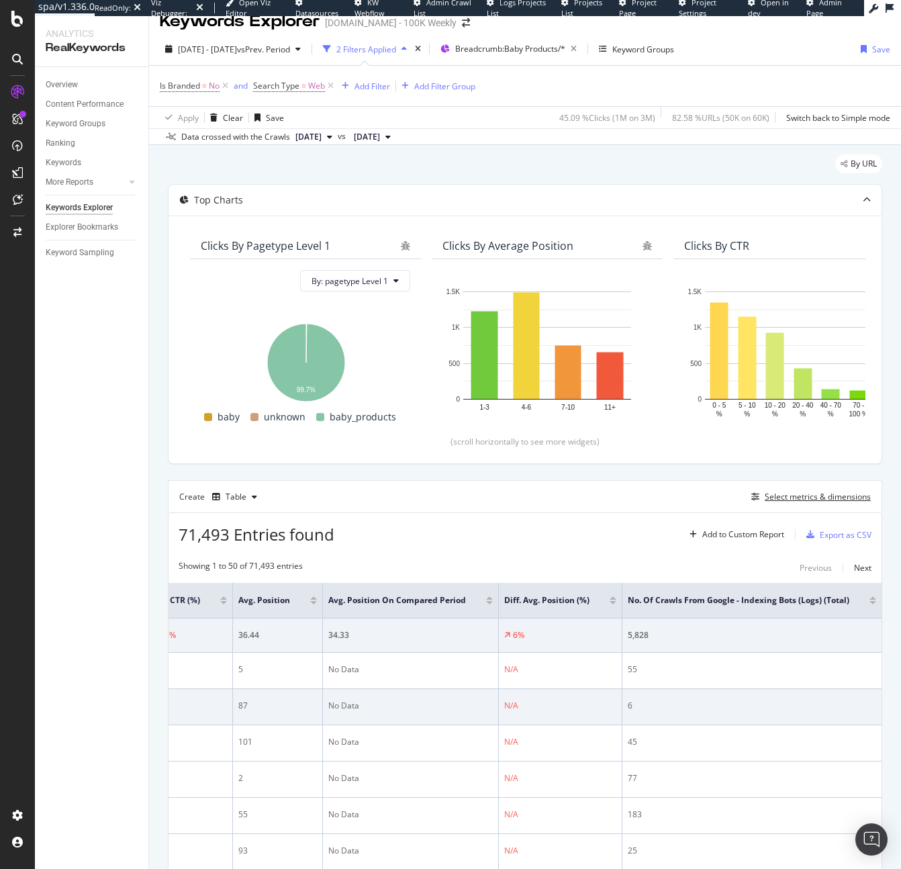
scroll to position [6, 0]
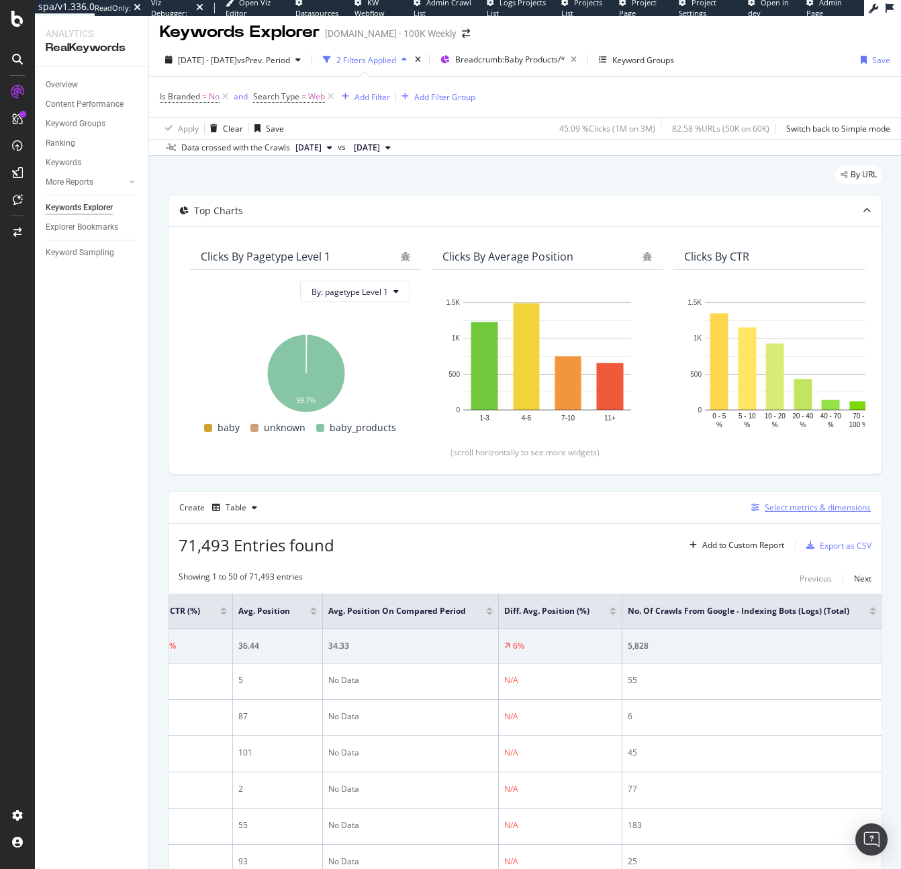
click at [765, 512] on div "Select metrics & dimensions" at bounding box center [818, 507] width 106 height 11
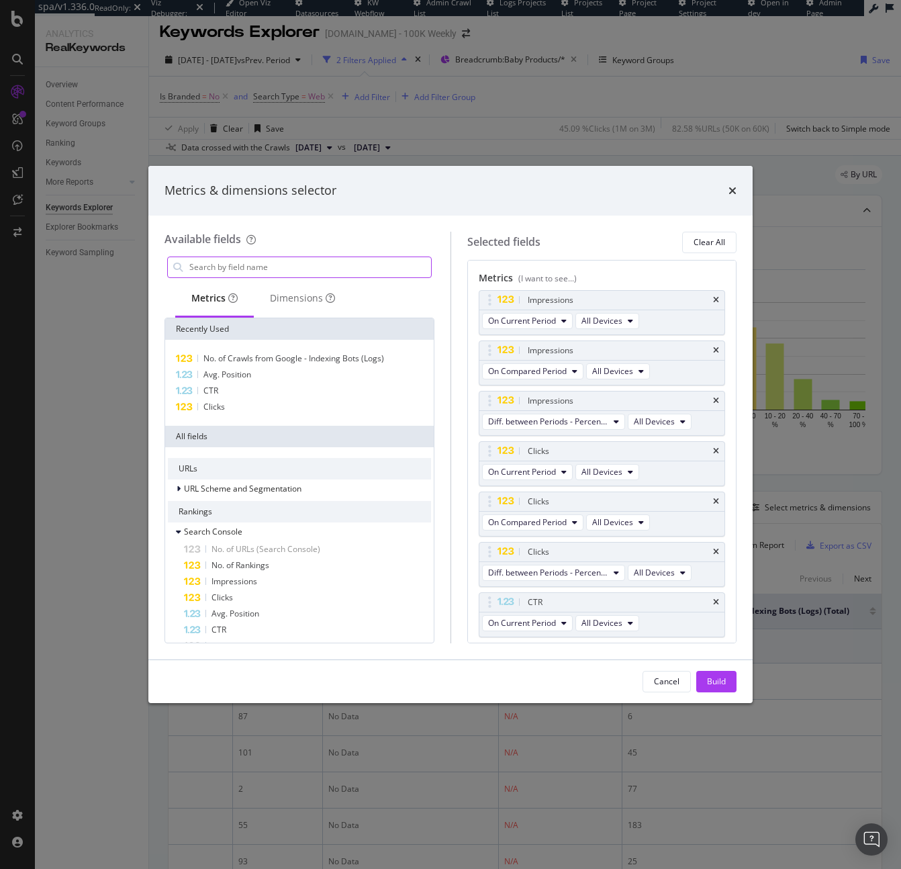
click at [265, 267] on input "modal" at bounding box center [309, 267] width 243 height 20
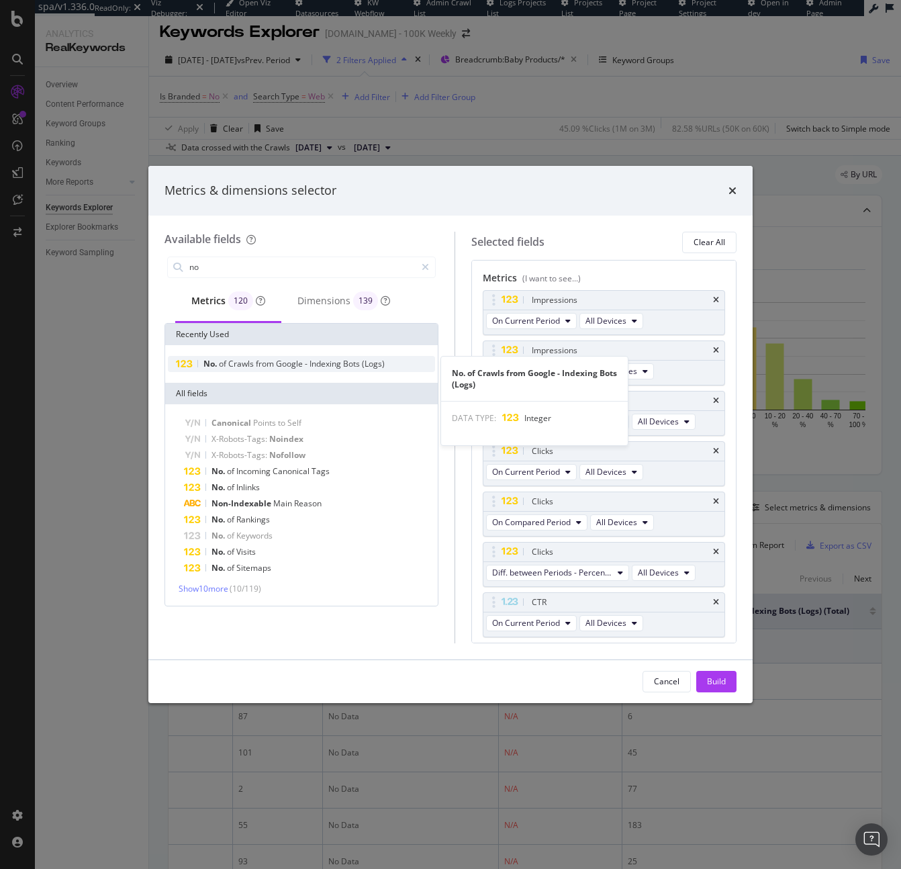
type input "no"
click at [281, 365] on span "Google" at bounding box center [290, 363] width 29 height 11
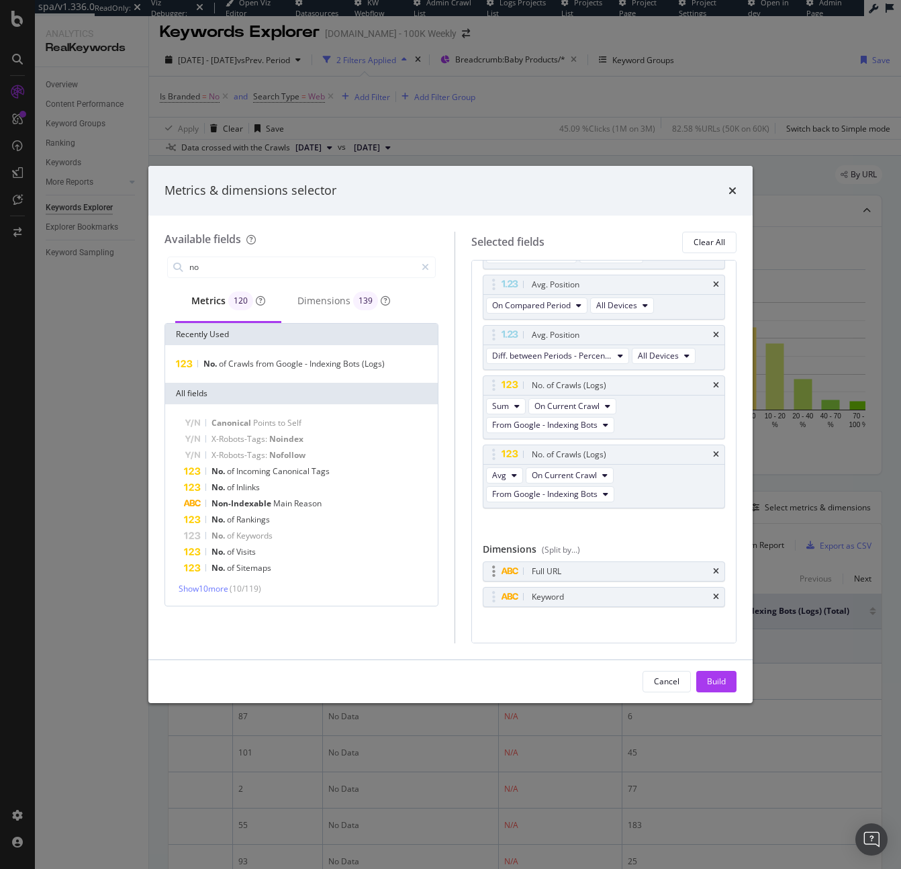
scroll to position [529, 0]
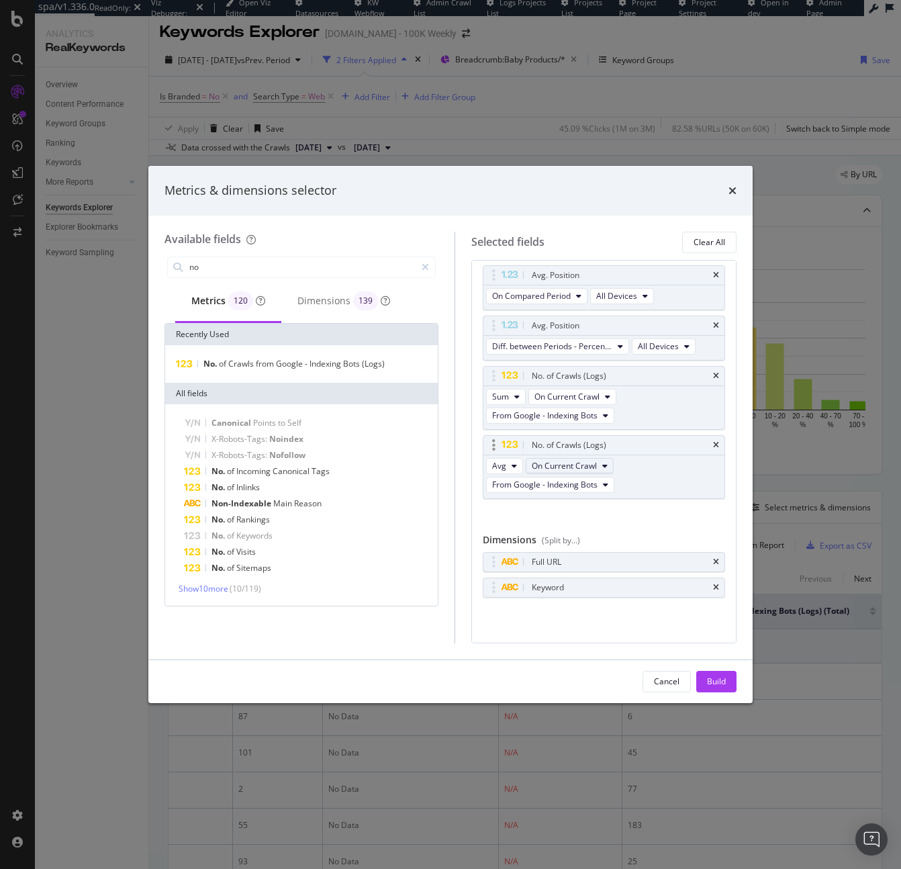
click at [594, 464] on button "On Current Crawl" at bounding box center [570, 466] width 88 height 16
click at [596, 510] on span "On Compared Crawl" at bounding box center [597, 515] width 127 height 12
click at [496, 463] on span "Avg" at bounding box center [499, 465] width 14 height 11
click at [500, 486] on span "Sum" at bounding box center [503, 490] width 17 height 12
click at [541, 465] on span "On Current Crawl" at bounding box center [567, 465] width 65 height 11
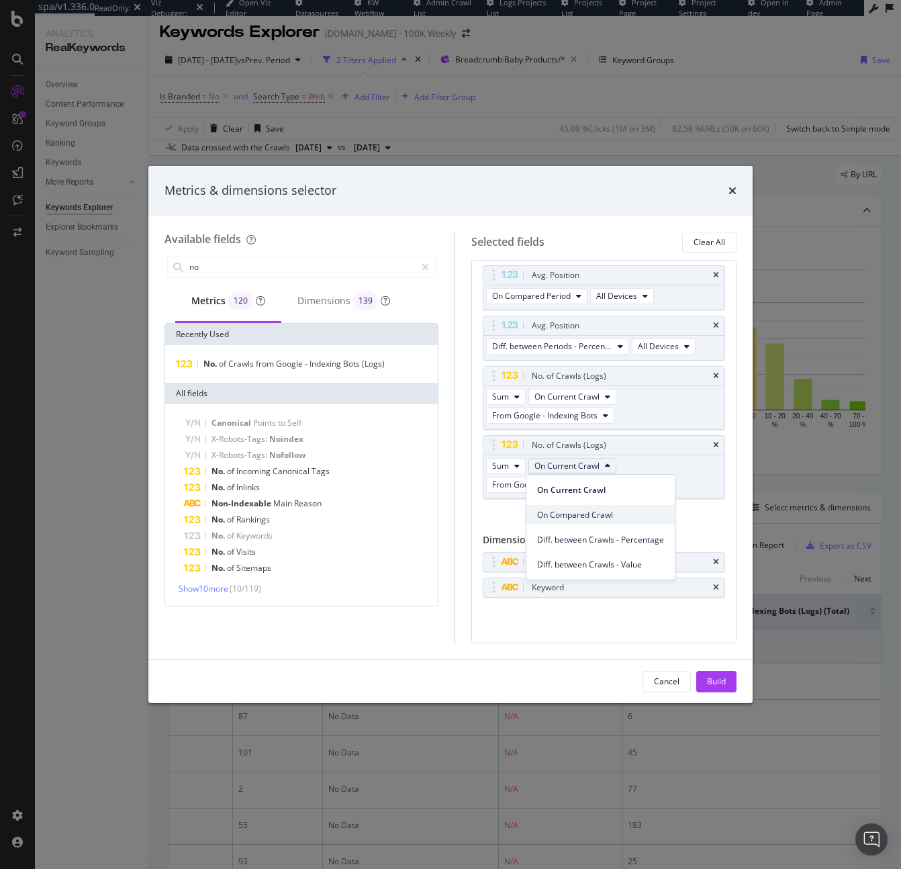
click at [575, 519] on span "On Compared Crawl" at bounding box center [600, 515] width 127 height 12
click at [575, 519] on div "Impressions On Current Period All Devices Impressions On Compared Period All De…" at bounding box center [604, 145] width 242 height 766
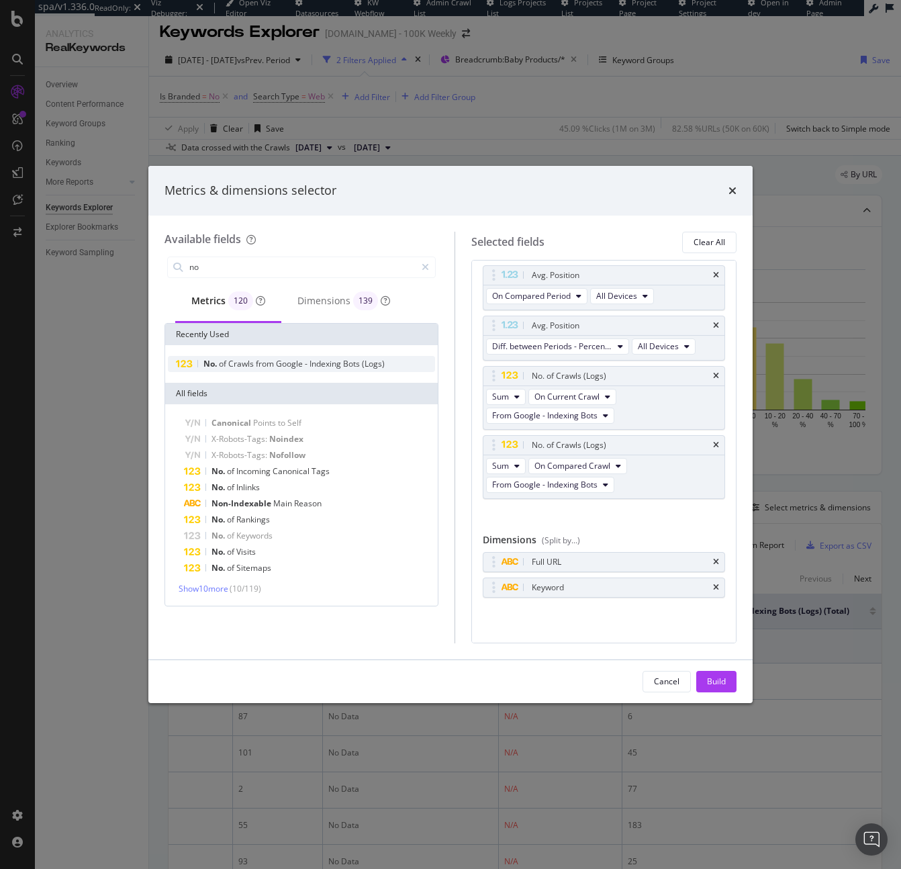
click at [263, 363] on span "from" at bounding box center [266, 363] width 20 height 11
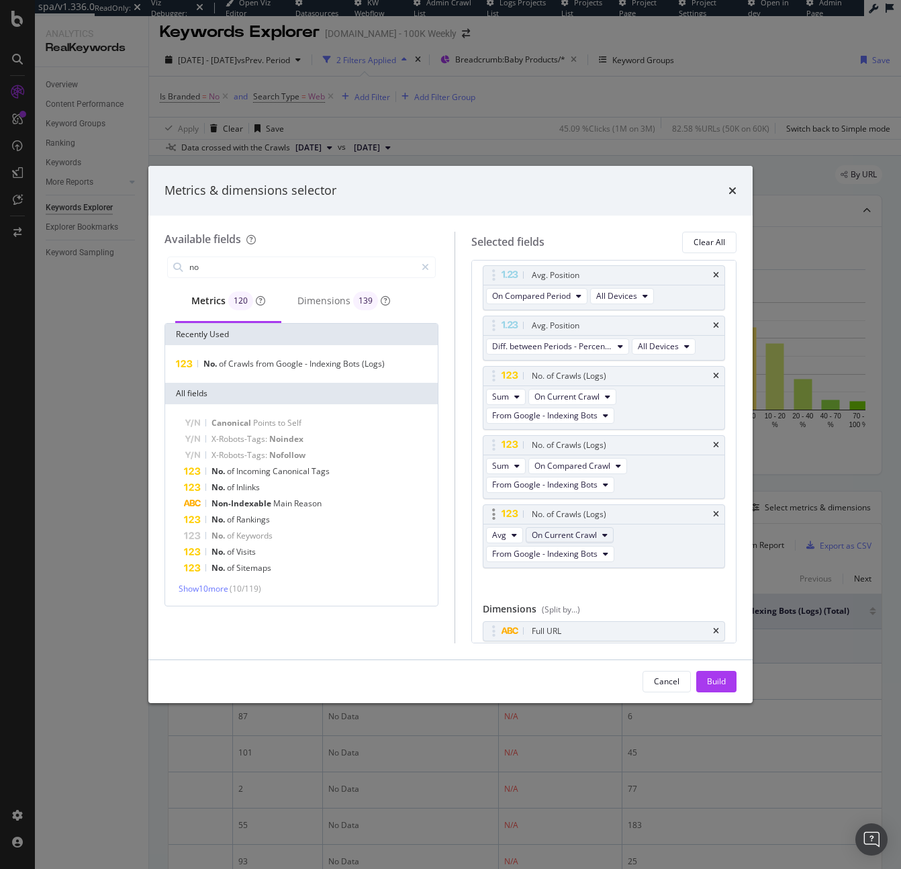
click at [589, 531] on span "On Current Crawl" at bounding box center [564, 534] width 65 height 11
click at [612, 617] on div "Diff. between Crawls - Percentage" at bounding box center [597, 608] width 148 height 19
click at [504, 537] on button "Avg" at bounding box center [504, 535] width 37 height 16
click at [520, 567] on div "Sum" at bounding box center [503, 558] width 38 height 19
click at [591, 534] on span "On Current Crawl" at bounding box center [567, 534] width 65 height 11
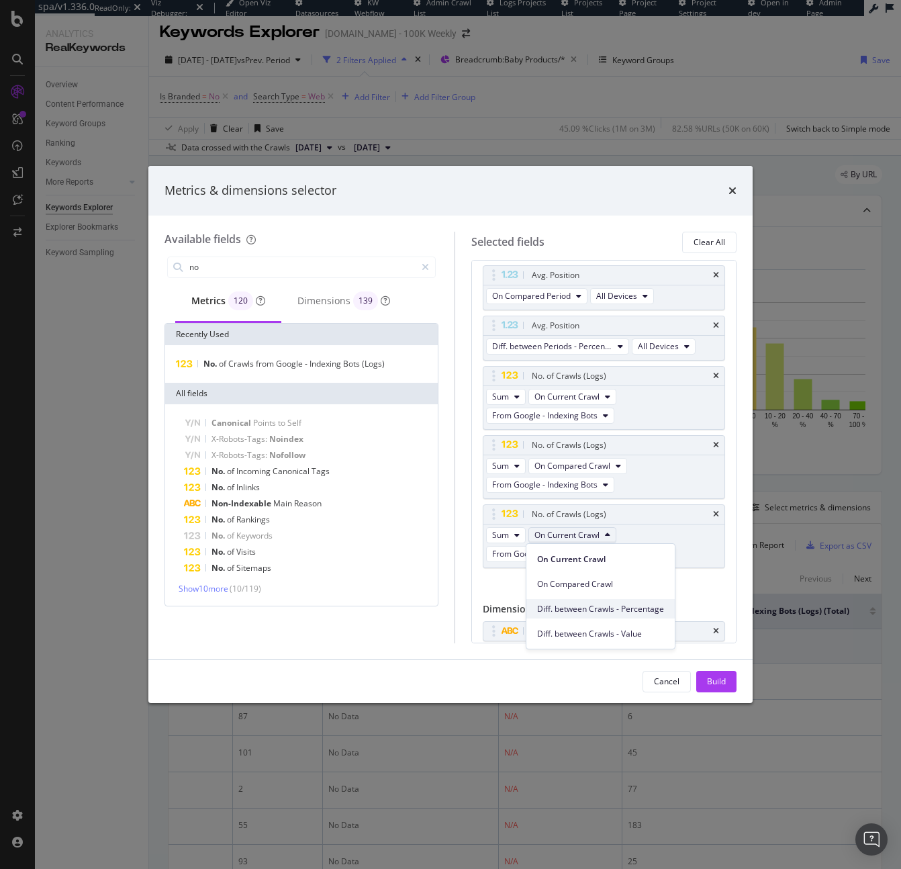
click at [606, 600] on div "Diff. between Crawls - Percentage" at bounding box center [601, 608] width 148 height 19
click at [724, 686] on div "Build" at bounding box center [716, 681] width 19 height 11
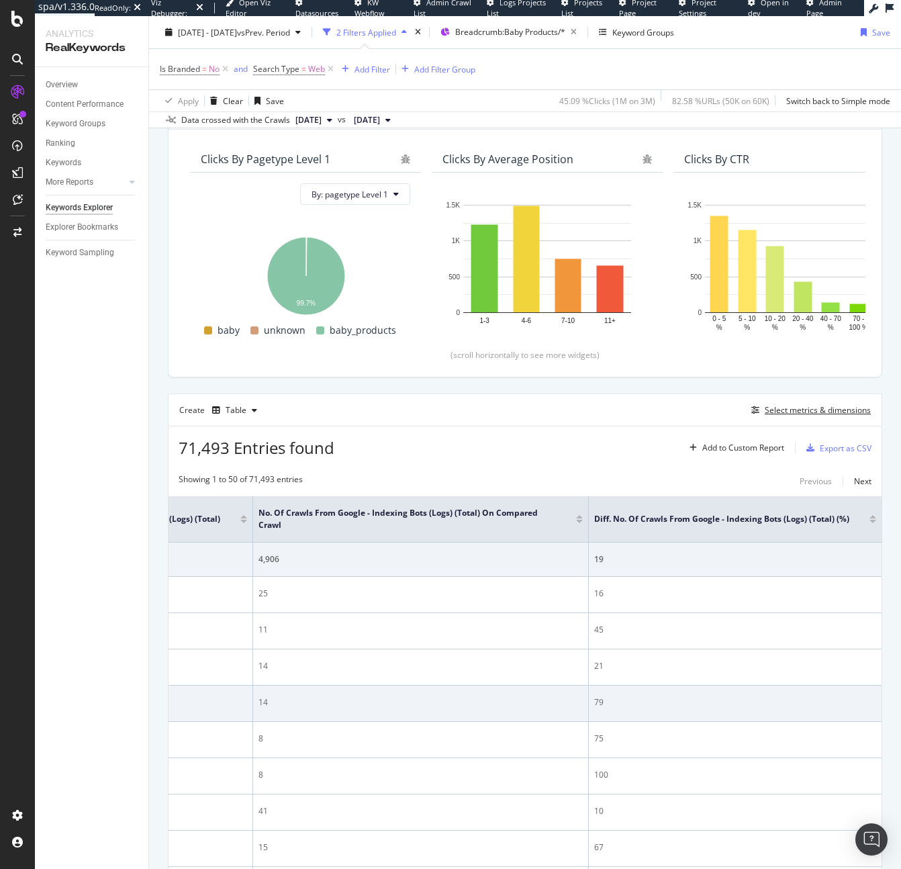
scroll to position [104, 0]
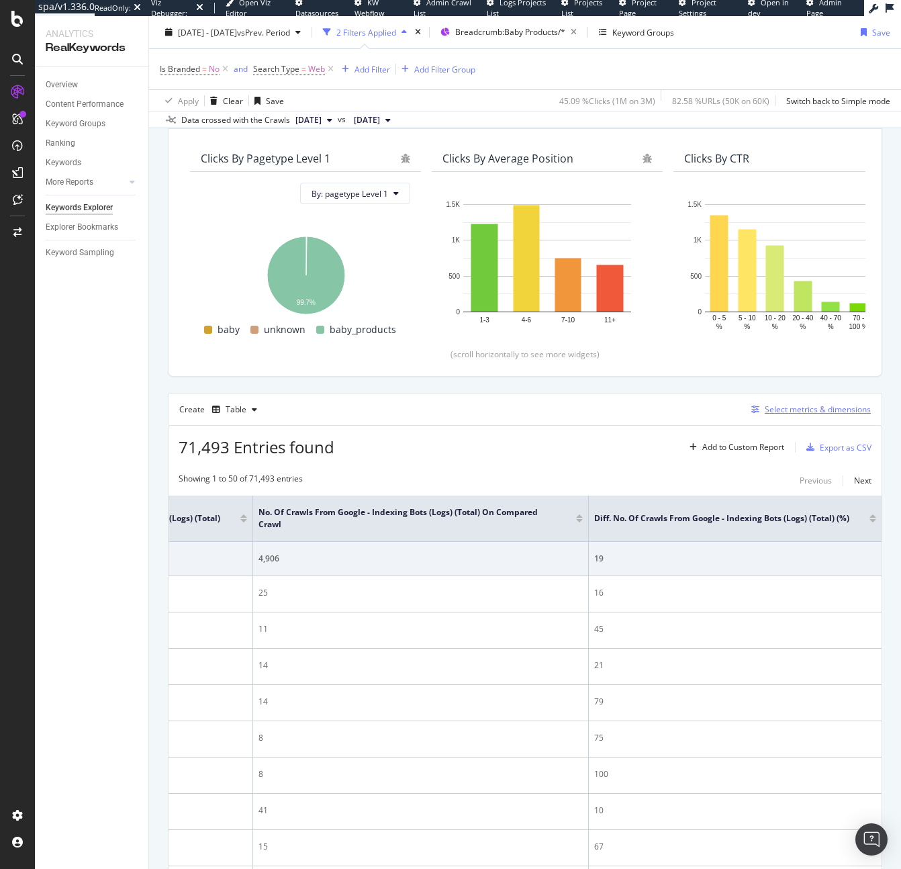
click at [765, 414] on div "Select metrics & dimensions" at bounding box center [818, 409] width 106 height 11
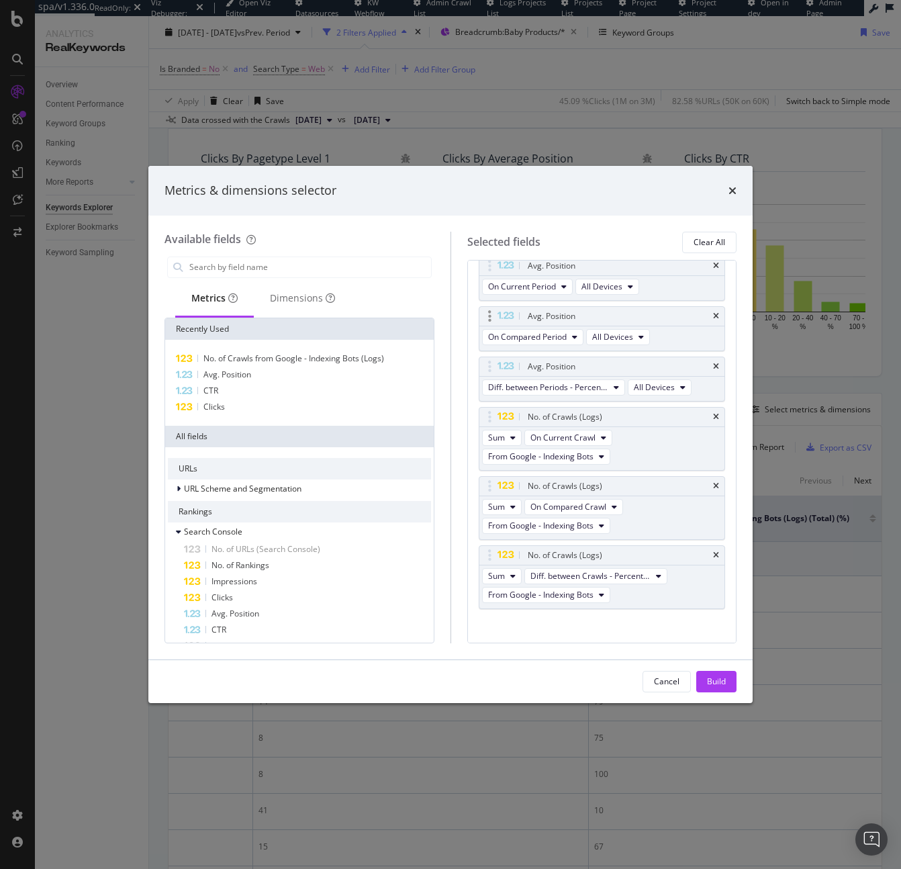
scroll to position [488, 0]
click at [633, 571] on span "Diff. between Crawls - Percentage" at bounding box center [591, 575] width 120 height 11
click at [601, 666] on div "Diff. between Crawls - Value" at bounding box center [601, 673] width 153 height 19
click at [713, 686] on div "Build" at bounding box center [716, 681] width 19 height 11
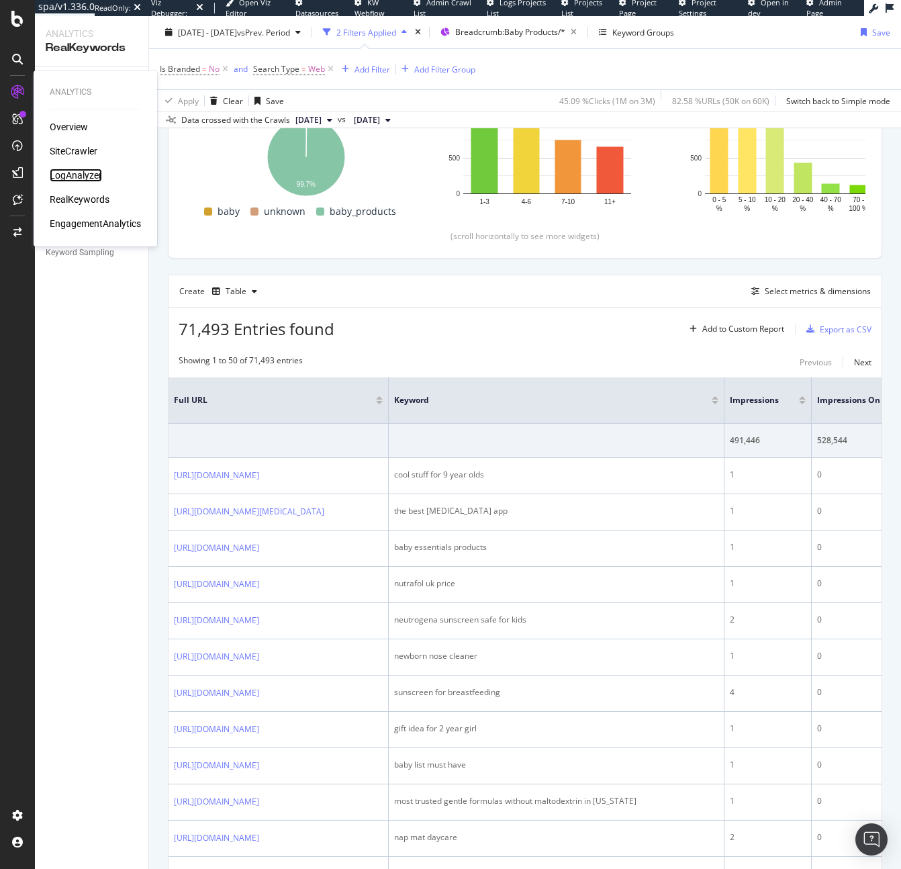
click at [71, 173] on div "LogAnalyzer" at bounding box center [76, 175] width 52 height 13
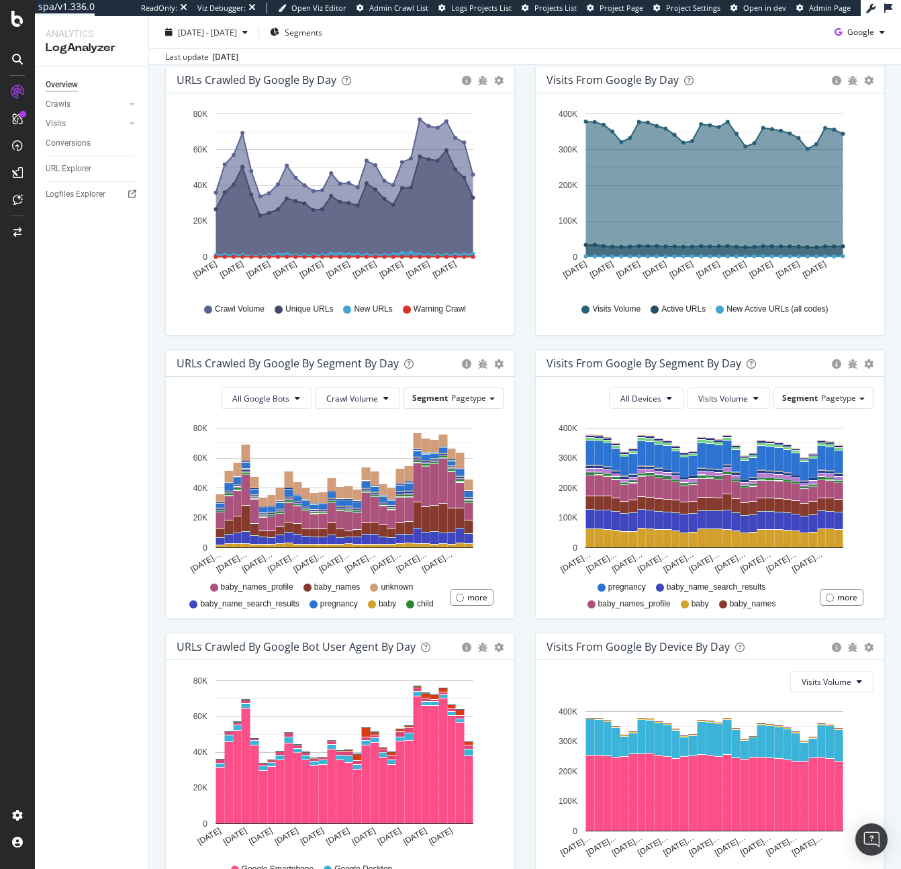
scroll to position [227, 0]
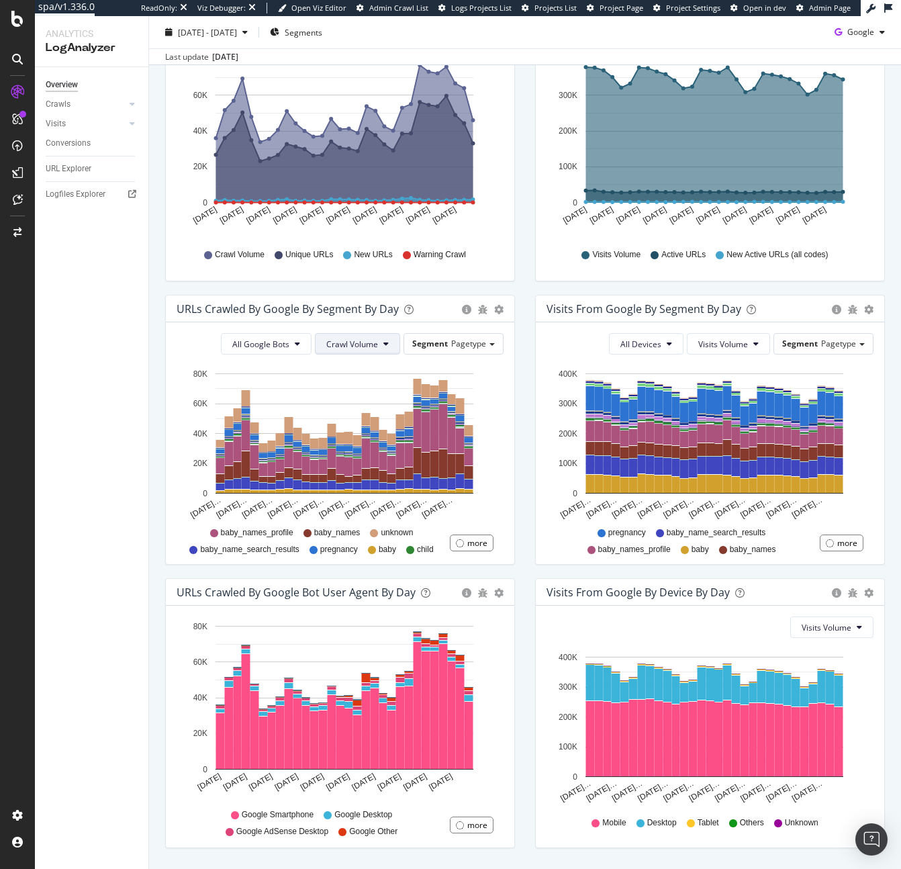
click at [362, 343] on span "Crawl Volume" at bounding box center [352, 343] width 52 height 11
click at [457, 343] on span "Pagetype" at bounding box center [468, 343] width 35 height 11
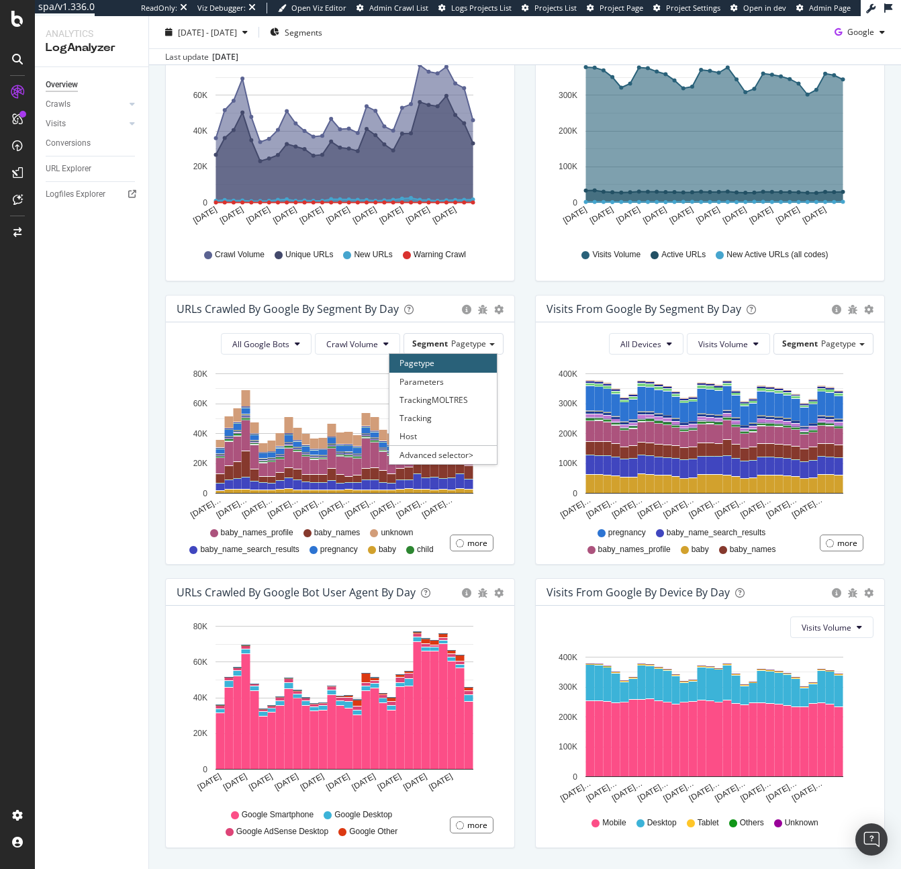
click at [459, 356] on div "Pagetype" at bounding box center [443, 363] width 107 height 18
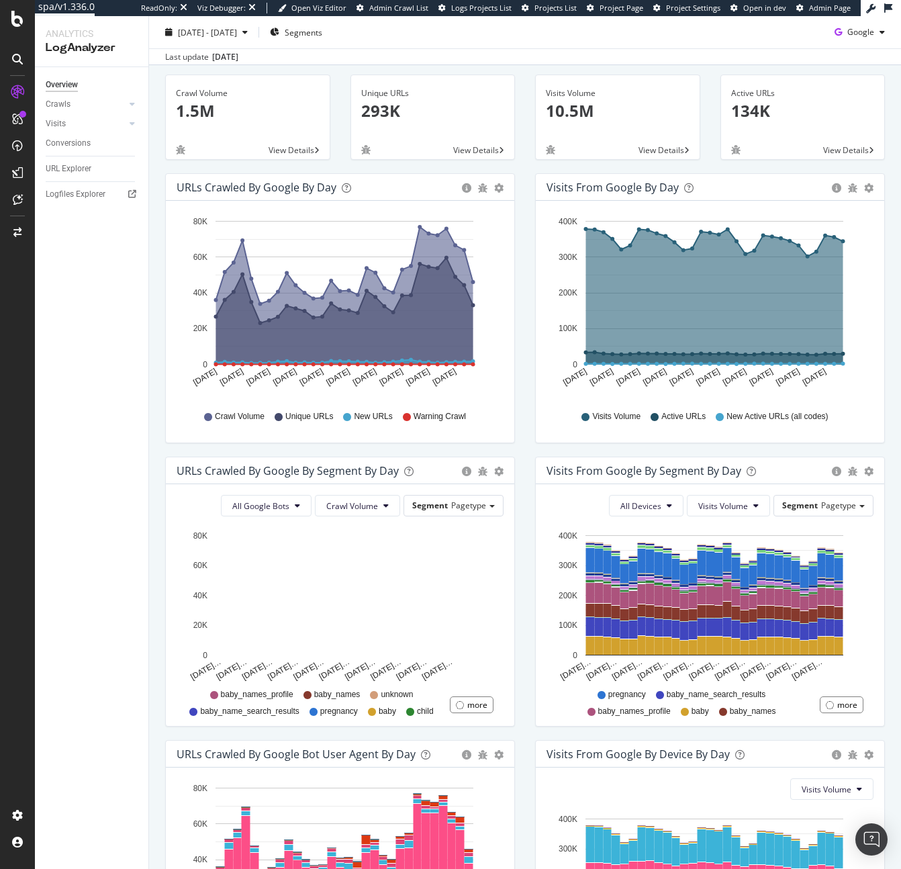
scroll to position [0, 0]
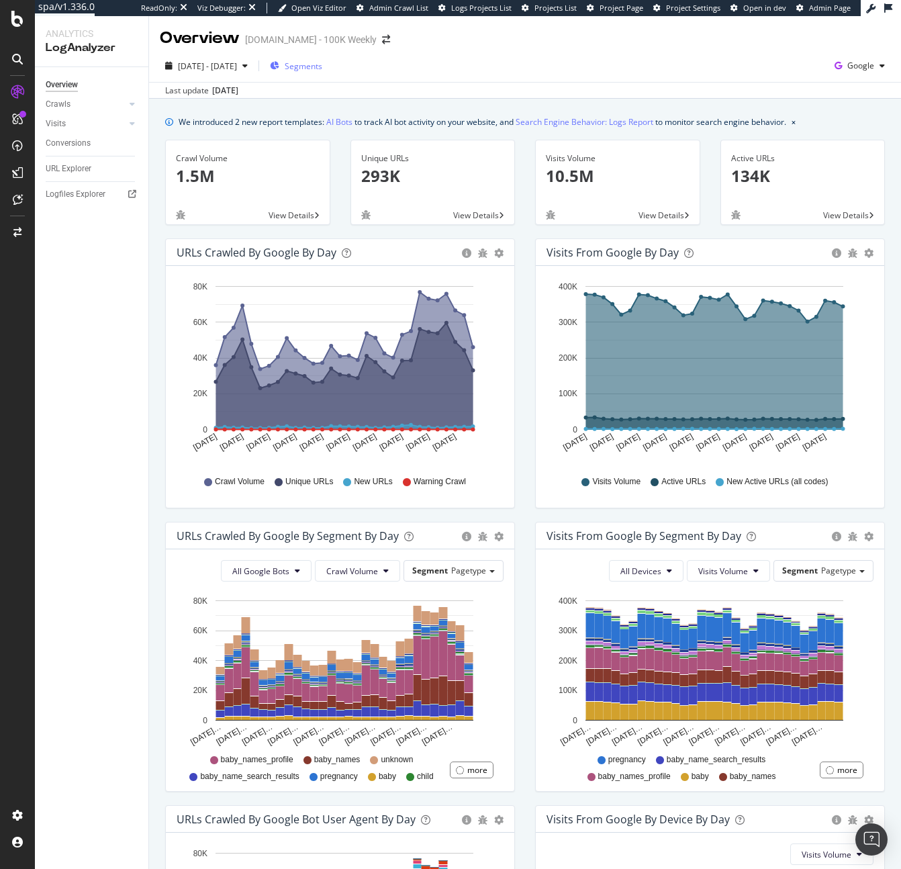
click at [322, 60] on span "Segments" at bounding box center [304, 65] width 38 height 11
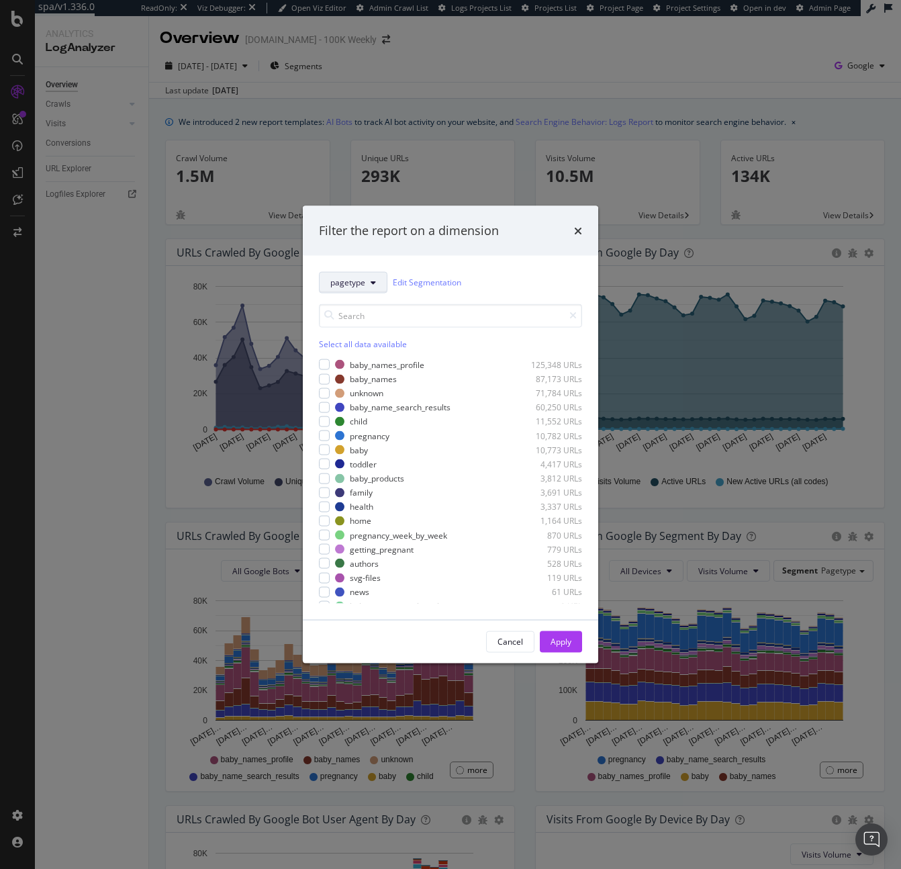
click at [369, 278] on button "pagetype" at bounding box center [353, 281] width 69 height 21
click at [493, 397] on div "unknown 71,784 URLs" at bounding box center [458, 393] width 247 height 11
click at [406, 388] on div "unknown 71,784 URLs" at bounding box center [458, 393] width 247 height 11
click at [357, 475] on div "baby_products" at bounding box center [377, 478] width 54 height 11
click at [553, 647] on div "Apply" at bounding box center [561, 641] width 21 height 11
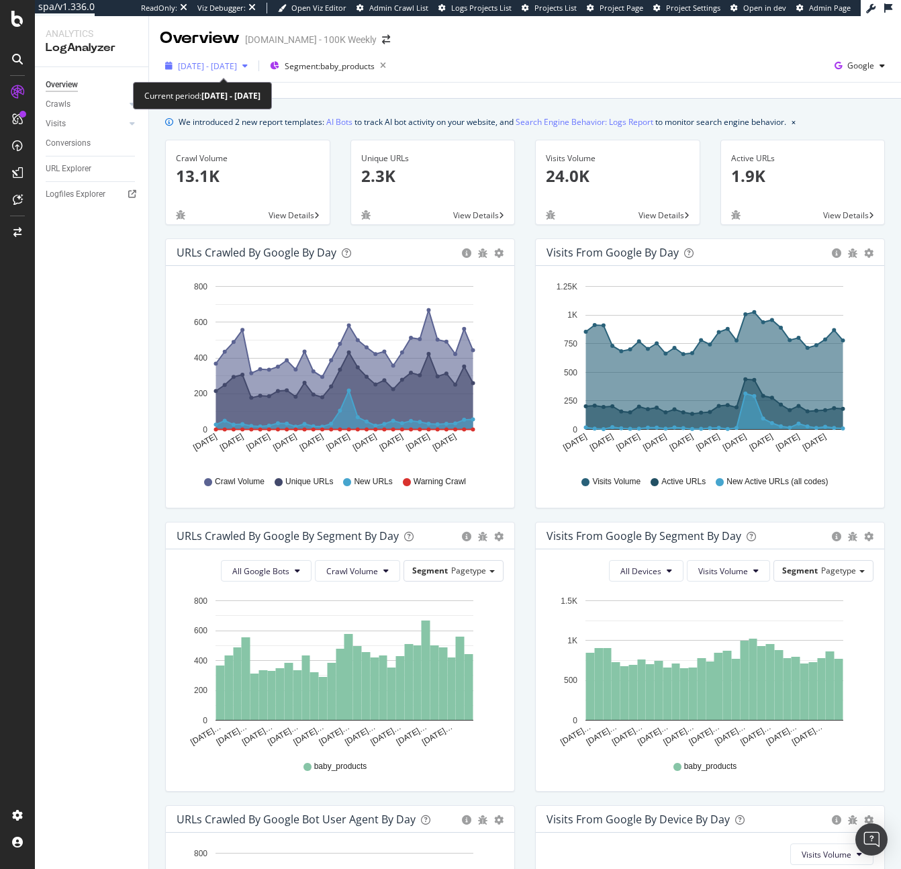
click at [237, 64] on span "[DATE] - [DATE]" at bounding box center [207, 65] width 59 height 11
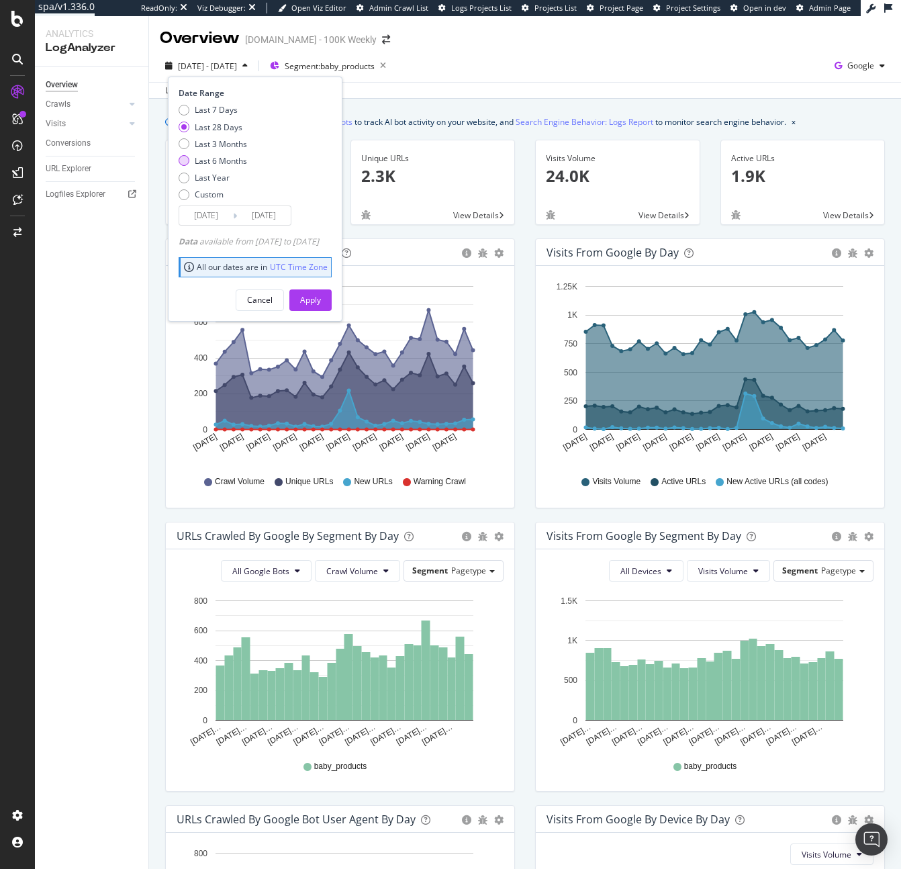
click at [220, 164] on div "Last 6 Months" at bounding box center [221, 160] width 52 height 11
type input "[DATE]"
click at [321, 306] on div "Apply" at bounding box center [310, 300] width 21 height 20
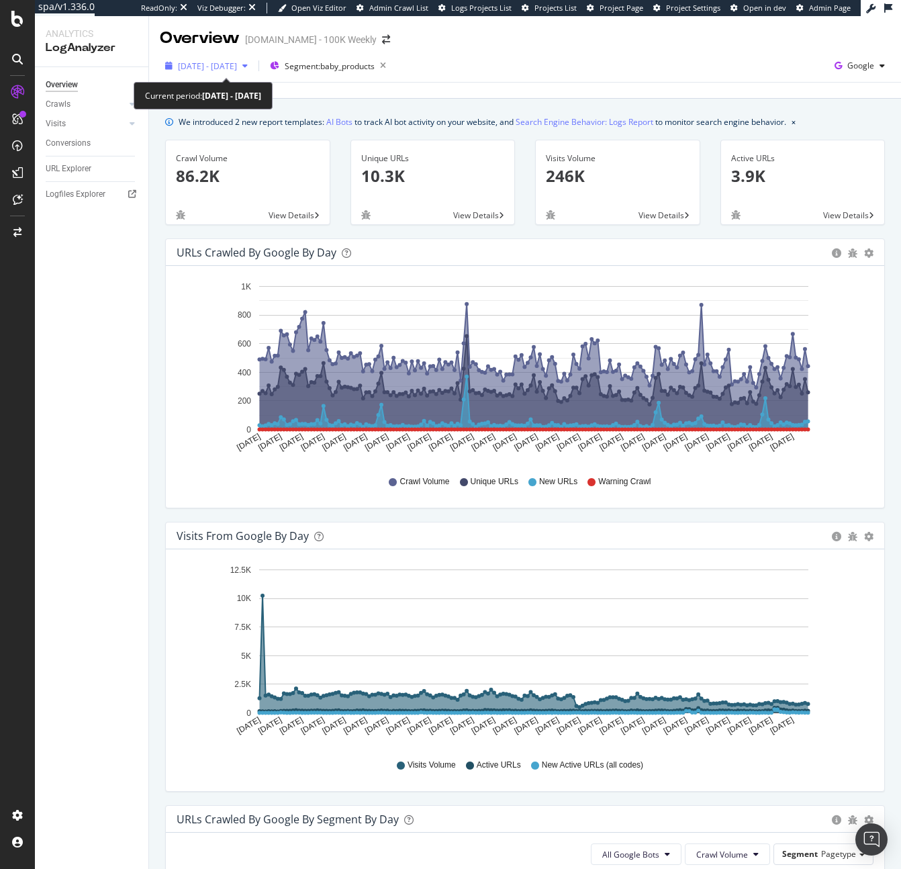
click at [237, 63] on span "[DATE] - [DATE]" at bounding box center [207, 65] width 59 height 11
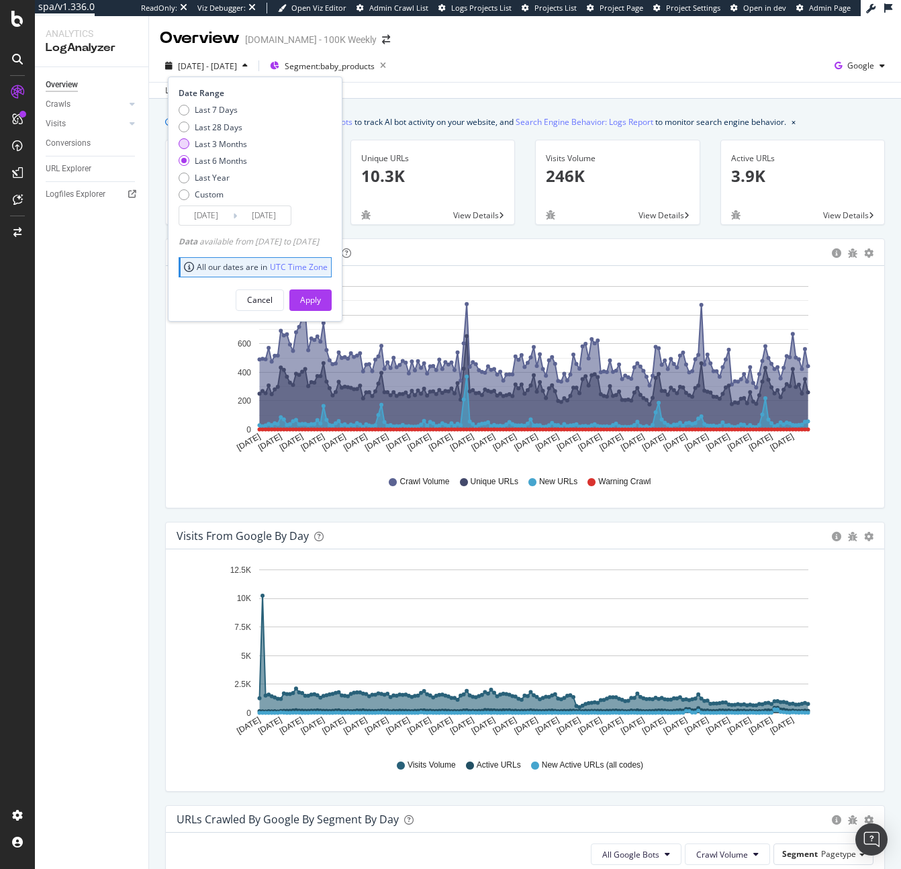
click at [240, 146] on div "Last 3 Months" at bounding box center [221, 143] width 52 height 11
type input "[DATE]"
click at [339, 320] on div "Date Range Last 7 Days Last 28 Days Last 3 Months Last 6 Months Last Year Custo…" at bounding box center [255, 199] width 175 height 244
click at [321, 306] on div "Apply" at bounding box center [310, 299] width 21 height 11
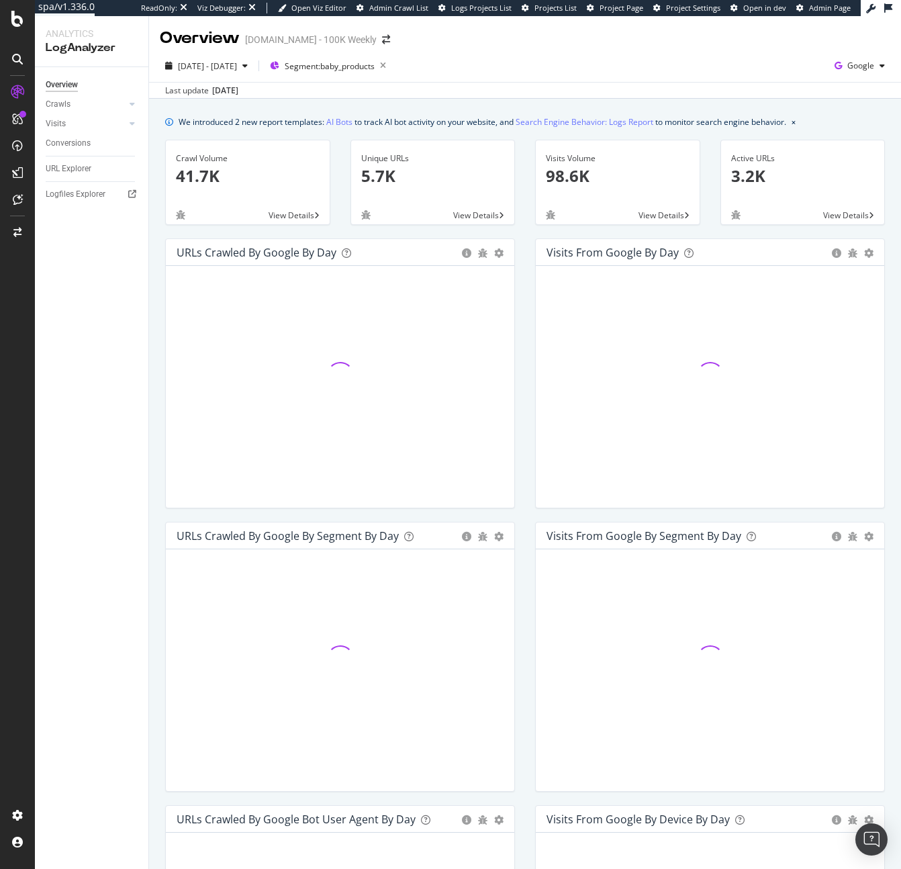
scroll to position [24, 0]
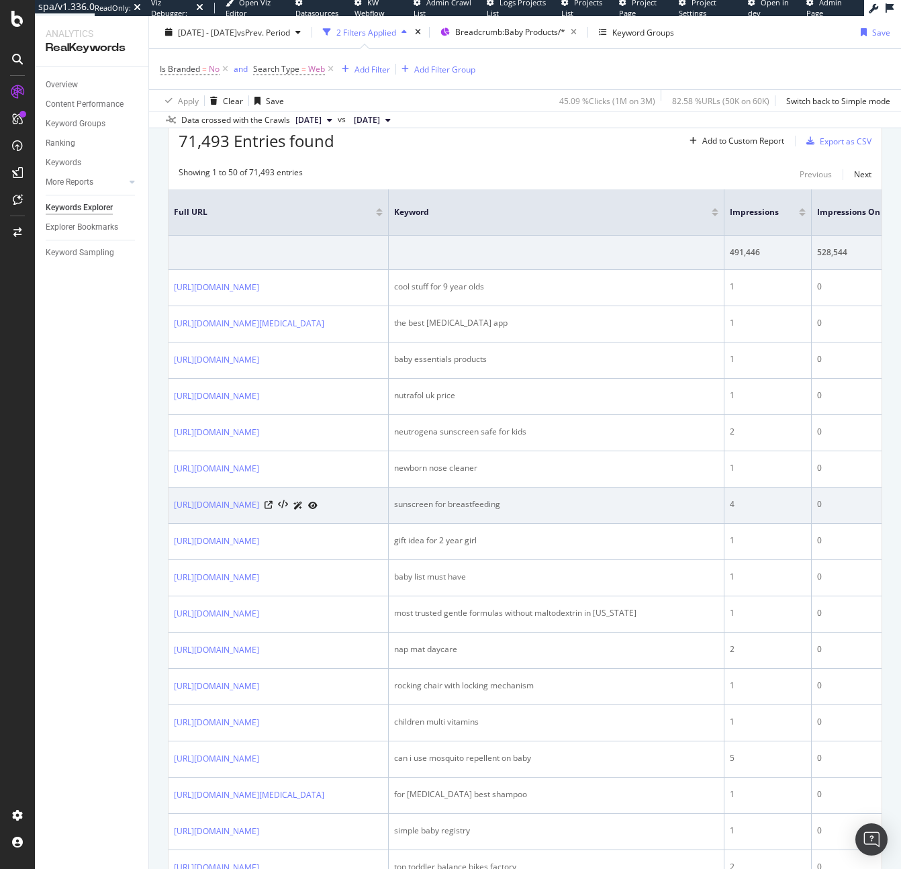
scroll to position [398, 0]
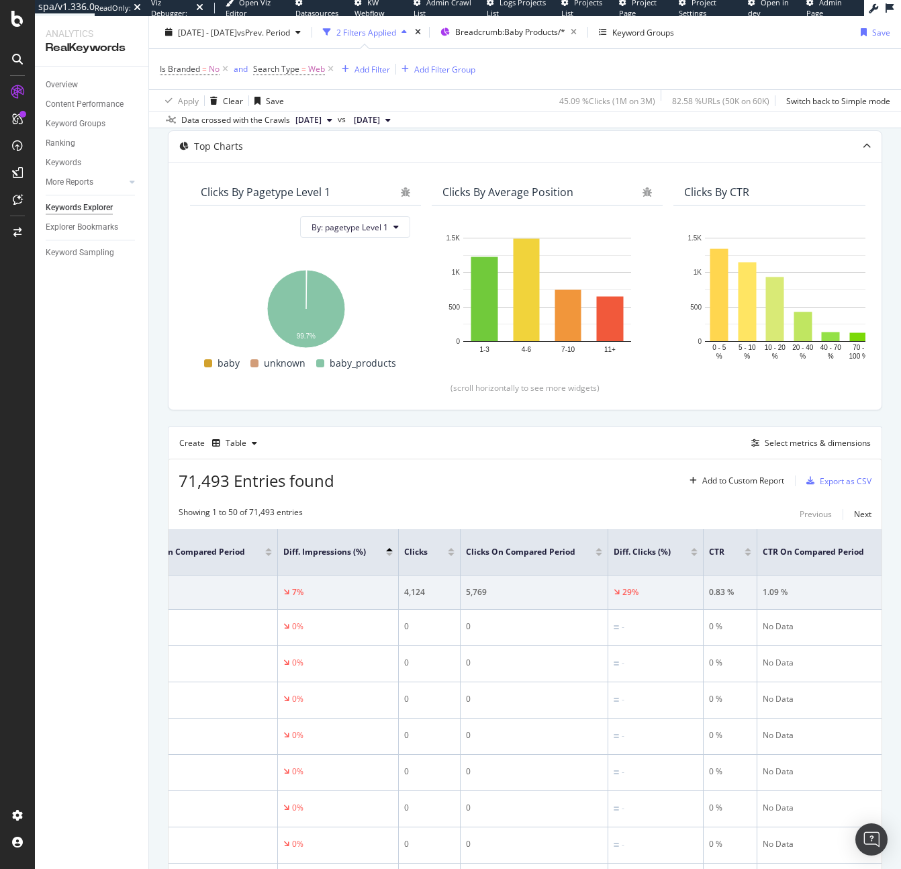
scroll to position [0, 0]
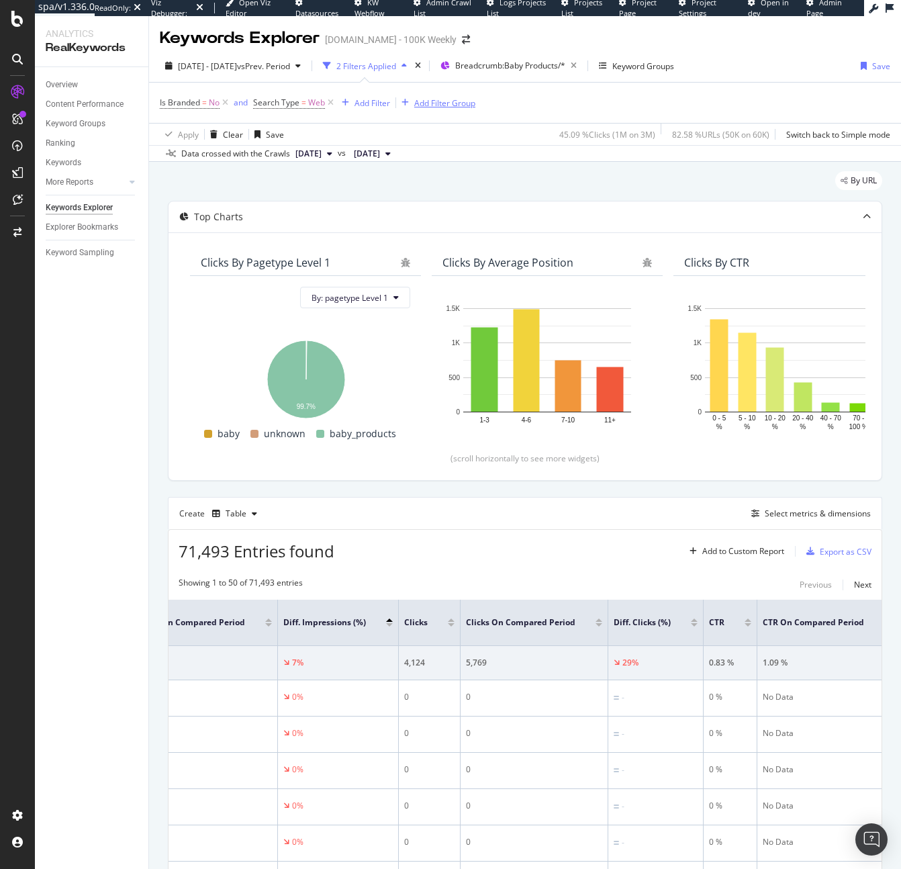
drag, startPoint x: 440, startPoint y: 104, endPoint x: 414, endPoint y: 113, distance: 27.8
click at [441, 104] on div "Add Filter Group" at bounding box center [444, 102] width 61 height 11
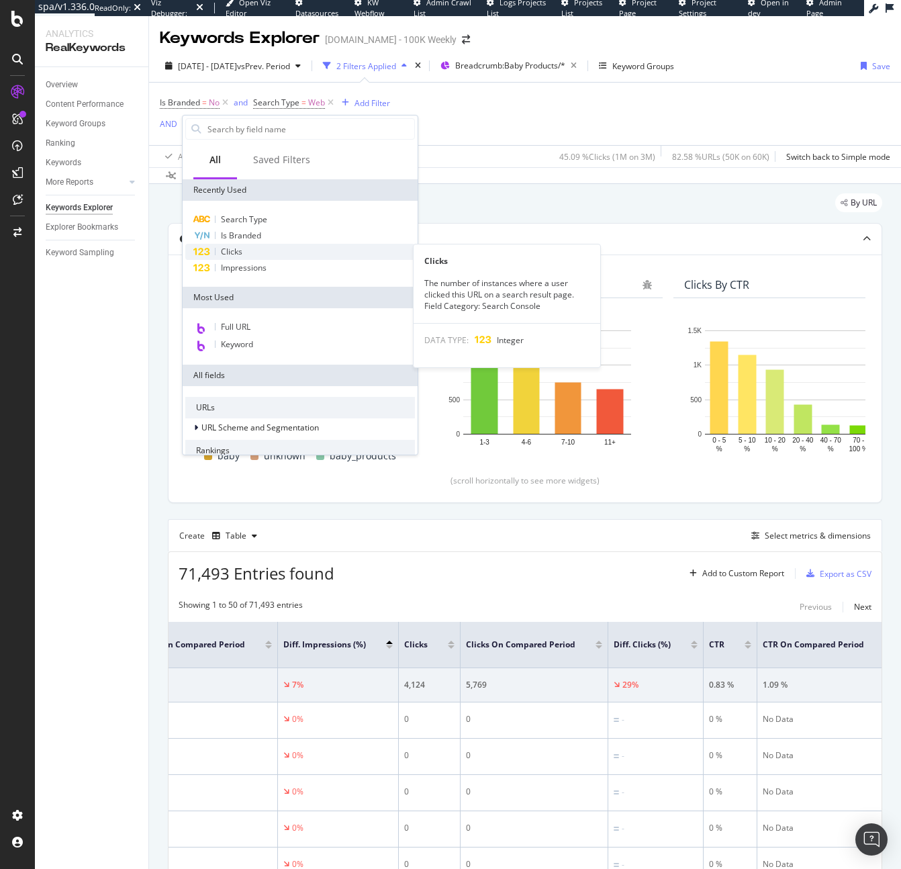
click at [242, 248] on div "Clicks" at bounding box center [300, 252] width 230 height 16
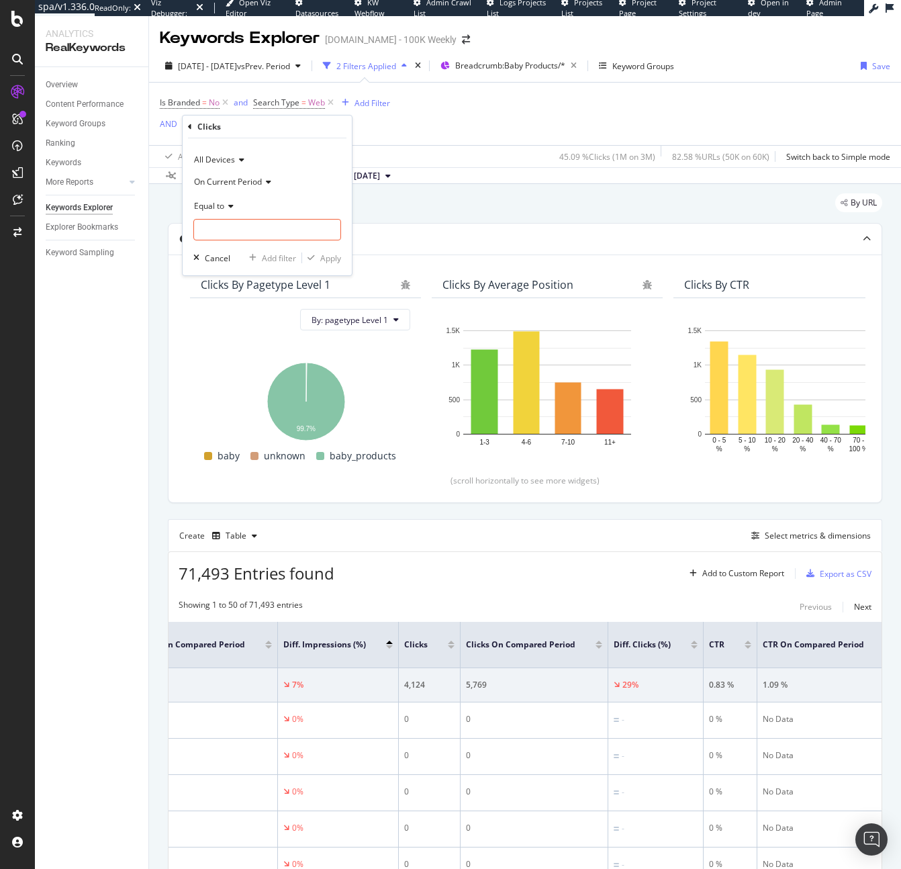
click at [236, 179] on span "On Current Period" at bounding box center [228, 181] width 68 height 11
click at [248, 236] on div "Diff. Between Period - Percentage" at bounding box center [269, 243] width 144 height 17
click at [230, 204] on icon at bounding box center [228, 206] width 9 height 8
click at [234, 264] on span "Less than" at bounding box center [218, 268] width 36 height 11
click at [218, 222] on input "number" at bounding box center [267, 229] width 148 height 21
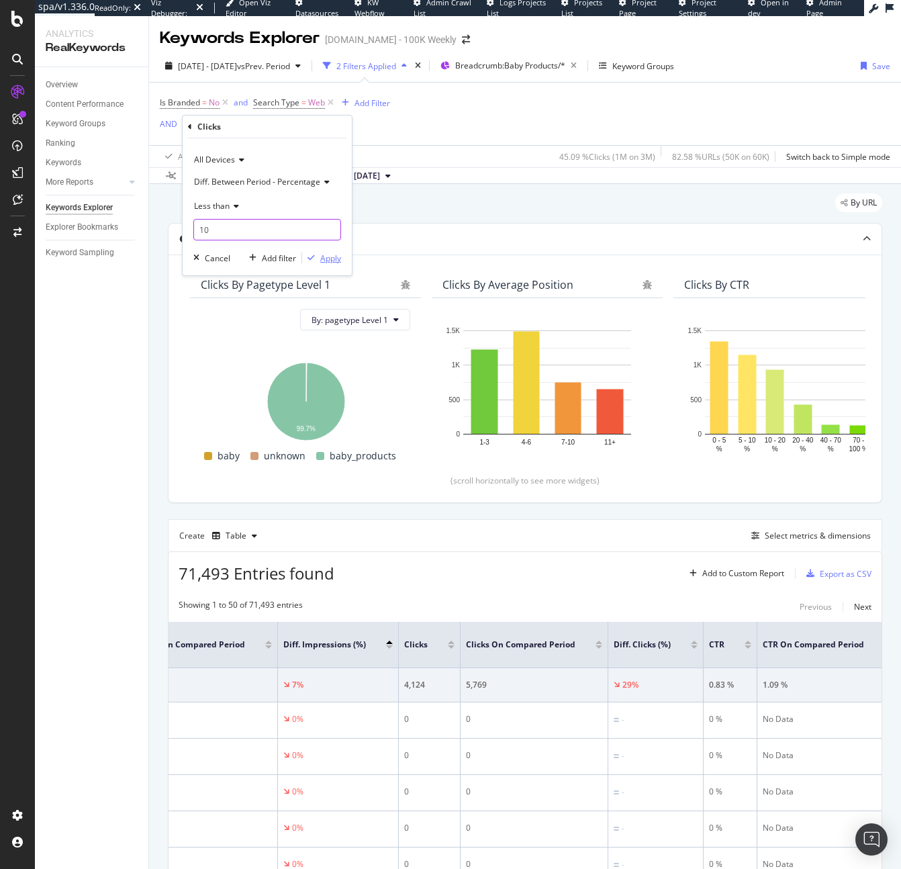
type input "10"
click at [325, 251] on button "Apply" at bounding box center [321, 257] width 39 height 13
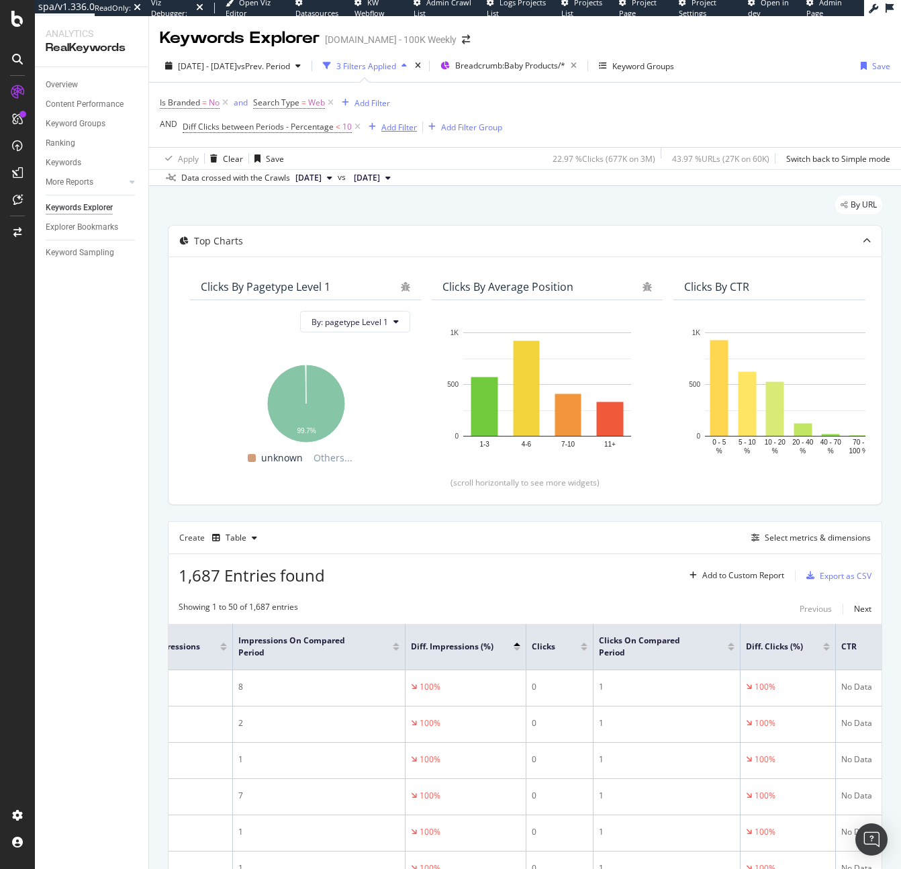
click at [390, 127] on div "Add Filter" at bounding box center [399, 127] width 36 height 11
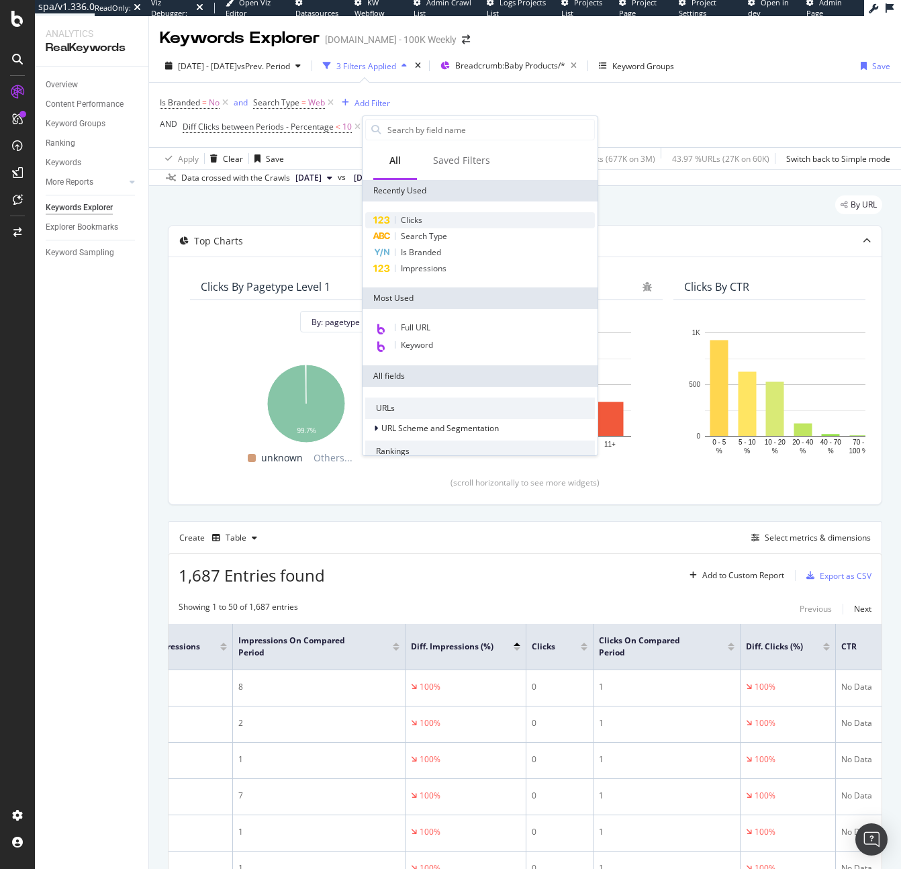
click at [414, 212] on div "Clicks" at bounding box center [480, 220] width 230 height 16
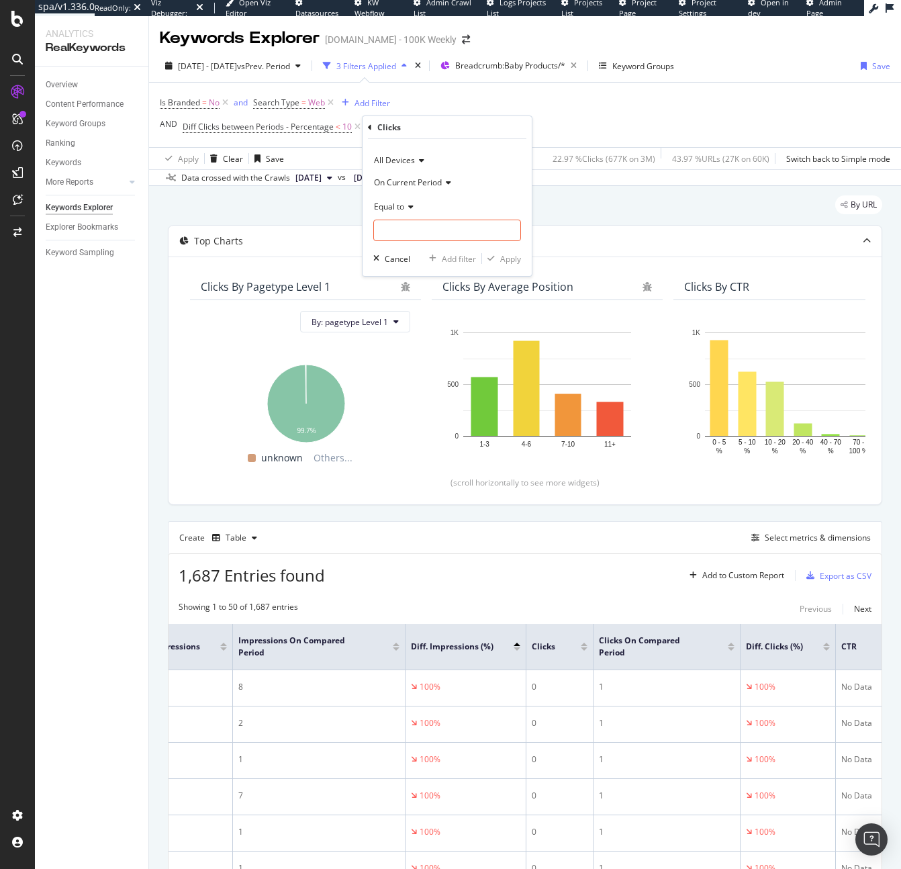
click at [406, 178] on span "On Current Period" at bounding box center [408, 182] width 68 height 11
click at [426, 230] on span "On Compared Period" at bounding box center [419, 227] width 79 height 11
click at [410, 203] on icon at bounding box center [408, 207] width 9 height 8
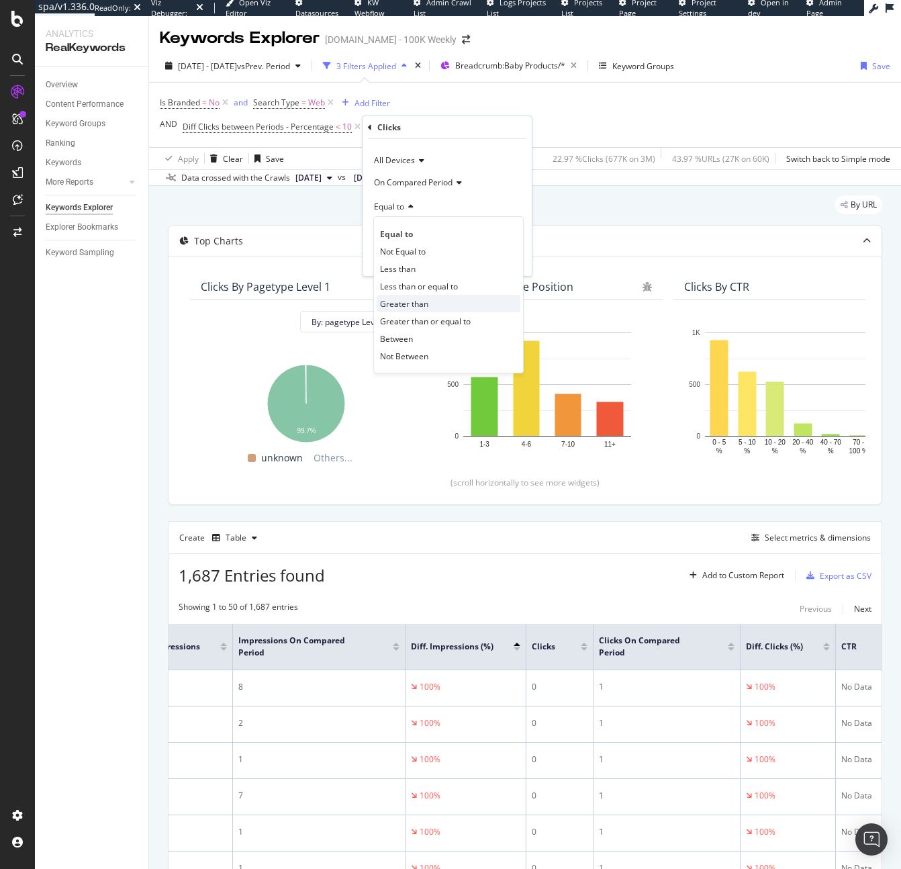
click at [431, 310] on div "Greater than" at bounding box center [449, 303] width 144 height 17
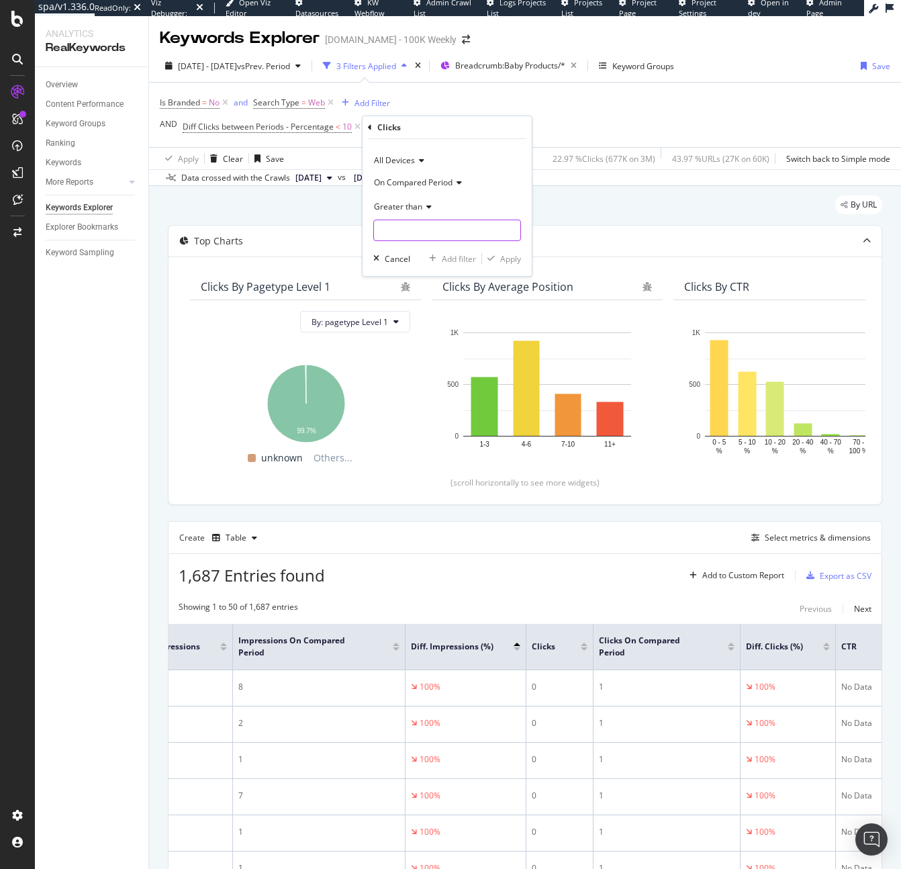
click at [421, 230] on input "number" at bounding box center [447, 230] width 148 height 21
type input "10"
click at [514, 257] on div "Apply" at bounding box center [510, 258] width 21 height 11
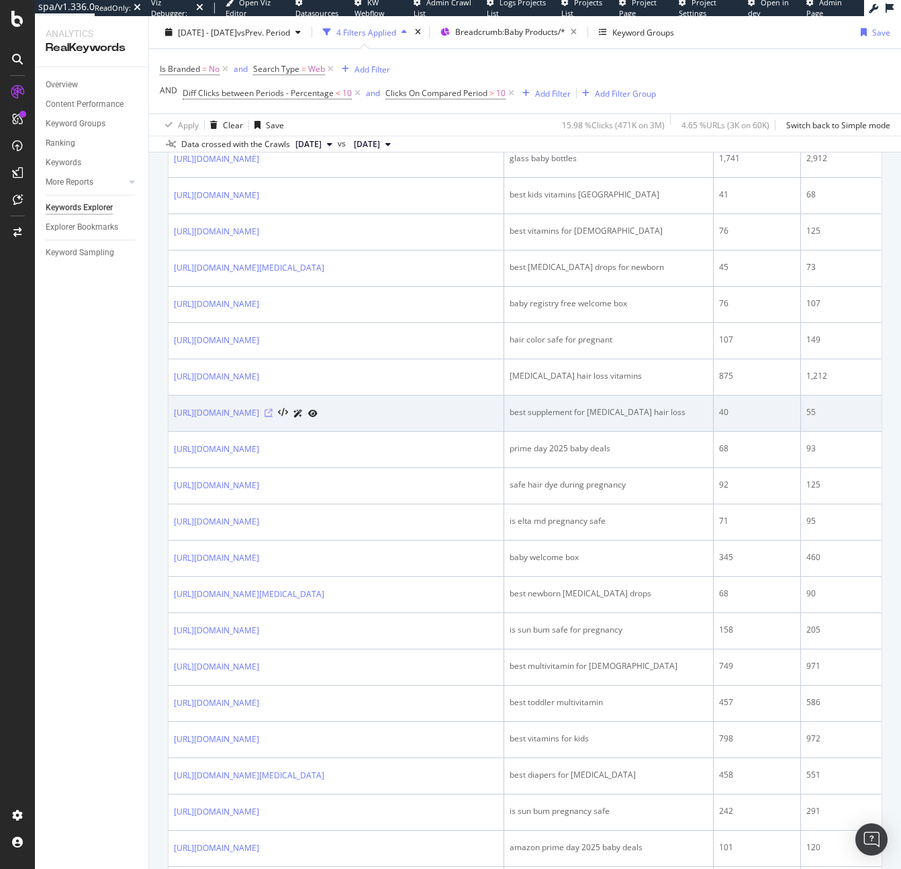
scroll to position [803, 0]
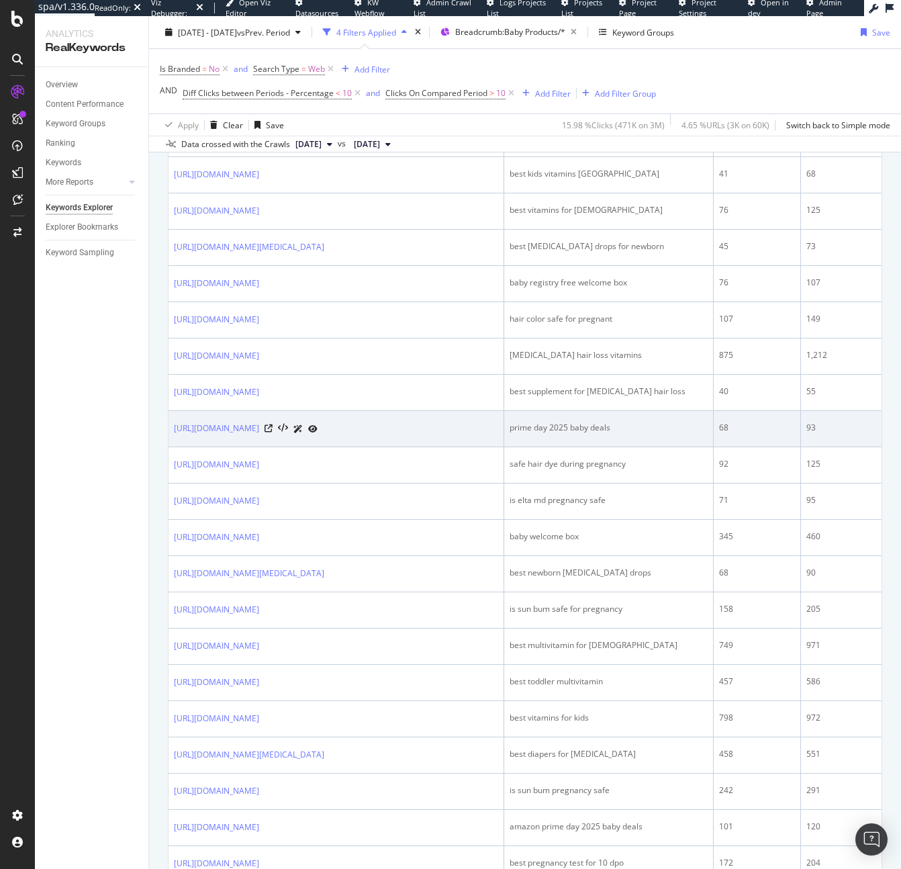
click at [574, 434] on div "prime day 2025 baby deals" at bounding box center [609, 428] width 198 height 12
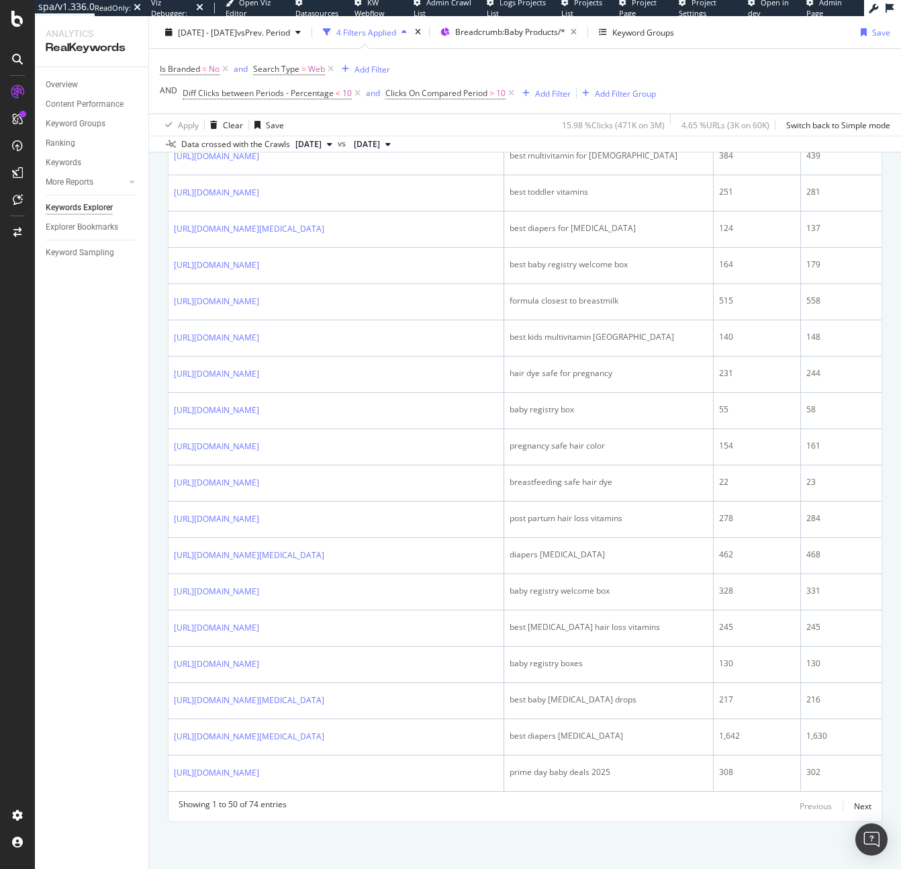
scroll to position [2245, 0]
